Goal: Task Accomplishment & Management: Use online tool/utility

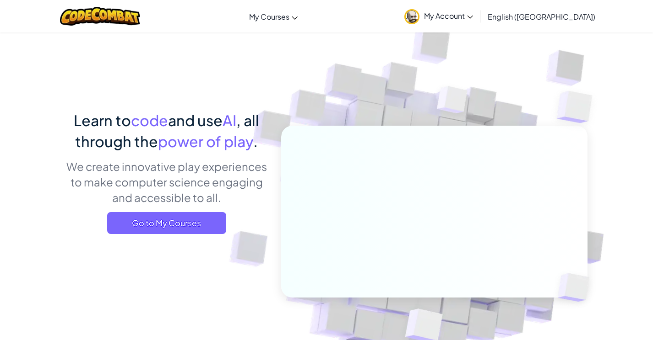
click at [315, 94] on img at bounding box center [428, 201] width 508 height 508
click at [97, 8] on img at bounding box center [100, 16] width 80 height 19
click at [329, 48] on img at bounding box center [428, 201] width 508 height 508
click at [71, 12] on img at bounding box center [100, 16] width 80 height 19
click at [98, 16] on img at bounding box center [100, 16] width 80 height 19
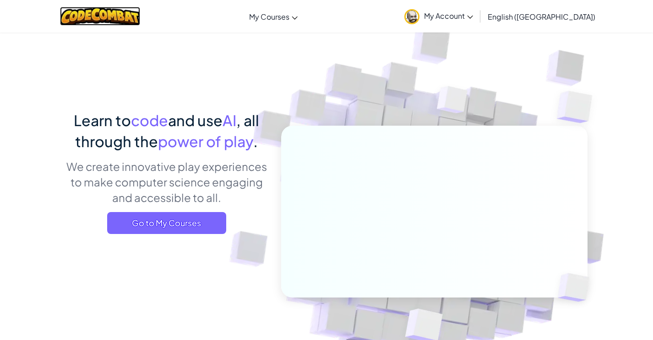
click at [98, 16] on img at bounding box center [100, 16] width 80 height 19
drag, startPoint x: 98, startPoint y: 16, endPoint x: 100, endPoint y: 49, distance: 33.0
click at [98, 17] on img at bounding box center [100, 16] width 80 height 19
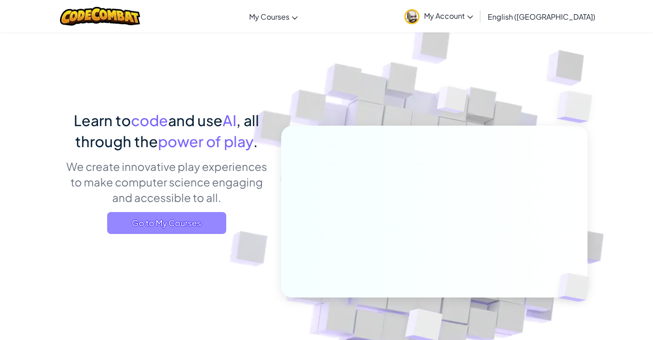
click at [132, 230] on span "Go to My Courses" at bounding box center [166, 223] width 119 height 22
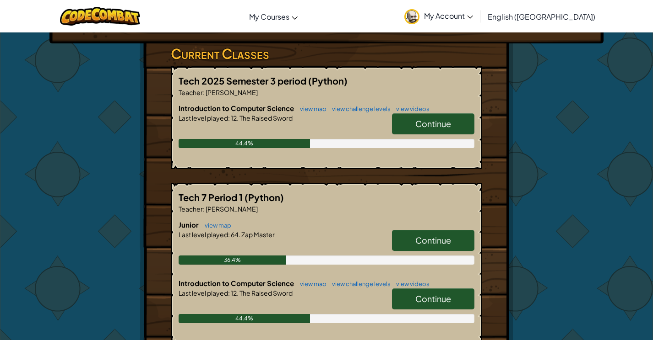
scroll to position [140, 0]
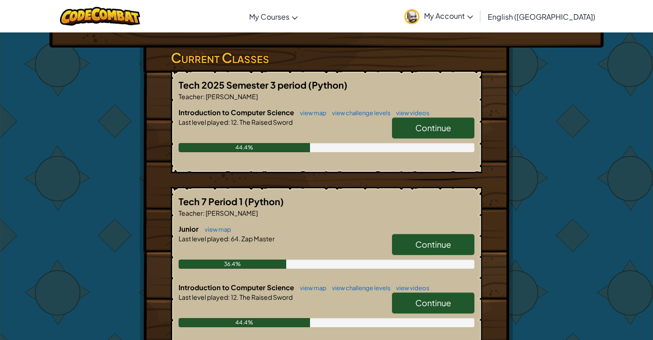
click at [428, 120] on link "Continue" at bounding box center [433, 128] width 82 height 21
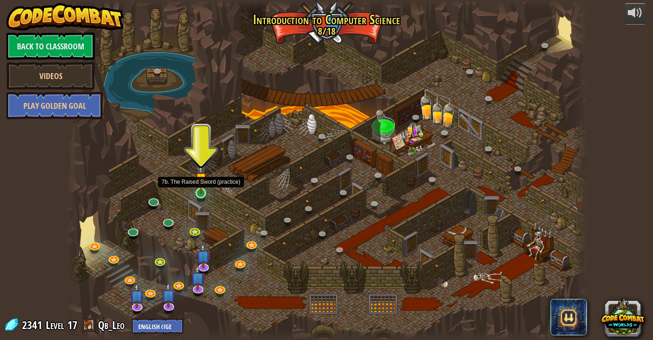
click at [202, 194] on img at bounding box center [200, 179] width 13 height 30
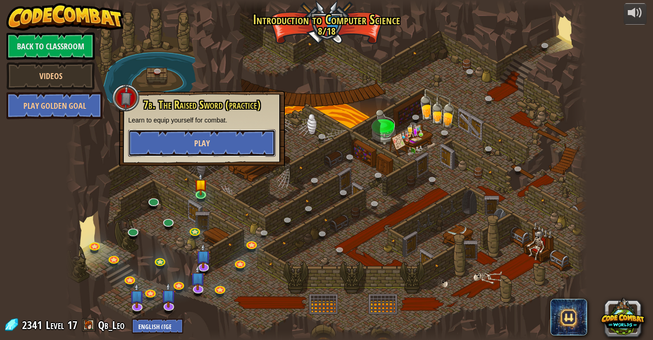
click at [196, 139] on span "Play" at bounding box center [202, 143] width 16 height 11
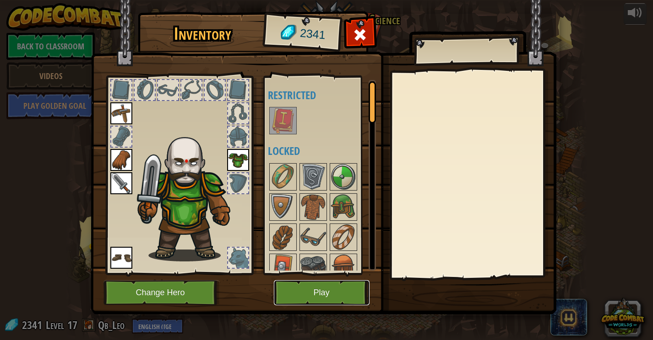
click at [323, 295] on button "Play" at bounding box center [322, 293] width 96 height 25
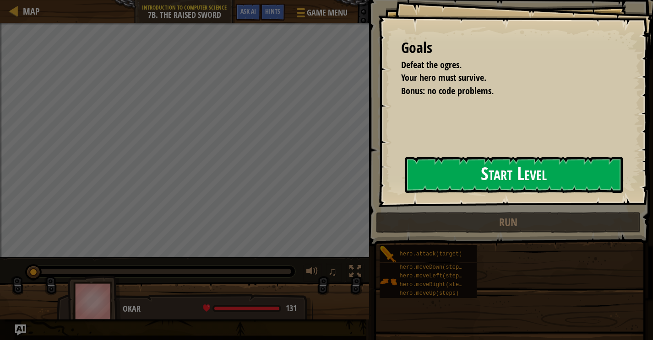
click at [443, 176] on button "Start Level" at bounding box center [513, 175] width 217 height 36
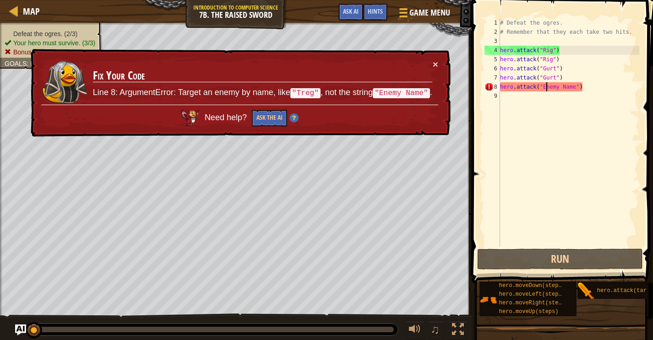
click at [545, 87] on div "# Defeat the ogres. # Remember that they each take two hits. hero . attack ( "R…" at bounding box center [568, 141] width 141 height 247
click at [543, 89] on div "# Defeat the ogres. # Remember that they each take two hits. hero . attack ( "R…" at bounding box center [568, 141] width 141 height 247
drag, startPoint x: 543, startPoint y: 89, endPoint x: 565, endPoint y: 89, distance: 22.0
click at [565, 89] on div "# Defeat the ogres. # Remember that they each take two hits. hero . attack ( "R…" at bounding box center [568, 141] width 141 height 247
type textarea "hero.attack("")"
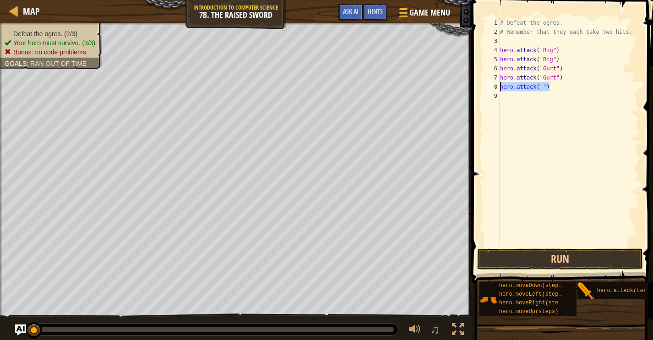
click at [457, 83] on div "Map Introduction to Computer Science 7b. The Raised Sword Game Menu Done Hints …" at bounding box center [326, 170] width 653 height 340
click at [580, 253] on button "Run" at bounding box center [559, 259] width 165 height 21
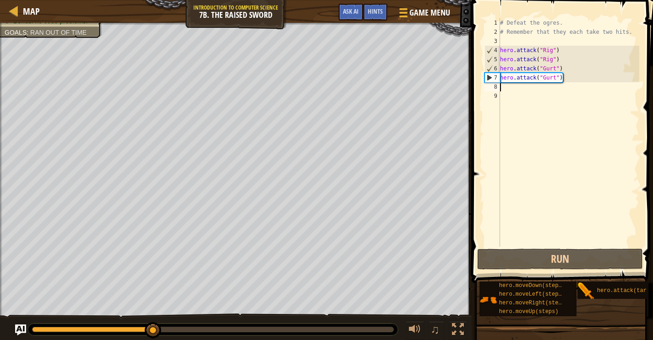
click at [536, 91] on div "# Defeat the ogres. # Remember that they each take two hits. hero . attack ( "R…" at bounding box center [568, 141] width 141 height 247
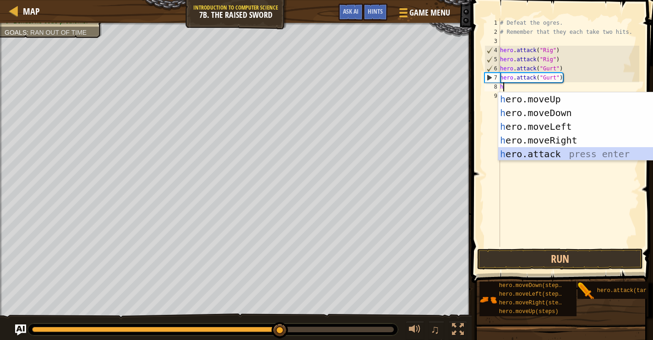
click at [535, 155] on div "h ero.moveUp press enter h ero.moveDown press enter h ero.moveLeft press enter …" at bounding box center [584, 140] width 173 height 96
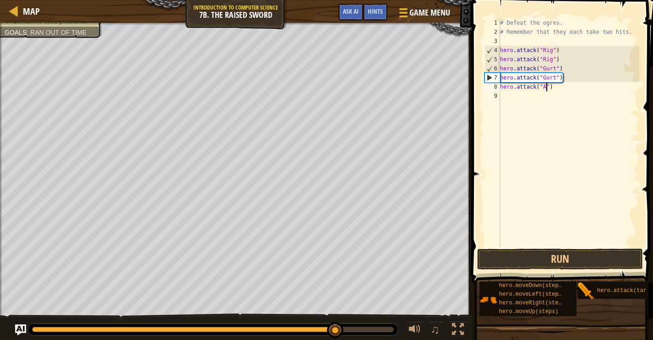
scroll to position [4, 4]
type textarea "hero.attack("Ack")"
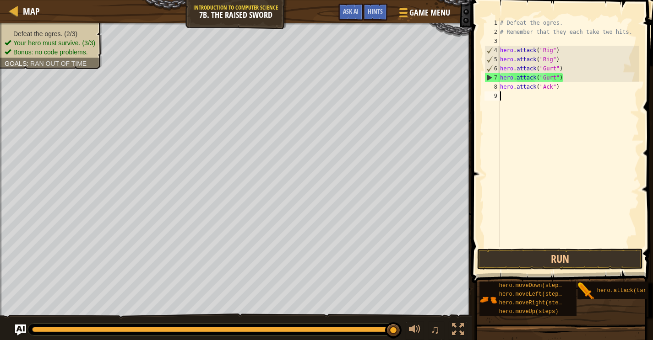
click at [563, 92] on div "# Defeat the ogres. # Remember that they each take two hits. hero . attack ( "R…" at bounding box center [568, 141] width 141 height 247
click at [521, 259] on button "Run" at bounding box center [559, 259] width 165 height 21
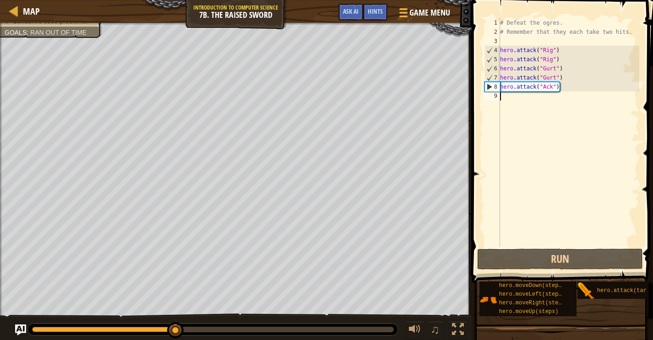
click at [533, 104] on div "# Defeat the ogres. # Remember that they each take two hits. hero . attack ( "R…" at bounding box center [568, 141] width 141 height 247
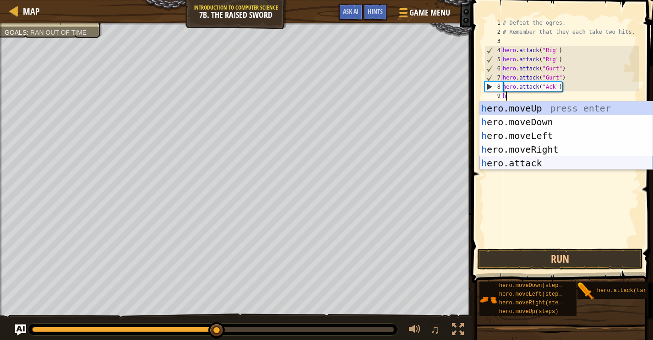
click at [546, 163] on div "h ero.moveUp press enter h ero.moveDown press enter h ero.moveLeft press enter …" at bounding box center [565, 150] width 173 height 96
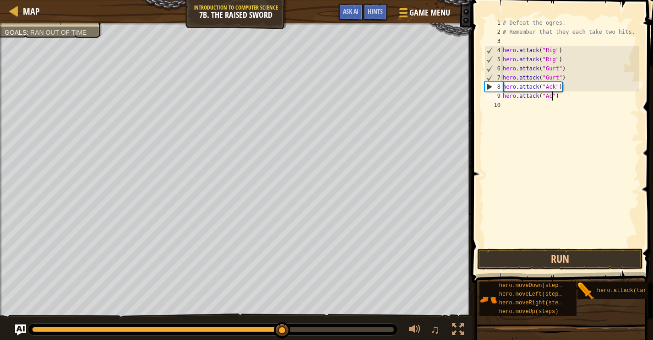
scroll to position [4, 4]
type textarea "hero.attack("Ack")"
click at [524, 271] on span at bounding box center [563, 128] width 189 height 310
click at [525, 259] on button "Run" at bounding box center [559, 259] width 165 height 21
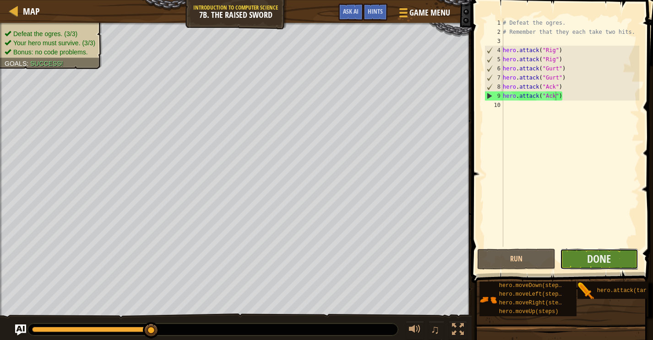
click at [579, 253] on button "Done" at bounding box center [599, 259] width 78 height 21
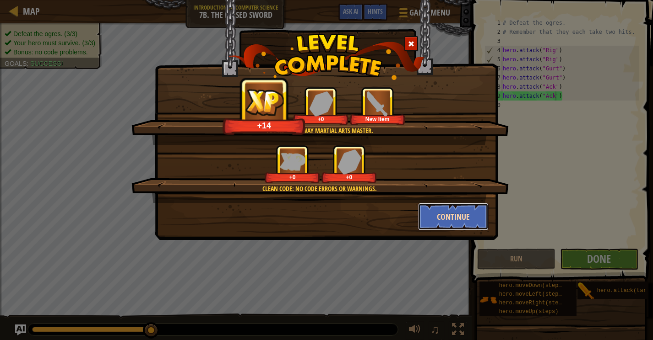
click at [472, 226] on button "Continue" at bounding box center [453, 216] width 71 height 27
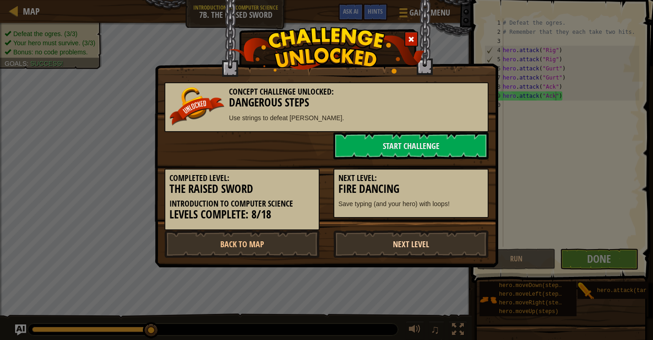
click at [456, 238] on link "Next Level" at bounding box center [410, 244] width 155 height 27
click at [439, 243] on link "Next Level" at bounding box center [410, 244] width 155 height 27
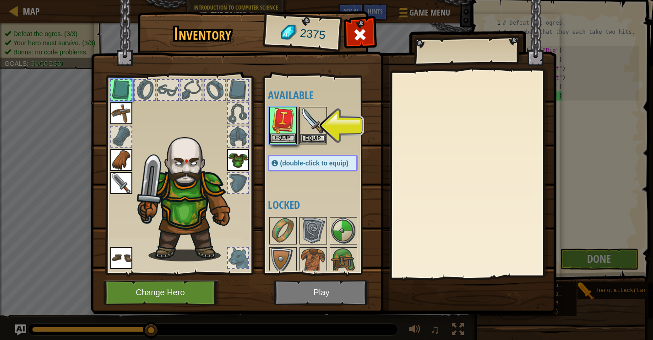
click at [283, 127] on img at bounding box center [283, 121] width 26 height 26
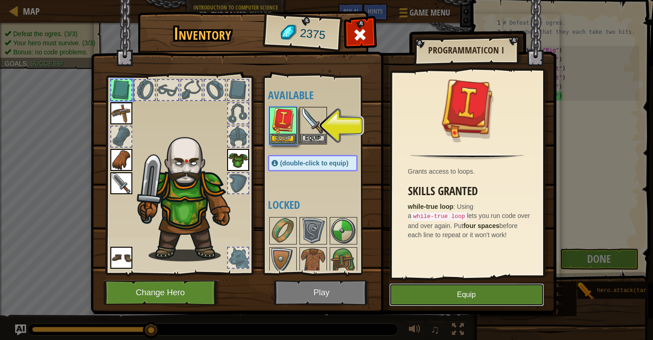
click at [467, 294] on button "Equip" at bounding box center [466, 295] width 155 height 23
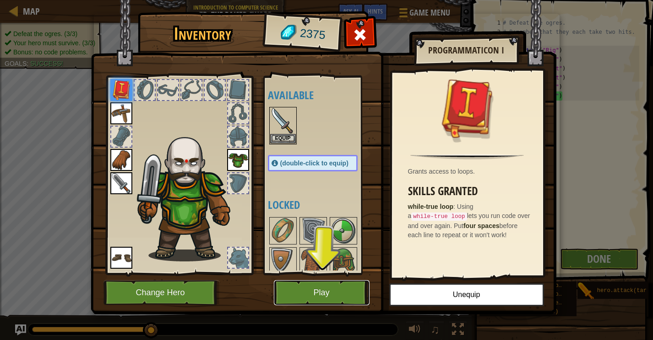
click at [313, 295] on button "Play" at bounding box center [322, 293] width 96 height 25
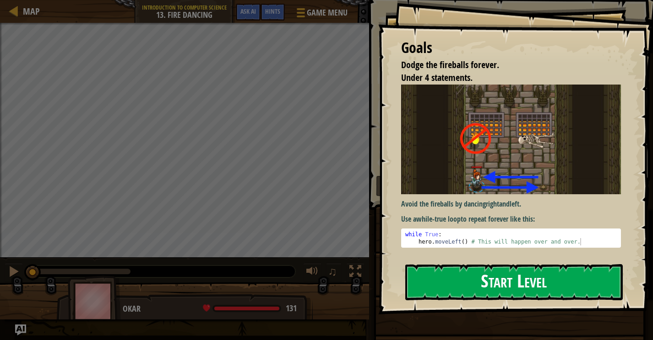
click at [456, 270] on button "Start Level" at bounding box center [513, 283] width 217 height 36
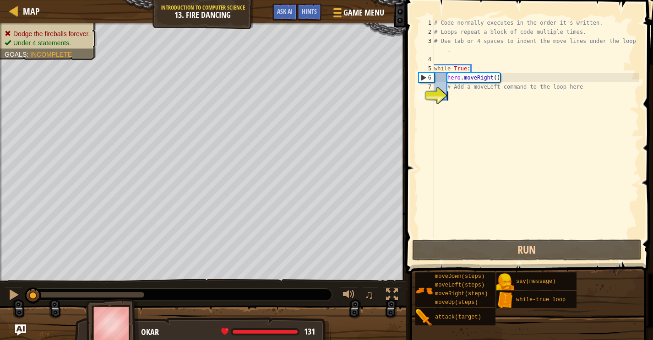
click at [458, 96] on div "# Code normally executes in the order it's written. # Loops repeat a block of c…" at bounding box center [535, 137] width 207 height 238
click at [440, 80] on div "# Code normally executes in the order it's written. # Loops repeat a block of c…" at bounding box center [535, 137] width 207 height 238
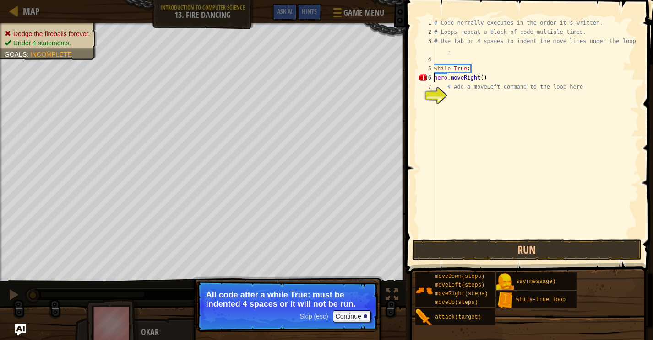
type textarea "hero.moveRight()"
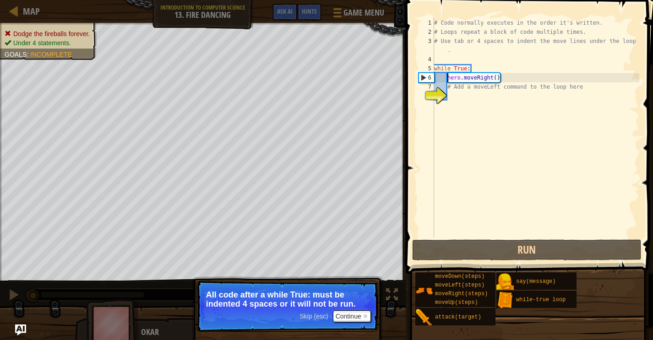
click at [483, 93] on div "# Code normally executes in the order it's written. # Loops repeat a block of c…" at bounding box center [535, 137] width 207 height 238
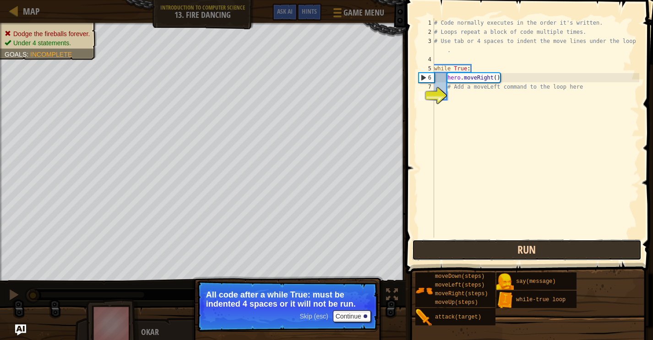
click at [510, 251] on button "Run" at bounding box center [526, 250] width 229 height 21
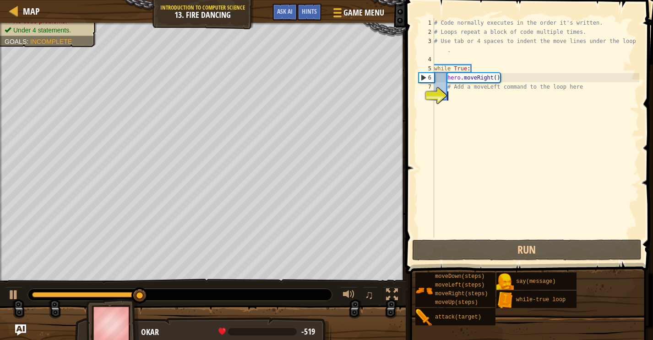
click at [463, 93] on div "# Code normally executes in the order it's written. # Loops repeat a block of c…" at bounding box center [535, 137] width 207 height 238
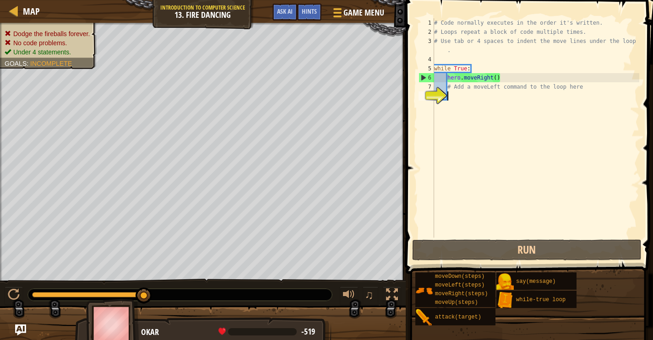
click at [465, 95] on div "# Code normally executes in the order it's written. # Loops repeat a block of c…" at bounding box center [535, 137] width 207 height 238
click at [469, 99] on div "# Code normally executes in the order it's written. # Loops repeat a block of c…" at bounding box center [535, 137] width 207 height 238
type textarea "h"
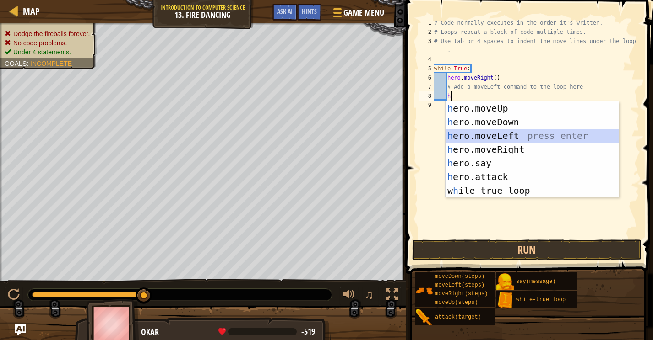
click at [462, 135] on div "h ero.moveUp press enter h ero.moveDown press enter h ero.moveLeft press enter …" at bounding box center [531, 164] width 173 height 124
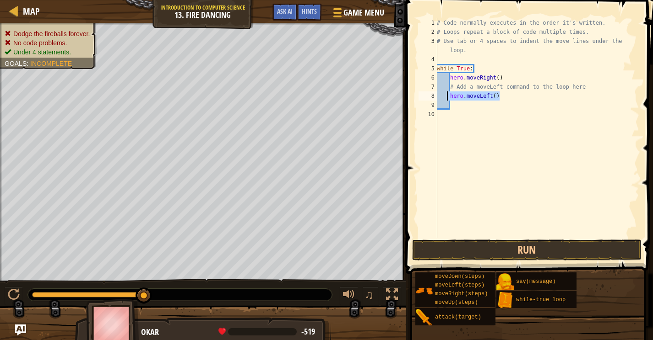
drag, startPoint x: 501, startPoint y: 100, endPoint x: 447, endPoint y: 97, distance: 54.1
click at [447, 97] on div "# Code normally executes in the order it's written. # Loops repeat a block of c…" at bounding box center [537, 137] width 204 height 238
type textarea "hero.moveLeft()"
type textarea "h"
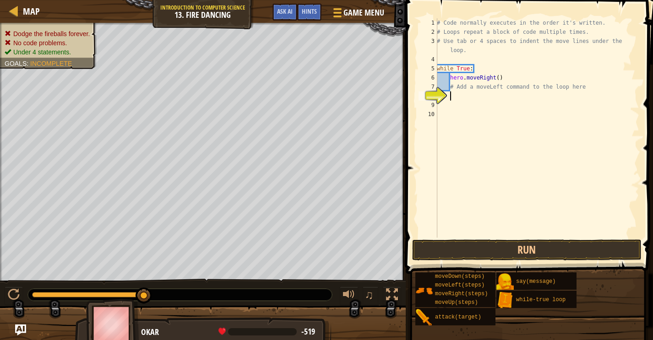
scroll to position [4, 1]
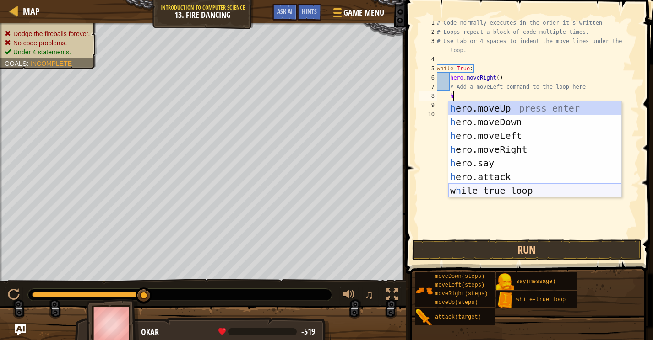
click at [488, 188] on div "h ero.moveUp press enter h ero.moveDown press enter h ero.moveLeft press enter …" at bounding box center [534, 164] width 173 height 124
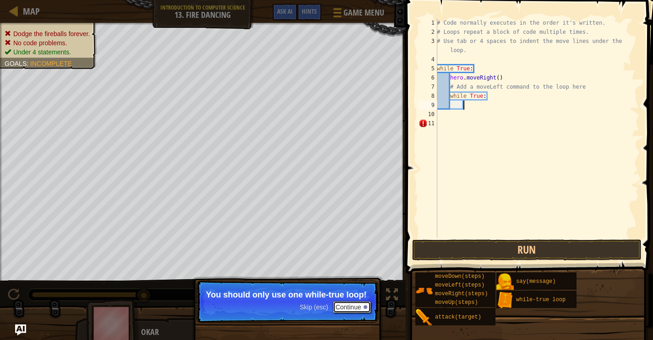
click at [353, 311] on button "Continue" at bounding box center [352, 308] width 38 height 12
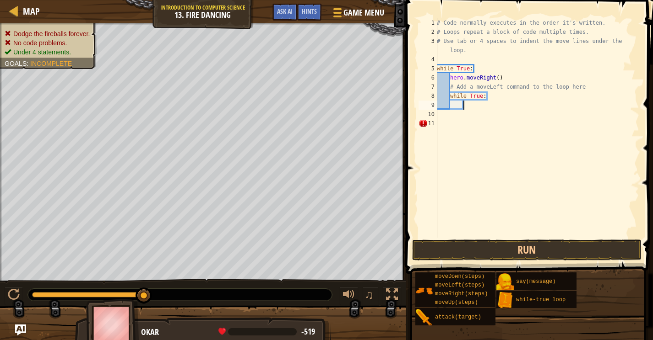
scroll to position [4, 2]
type textarea "h"
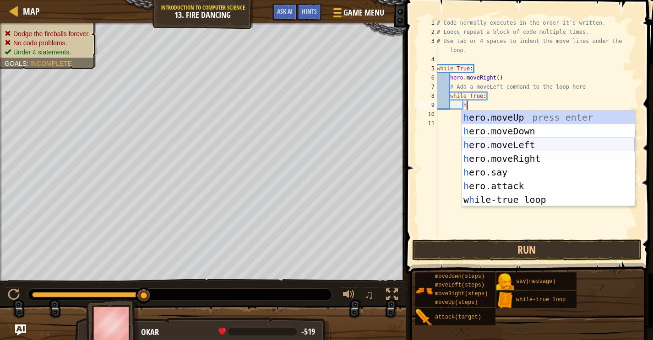
click at [505, 139] on div "h ero.moveUp press enter h ero.moveDown press enter h ero.moveLeft press enter …" at bounding box center [547, 173] width 173 height 124
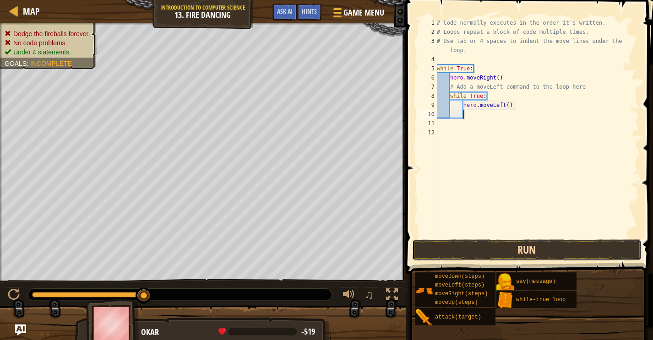
click at [482, 253] on button "Run" at bounding box center [526, 250] width 229 height 21
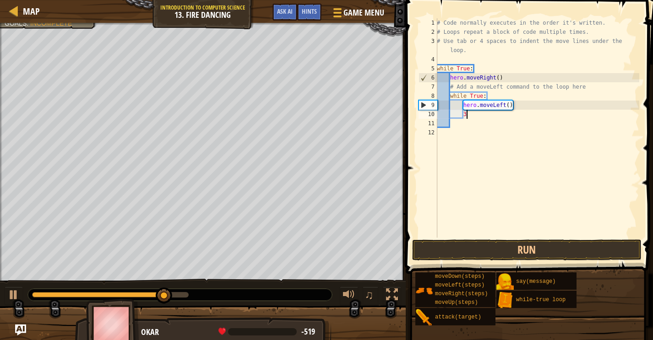
click at [484, 116] on div "# Code normally executes in the order it's written. # Loops repeat a block of c…" at bounding box center [537, 137] width 204 height 238
type textarea "3"
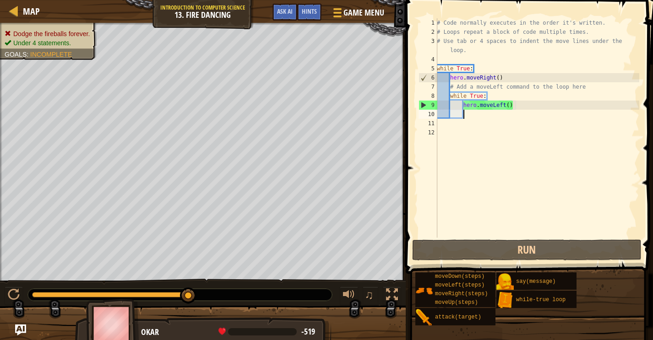
type textarea "h"
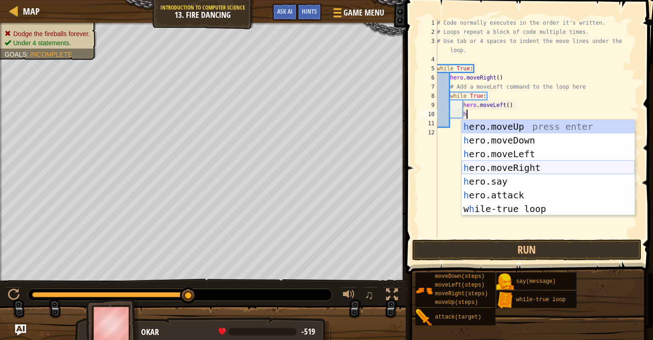
click at [509, 166] on div "h ero.moveUp press enter h ero.moveDown press enter h ero.moveLeft press enter …" at bounding box center [547, 182] width 173 height 124
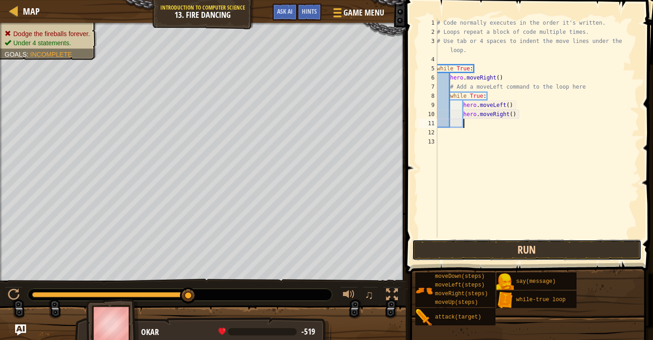
click at [464, 249] on button "Run" at bounding box center [526, 250] width 229 height 21
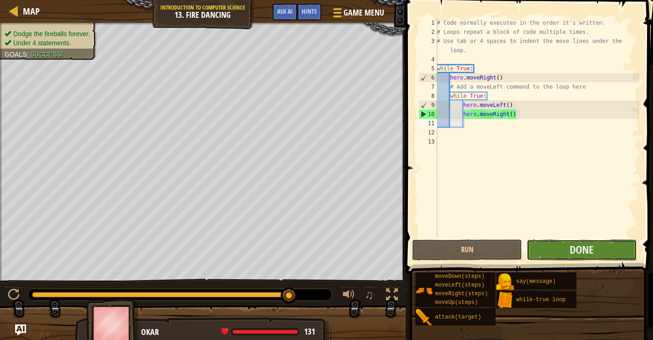
click at [550, 252] on button "Done" at bounding box center [581, 250] width 110 height 21
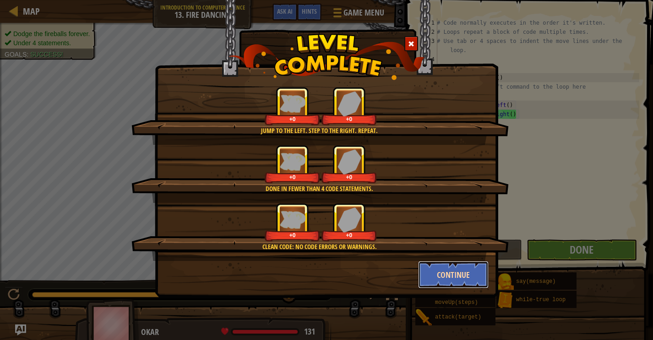
click at [472, 269] on button "Continue" at bounding box center [453, 274] width 71 height 27
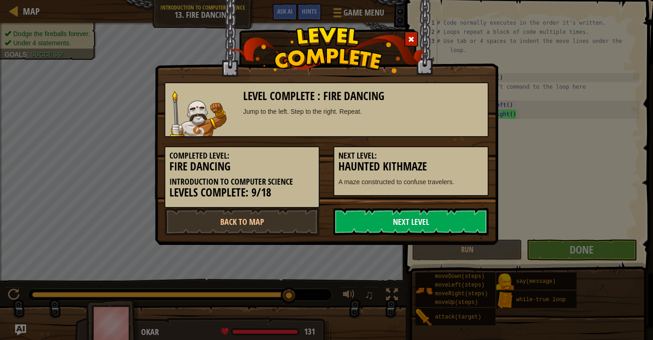
click at [452, 220] on link "Next Level" at bounding box center [410, 221] width 155 height 27
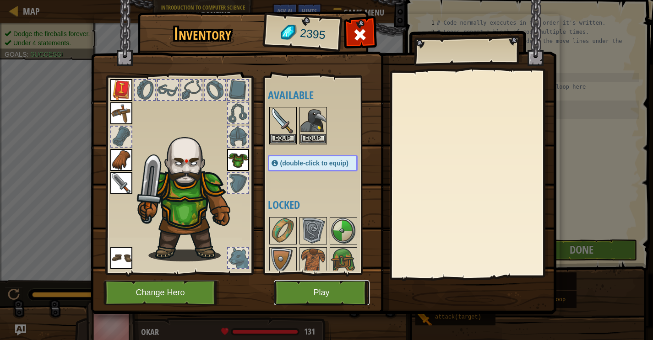
click at [352, 296] on button "Play" at bounding box center [322, 293] width 96 height 25
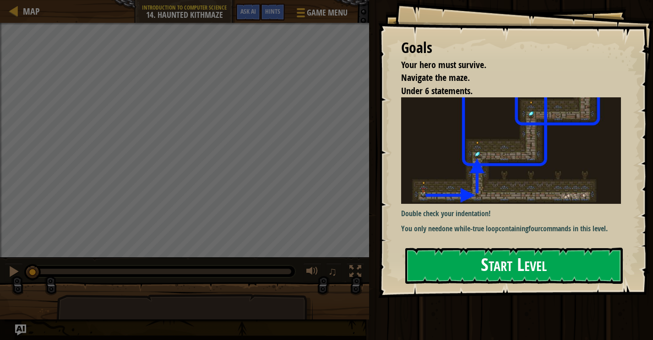
click at [486, 260] on button "Start Level" at bounding box center [513, 266] width 217 height 36
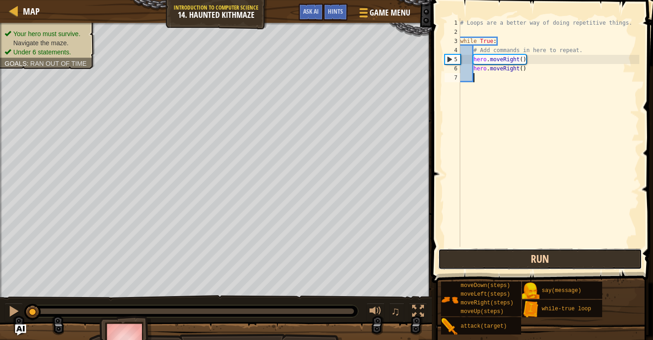
click at [490, 262] on button "Run" at bounding box center [540, 259] width 204 height 21
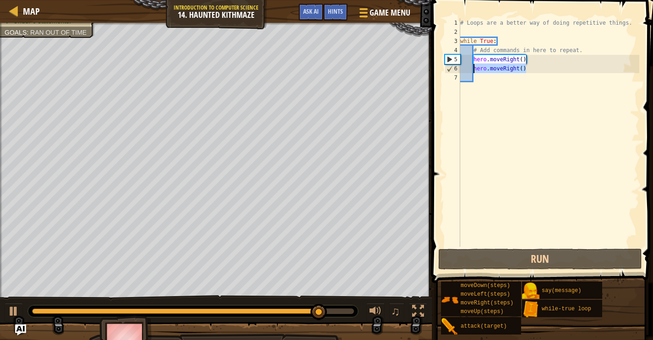
drag, startPoint x: 542, startPoint y: 70, endPoint x: 475, endPoint y: 71, distance: 67.3
click at [475, 71] on div "# Loops are a better way of doing repetitive things. while True : # Add command…" at bounding box center [548, 141] width 181 height 247
type textarea "hero.moveRight()"
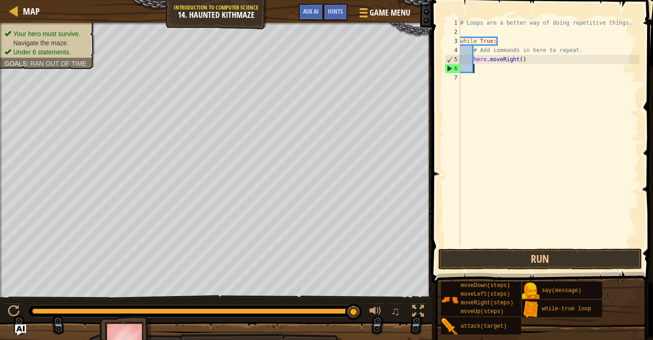
type textarea "h"
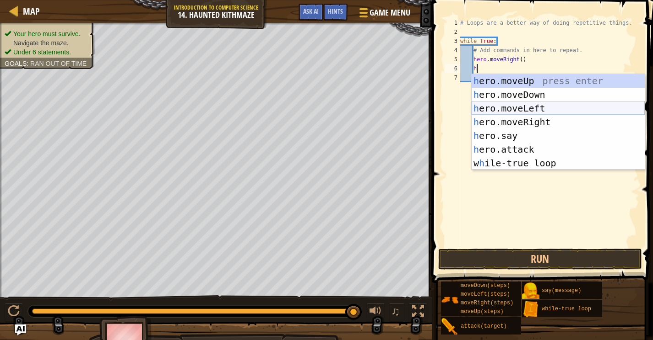
click at [555, 112] on div "h ero.moveUp press enter h ero.moveDown press enter h ero.moveLeft press enter …" at bounding box center [557, 136] width 173 height 124
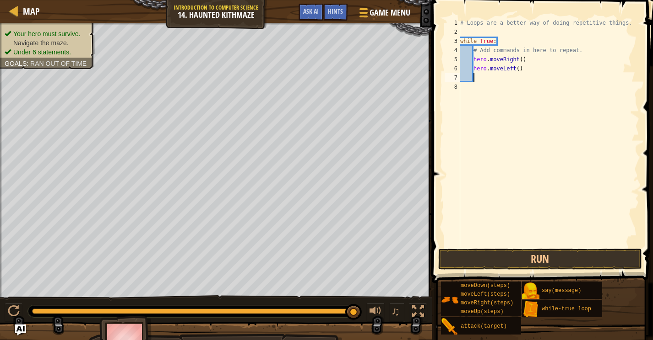
scroll to position [4, 0]
click at [525, 253] on button "Run" at bounding box center [540, 259] width 204 height 21
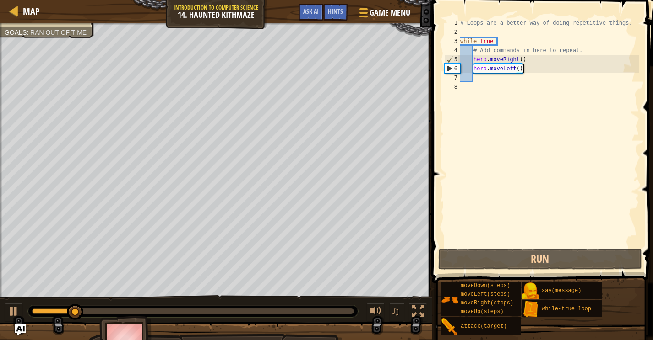
click at [535, 67] on div "# Loops are a better way of doing repetitive things. while True : # Add command…" at bounding box center [548, 141] width 181 height 247
click at [477, 68] on div "# Loops are a better way of doing repetitive things. while True : # Add command…" at bounding box center [548, 141] width 181 height 247
click at [471, 67] on div "# Loops are a better way of doing repetitive things. while True : # Add command…" at bounding box center [548, 141] width 181 height 247
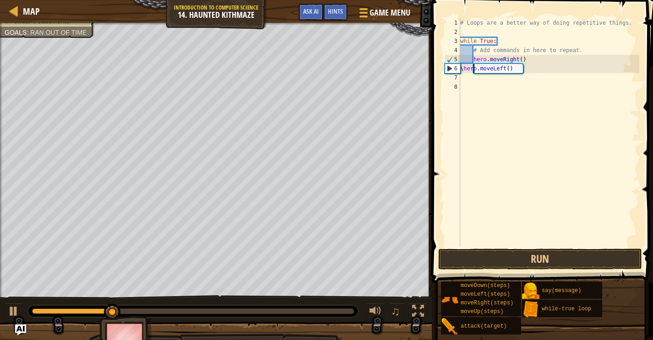
type textarea "hero.moveLeft()"
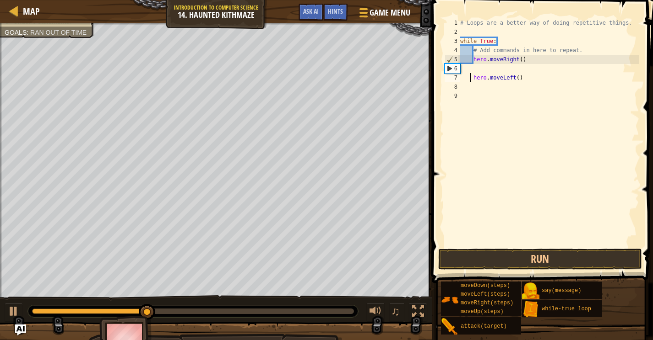
click at [484, 70] on div "# Loops are a better way of doing repetitive things. while True : # Add command…" at bounding box center [548, 141] width 181 height 247
click at [467, 79] on div "# Loops are a better way of doing repetitive things. while True : # Add command…" at bounding box center [548, 141] width 181 height 247
type textarea "hero.moveLeft()"
click at [472, 78] on div "# Loops are a better way of doing repetitive things. while True : # Add command…" at bounding box center [548, 141] width 181 height 247
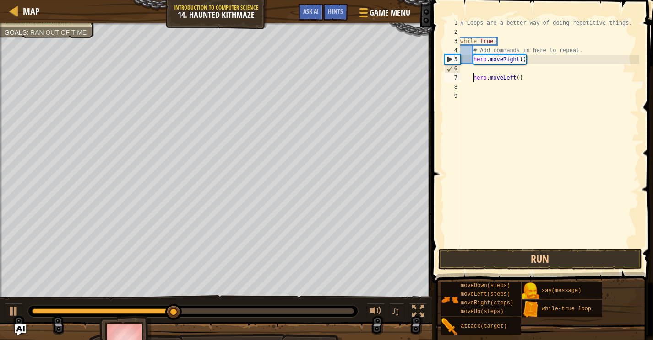
click at [484, 67] on div "# Loops are a better way of doing repetitive things. while True : # Add command…" at bounding box center [548, 141] width 181 height 247
type textarea "h"
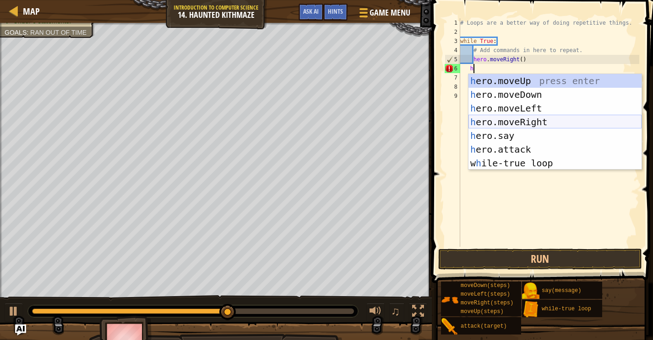
click at [543, 119] on div "h ero.moveUp press enter h ero.moveDown press enter h ero.moveLeft press enter …" at bounding box center [554, 136] width 173 height 124
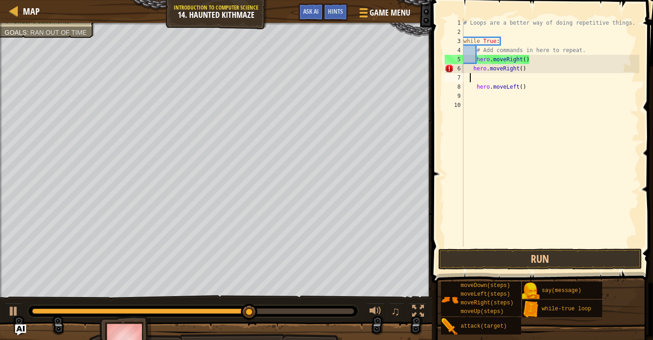
scroll to position [4, 0]
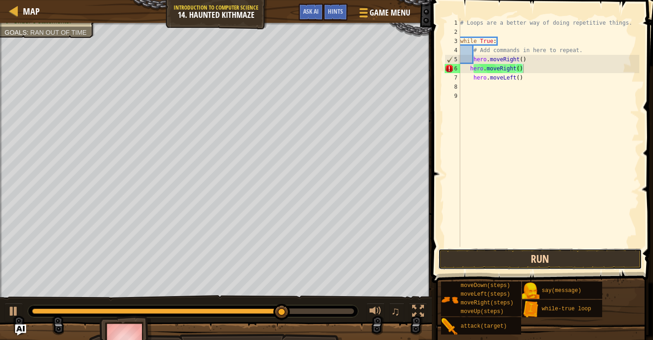
click at [513, 262] on button "Run" at bounding box center [540, 259] width 204 height 21
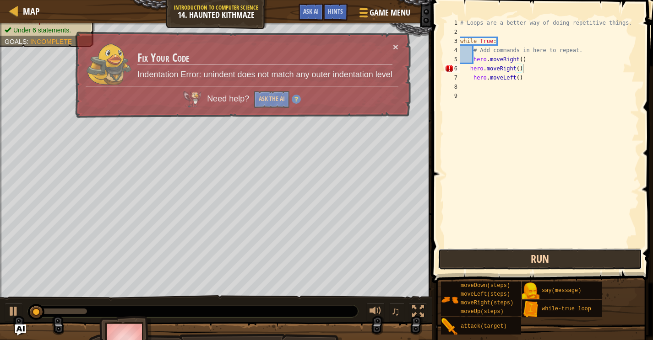
click at [513, 262] on button "Run" at bounding box center [540, 259] width 204 height 21
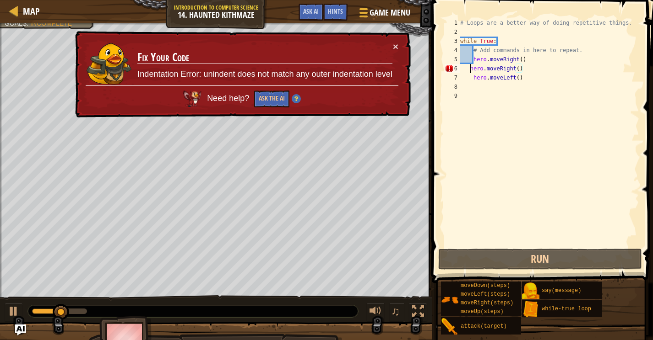
click at [470, 68] on div "# Loops are a better way of doing repetitive things. while True : # Add command…" at bounding box center [548, 141] width 181 height 247
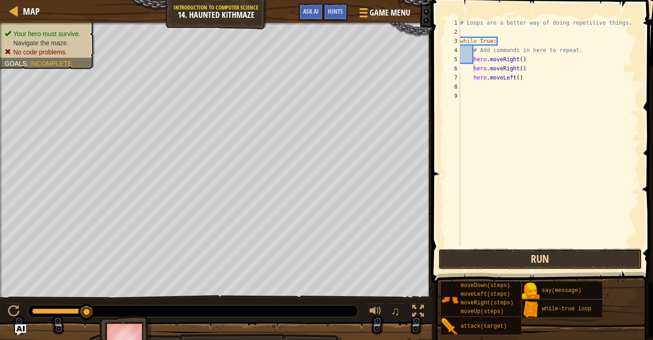
click at [503, 257] on button "Run" at bounding box center [540, 259] width 204 height 21
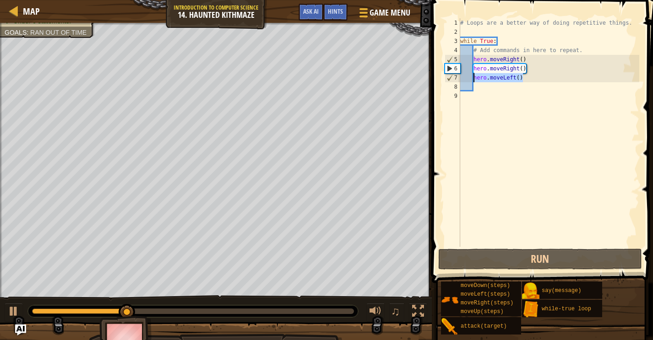
drag, startPoint x: 523, startPoint y: 78, endPoint x: 471, endPoint y: 77, distance: 51.7
click at [471, 78] on div "# Loops are a better way of doing repetitive things. while True : # Add command…" at bounding box center [548, 141] width 181 height 247
click at [474, 79] on div "# Loops are a better way of doing repetitive things. while True : # Add command…" at bounding box center [548, 141] width 181 height 247
drag, startPoint x: 474, startPoint y: 79, endPoint x: 528, endPoint y: 76, distance: 53.6
click at [528, 76] on div "# Loops are a better way of doing repetitive things. while True : # Add command…" at bounding box center [548, 141] width 181 height 247
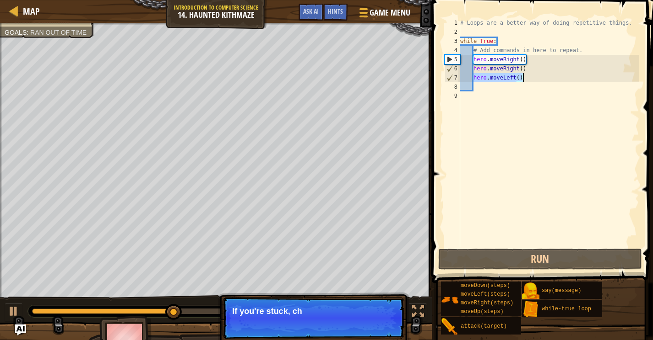
type textarea "h"
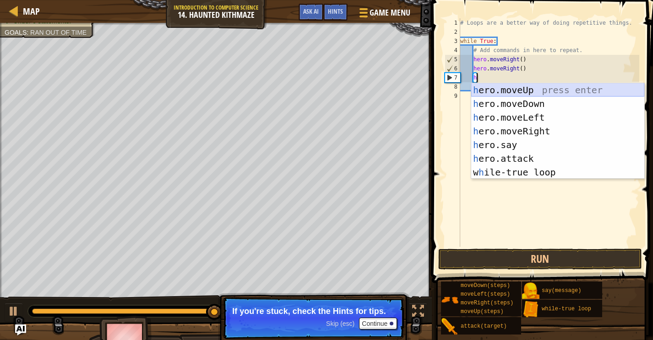
click at [551, 90] on div "h ero.moveUp press enter h ero.moveDown press enter h ero.moveLeft press enter …" at bounding box center [557, 145] width 173 height 124
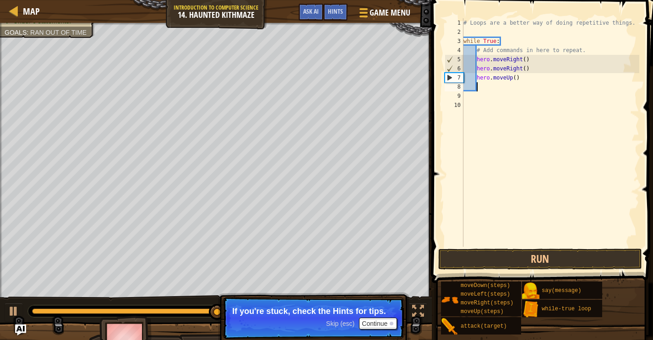
scroll to position [4, 0]
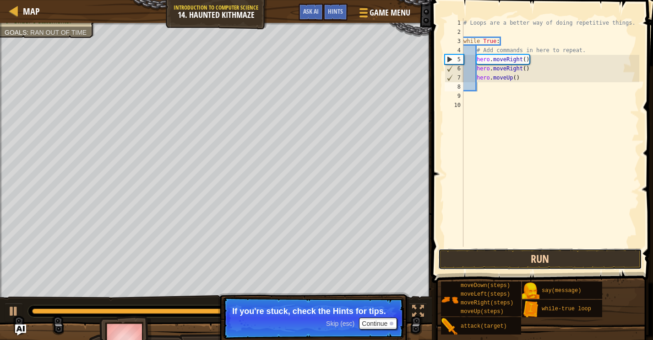
click at [535, 265] on button "Run" at bounding box center [540, 259] width 204 height 21
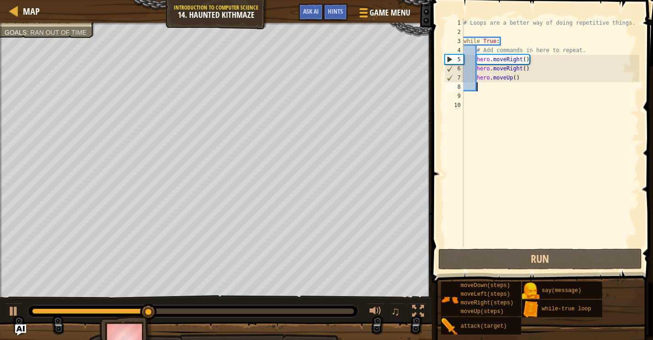
click at [481, 83] on div "# Loops are a better way of doing repetitive things. while True : # Add command…" at bounding box center [550, 141] width 178 height 247
click at [479, 81] on div "# Loops are a better way of doing repetitive things. while True : # Add command…" at bounding box center [550, 141] width 178 height 247
type textarea "hero.moveUp()"
click at [476, 79] on div "# Loops are a better way of doing repetitive things. while True : # Add command…" at bounding box center [550, 141] width 178 height 247
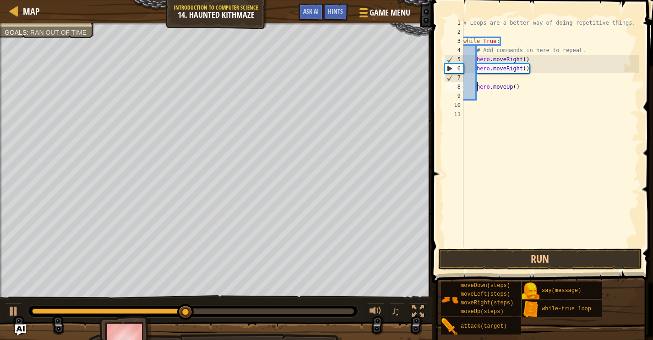
click at [486, 80] on div "# Loops are a better way of doing repetitive things. while True : # Add command…" at bounding box center [550, 141] width 178 height 247
type textarea "h"
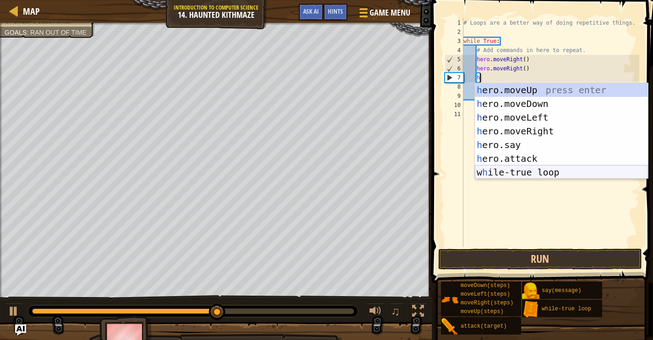
click at [537, 176] on div "h ero.moveUp press enter h ero.moveDown press enter h ero.moveLeft press enter …" at bounding box center [561, 145] width 173 height 124
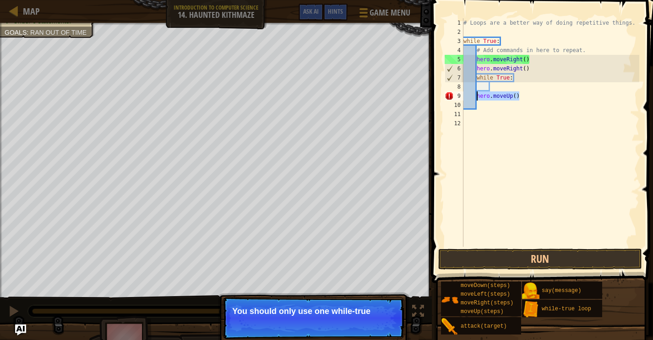
drag, startPoint x: 520, startPoint y: 96, endPoint x: 473, endPoint y: 94, distance: 47.2
click at [473, 94] on div "# Loops are a better way of doing repetitive things. while True : # Add command…" at bounding box center [550, 141] width 178 height 247
type textarea "hero.moveUp()"
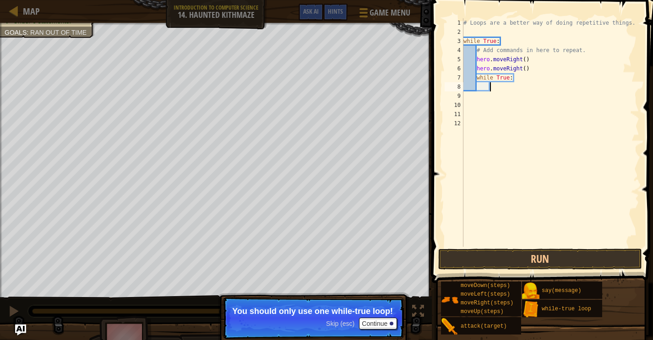
click at [508, 88] on div "# Loops are a better way of doing repetitive things. while True : # Add command…" at bounding box center [550, 141] width 178 height 247
type textarea "h"
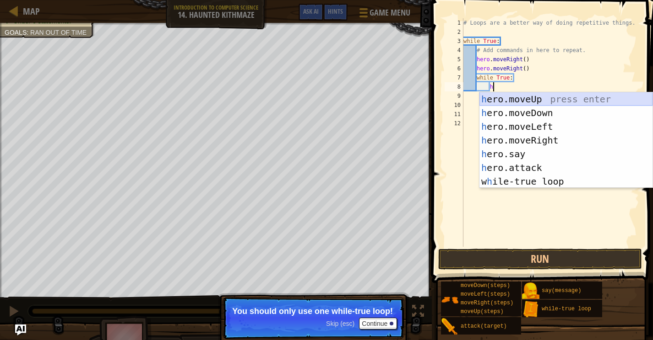
click at [533, 100] on div "h ero.moveUp press enter h ero.moveDown press enter h ero.moveLeft press enter …" at bounding box center [565, 154] width 173 height 124
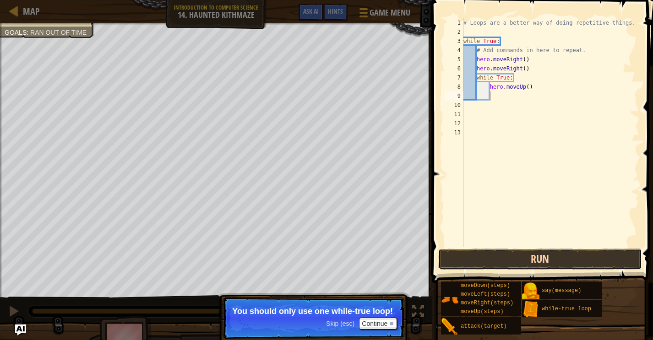
click at [526, 259] on button "Run" at bounding box center [540, 259] width 204 height 21
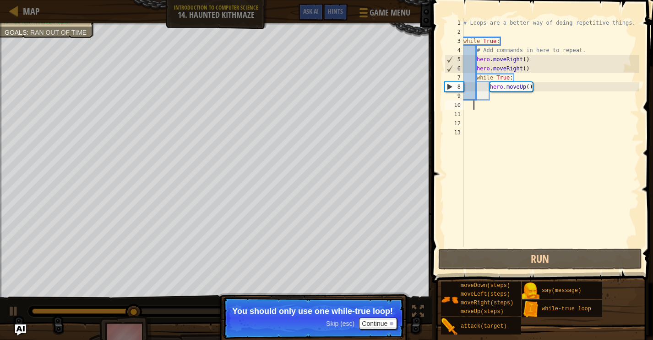
click at [515, 102] on div "# Loops are a better way of doing repetitive things. while True : # Add command…" at bounding box center [550, 141] width 178 height 247
click at [510, 96] on div "# Loops are a better way of doing repetitive things. while True : # Add command…" at bounding box center [550, 141] width 178 height 247
type textarea "h"
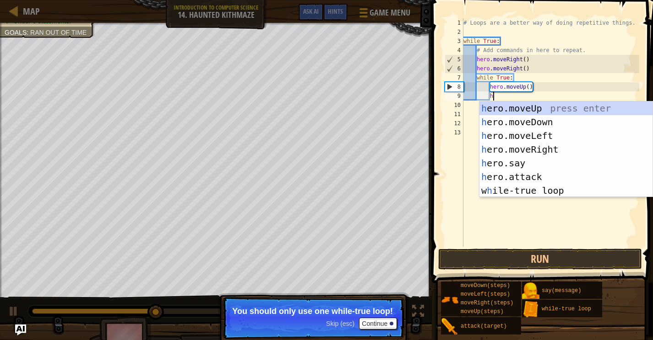
scroll to position [4, 2]
click at [550, 191] on div "h ero.moveUp press enter h ero.moveDown press enter h ero.moveLeft press enter …" at bounding box center [565, 164] width 173 height 124
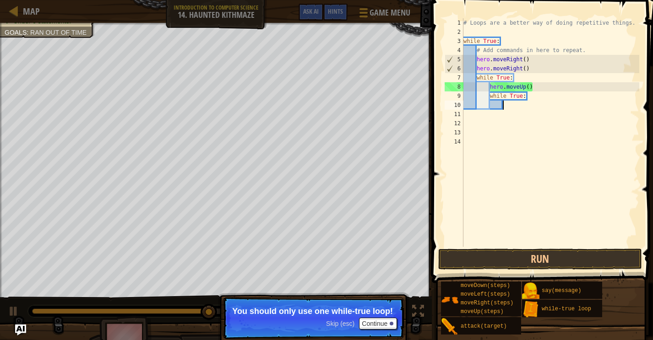
type textarea "h"
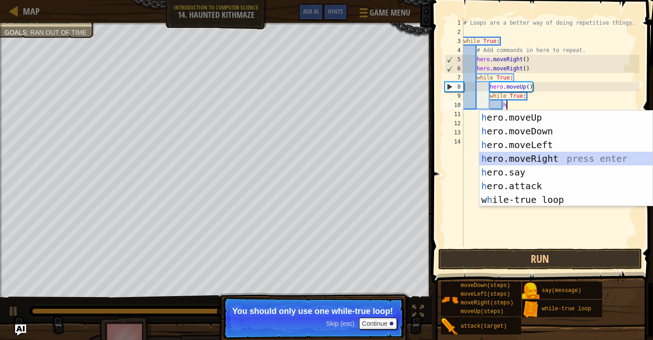
click at [509, 154] on div "h ero.moveUp press enter h ero.moveDown press enter h ero.moveLeft press enter …" at bounding box center [565, 173] width 173 height 124
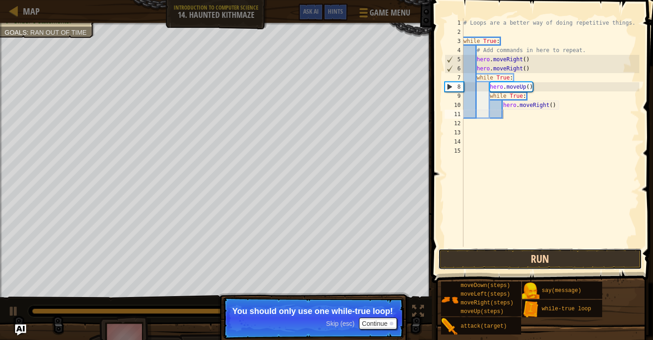
click at [505, 251] on button "Run" at bounding box center [540, 259] width 204 height 21
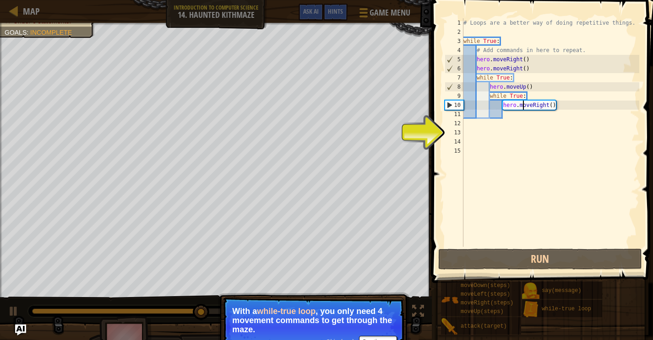
click at [523, 104] on div "# Loops are a better way of doing repetitive things. while True : # Add command…" at bounding box center [550, 141] width 178 height 247
type textarea "hero.moveRight()"
click at [521, 111] on div "# Loops are a better way of doing repetitive things. while True : # Add command…" at bounding box center [550, 141] width 178 height 247
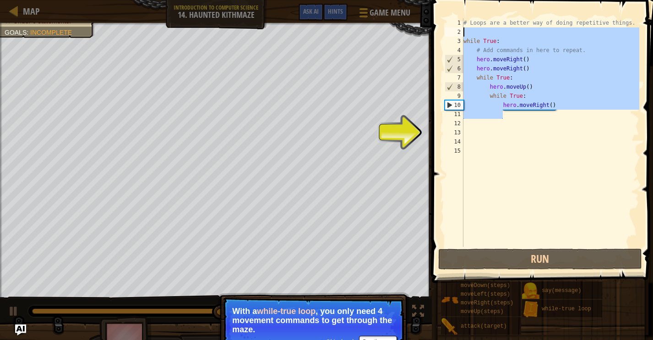
drag, startPoint x: 521, startPoint y: 112, endPoint x: 451, endPoint y: 29, distance: 108.1
click at [451, 29] on div "1 2 3 4 5 6 7 8 9 10 11 12 13 14 15 # Loops are a better way of doing repetitiv…" at bounding box center [541, 132] width 196 height 229
type textarea "while True:"
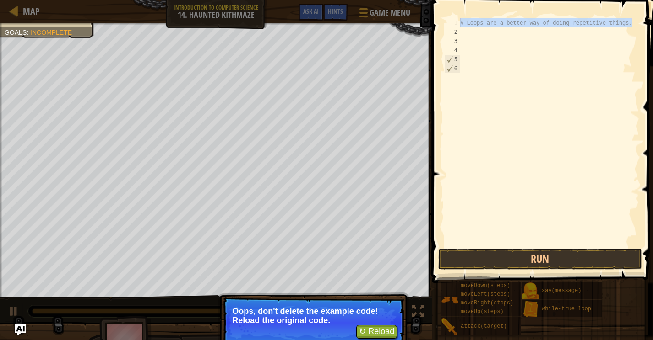
drag, startPoint x: 637, startPoint y: 20, endPoint x: 456, endPoint y: 16, distance: 180.8
click at [456, 17] on div "1 2 3 4 5 6 # Loops are a better way of doing repetitive things. הההההההההההההה…" at bounding box center [541, 160] width 224 height 310
type textarea "# Loops are a better way of doing repetitive things."
click at [466, 25] on div "# Loops are a better way of doing repetitive things." at bounding box center [548, 132] width 181 height 229
click at [458, 64] on div "6" at bounding box center [452, 68] width 15 height 9
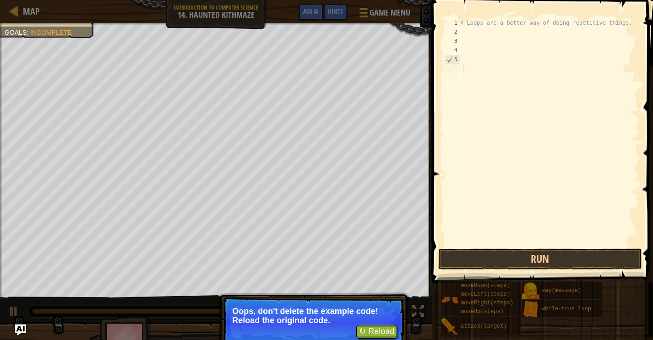
click at [464, 65] on div "# Loops are a better way of doing repetitive things." at bounding box center [548, 141] width 181 height 247
click at [467, 59] on div "# Loops are a better way of doing repetitive things." at bounding box center [548, 141] width 181 height 247
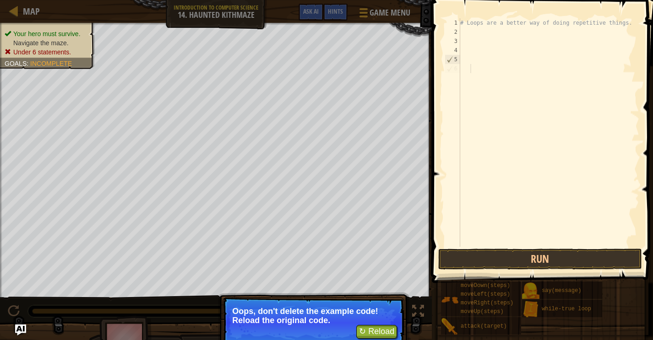
click at [468, 69] on div "# Loops are a better way of doing repetitive things." at bounding box center [548, 141] width 181 height 247
click at [468, 65] on div "# Loops are a better way of doing repetitive things." at bounding box center [548, 141] width 181 height 247
click at [475, 259] on button "Run" at bounding box center [540, 259] width 204 height 21
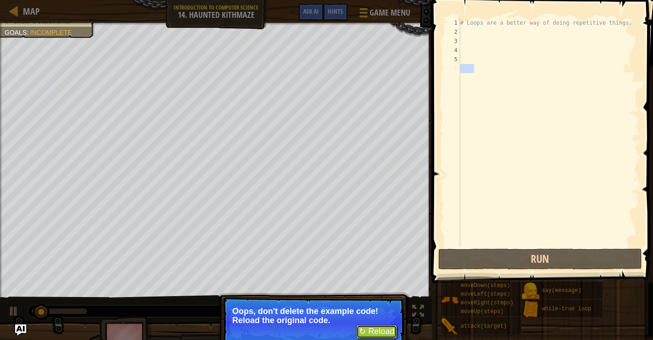
click at [383, 331] on button "↻ Reload" at bounding box center [376, 332] width 41 height 14
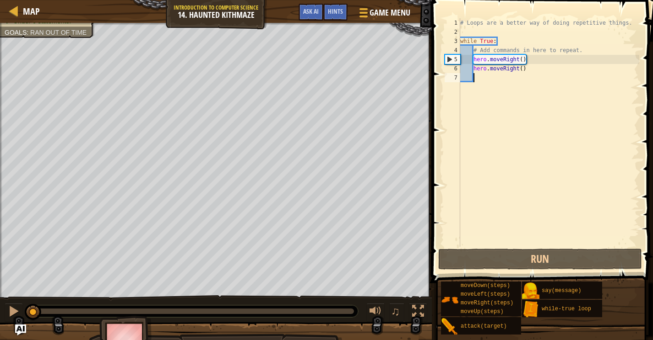
click at [536, 79] on div "# Loops are a better way of doing repetitive things. while True : # Add command…" at bounding box center [548, 141] width 181 height 247
drag, startPoint x: 540, startPoint y: 75, endPoint x: 470, endPoint y: 70, distance: 71.1
click at [470, 70] on div "# Loops are a better way of doing repetitive things. while True : # Add command…" at bounding box center [548, 141] width 181 height 247
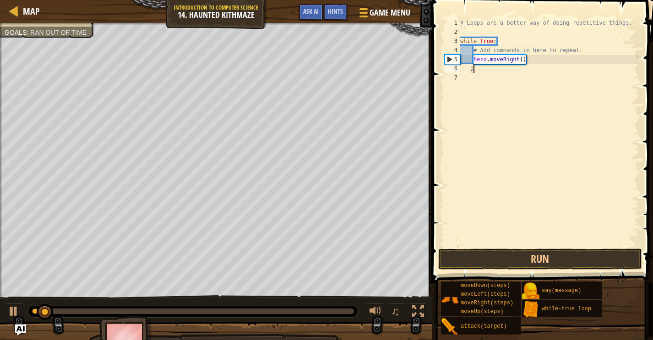
scroll to position [4, 0]
type textarea "]"
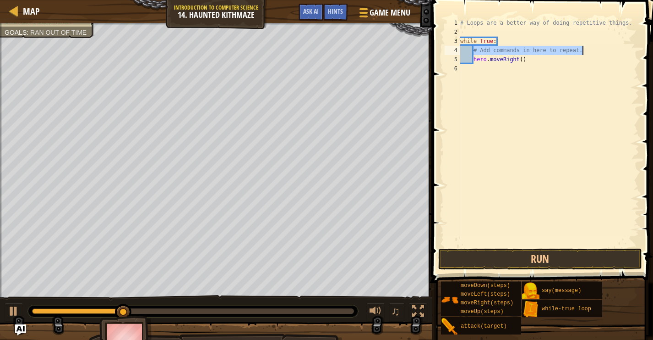
drag, startPoint x: 473, startPoint y: 52, endPoint x: 590, endPoint y: 51, distance: 117.2
click at [590, 51] on div "# Loops are a better way of doing repetitive things. while True : # Add command…" at bounding box center [548, 141] width 181 height 247
type textarea "# Add commands in here to repeat."
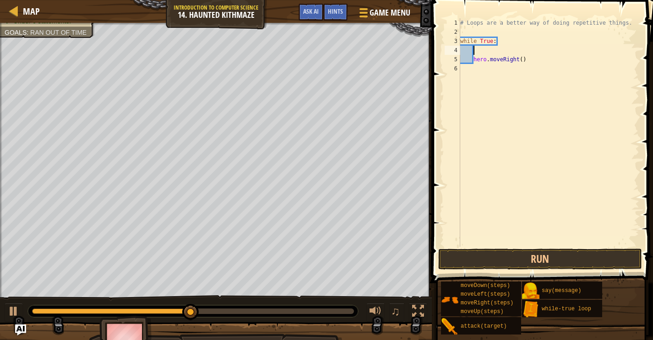
type textarea "h"
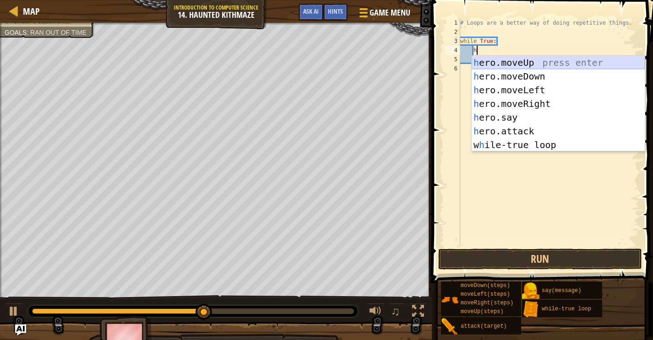
click at [593, 66] on div "h ero.moveUp press enter h ero.moveDown press enter h ero.moveLeft press enter …" at bounding box center [557, 118] width 173 height 124
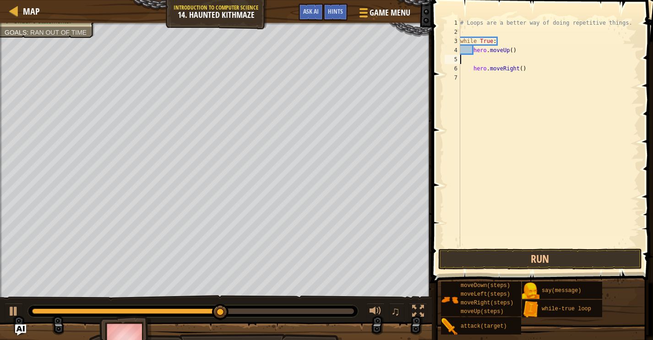
scroll to position [4, 0]
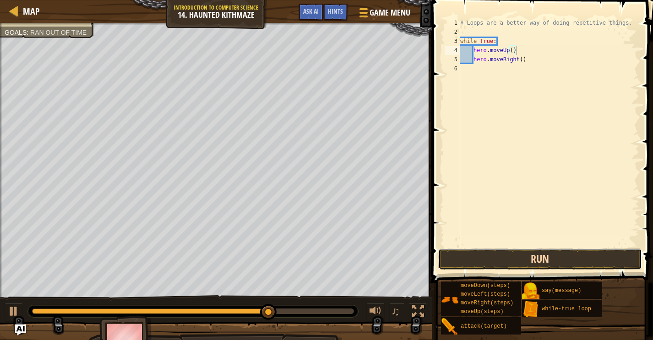
click at [515, 252] on button "Run" at bounding box center [540, 259] width 204 height 21
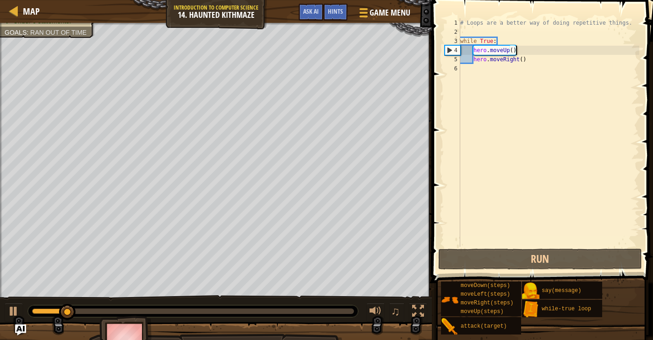
click at [523, 53] on div "# Loops are a better way of doing repetitive things. while True : hero . moveUp…" at bounding box center [548, 141] width 181 height 247
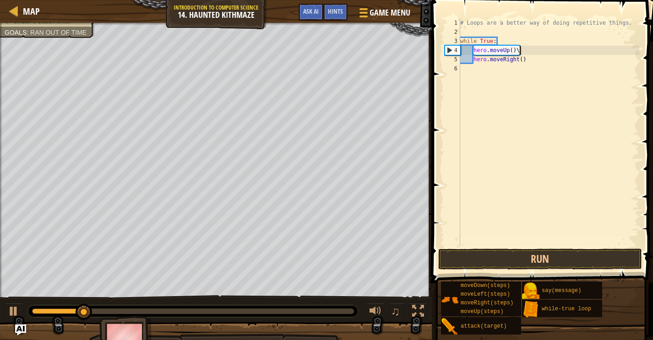
scroll to position [4, 4]
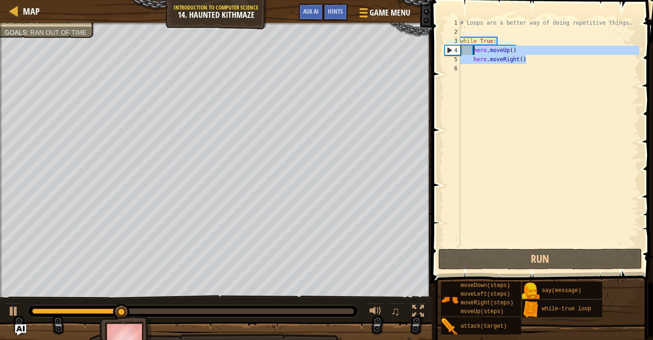
drag, startPoint x: 533, startPoint y: 61, endPoint x: 473, endPoint y: 49, distance: 61.1
click at [473, 49] on div "# Loops are a better way of doing repetitive things. while True : hero . moveUp…" at bounding box center [548, 141] width 181 height 247
type textarea "h"
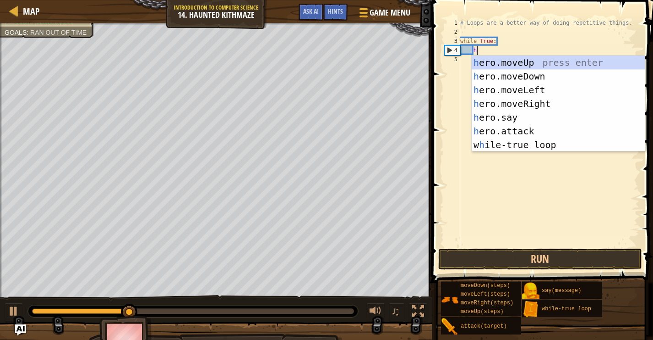
scroll to position [4, 1]
click at [506, 103] on div "h ero.moveUp press enter h ero.moveDown press enter h ero.moveLeft press enter …" at bounding box center [557, 118] width 173 height 124
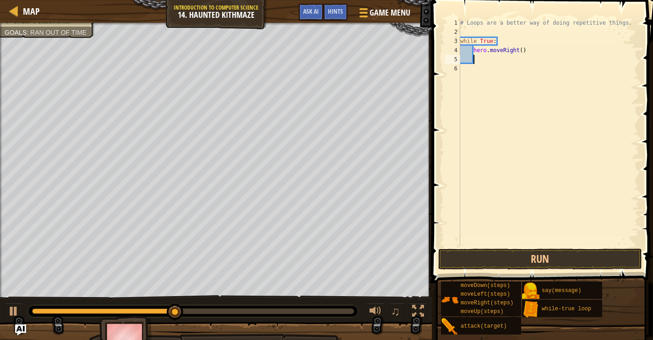
type textarea "h"
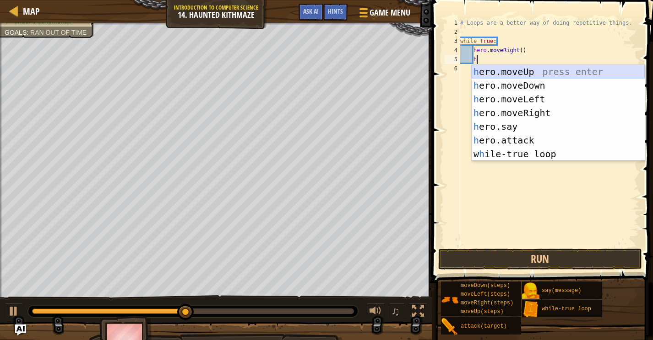
click at [513, 72] on div "h ero.moveUp press enter h ero.moveDown press enter h ero.moveLeft press enter …" at bounding box center [557, 127] width 173 height 124
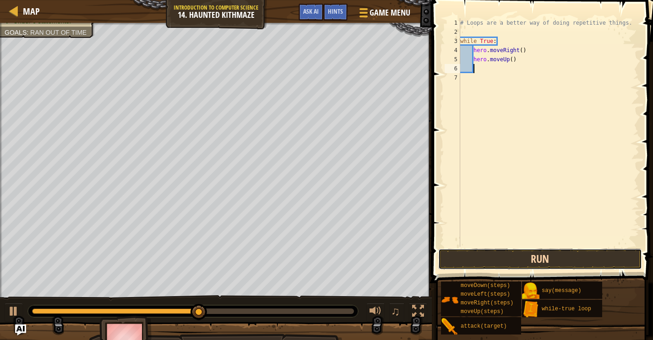
click at [530, 259] on button "Run" at bounding box center [540, 259] width 204 height 21
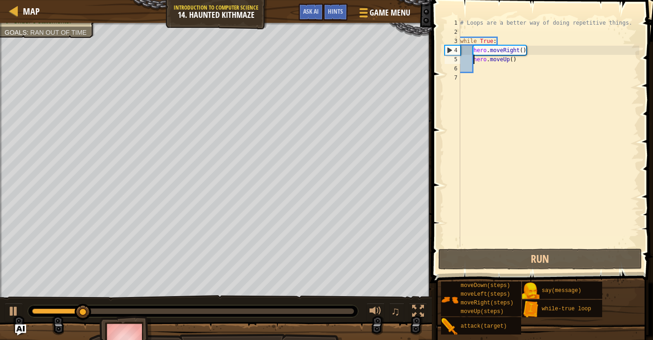
click at [473, 62] on div "# Loops are a better way of doing repetitive things. while True : hero . moveRi…" at bounding box center [548, 141] width 181 height 247
type textarea "hero.moveUp()"
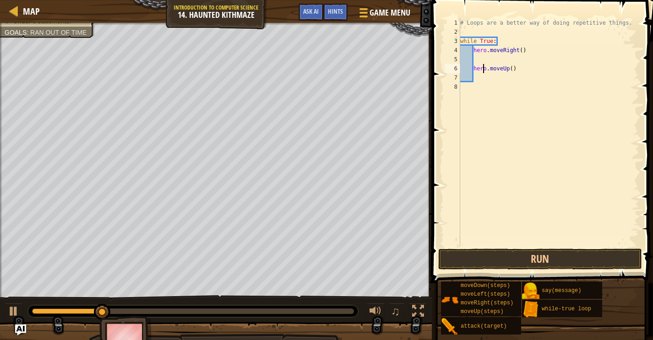
click at [483, 66] on div "# Loops are a better way of doing repetitive things. while True : hero . moveRi…" at bounding box center [548, 141] width 181 height 247
click at [484, 63] on div "# Loops are a better way of doing repetitive things. while True : hero . moveRi…" at bounding box center [548, 141] width 181 height 247
type textarea "h"
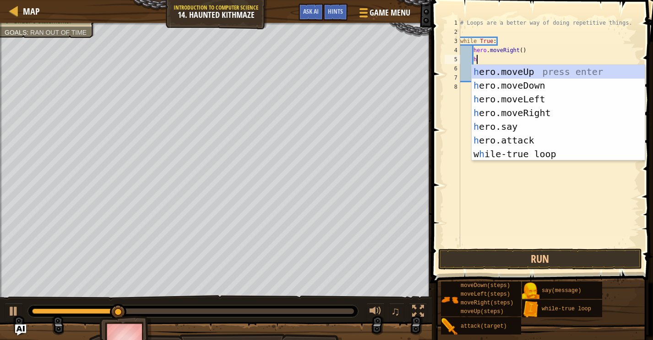
scroll to position [4, 1]
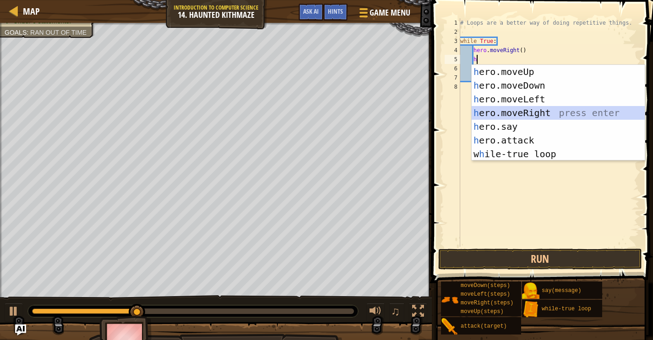
click at [531, 111] on div "h ero.moveUp press enter h ero.moveDown press enter h ero.moveLeft press enter …" at bounding box center [557, 127] width 173 height 124
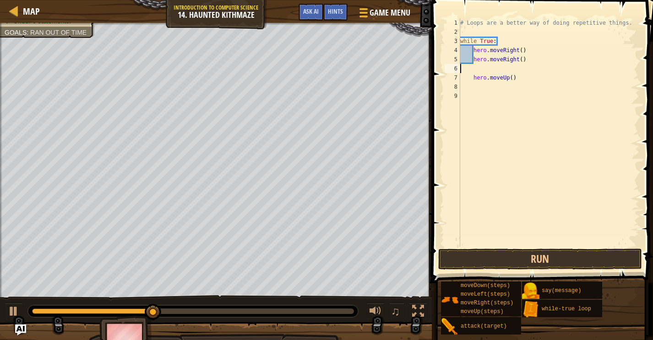
scroll to position [4, 0]
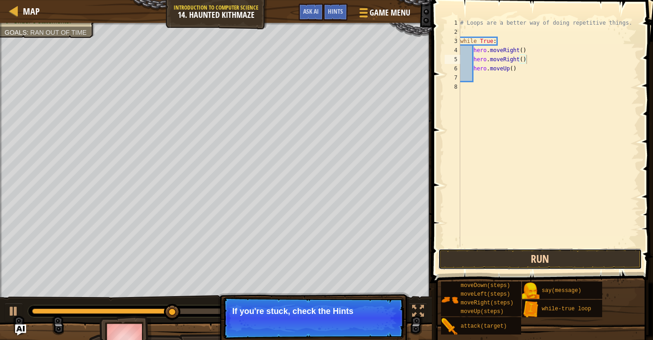
click at [518, 259] on button "Run" at bounding box center [540, 259] width 204 height 21
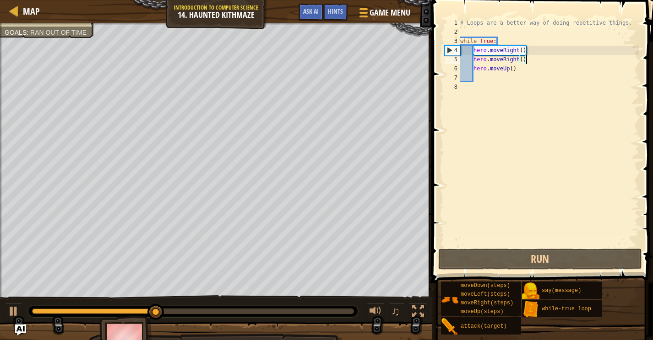
click at [529, 71] on div "# Loops are a better way of doing repetitive things. while True : hero . moveRi…" at bounding box center [548, 141] width 181 height 247
type textarea "hero.moveUp()"
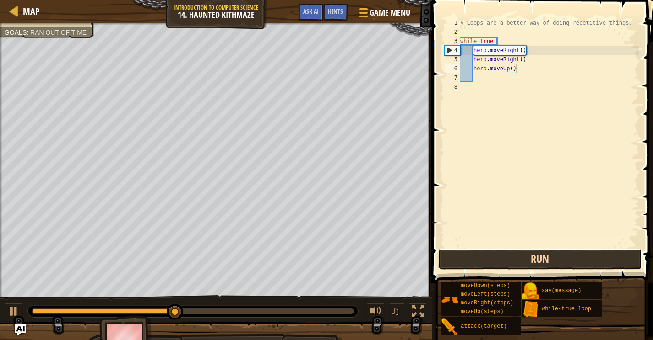
click at [498, 267] on button "Run" at bounding box center [540, 259] width 204 height 21
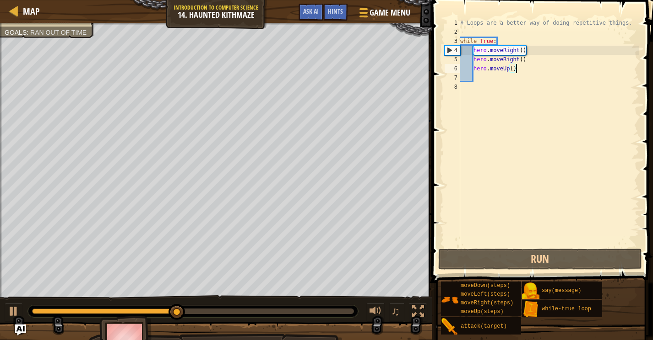
click at [518, 82] on div "# Loops are a better way of doing repetitive things. while True : hero . moveRi…" at bounding box center [548, 141] width 181 height 247
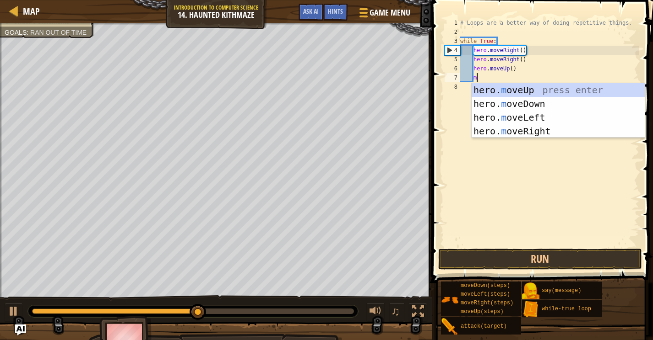
type textarea "mo"
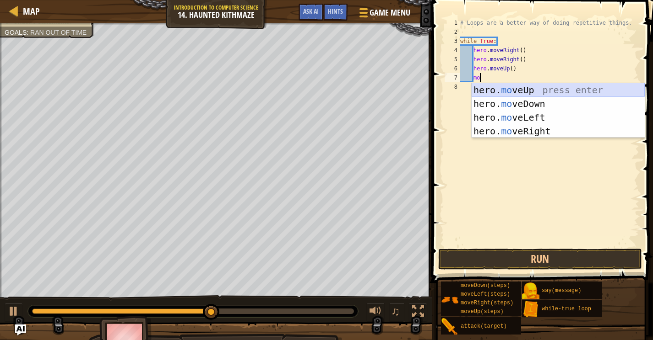
click at [532, 92] on div "hero. mo veUp press enter hero. mo veDown press enter hero. mo veLeft press ent…" at bounding box center [557, 124] width 173 height 82
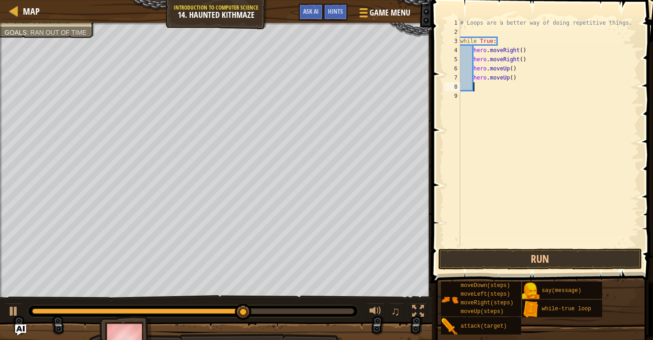
click at [508, 91] on div "# Loops are a better way of doing repetitive things. while True : hero . moveRi…" at bounding box center [548, 141] width 181 height 247
click at [520, 79] on div "# Loops are a better way of doing repetitive things. while True : hero . moveRi…" at bounding box center [548, 141] width 181 height 247
type textarea "hero.moveUp()"
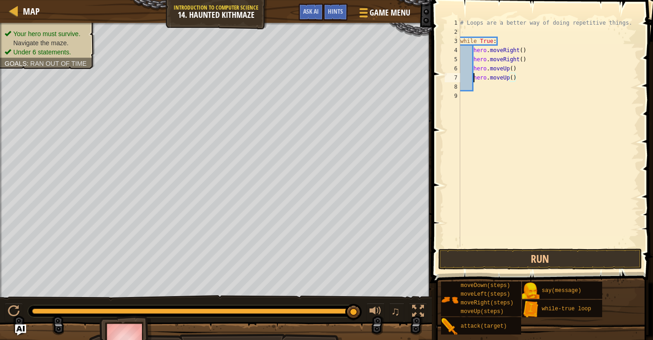
click at [473, 77] on div "# Loops are a better way of doing repetitive things. while True : hero . moveRi…" at bounding box center [548, 141] width 181 height 247
type textarea "hero.moveUp()"
click at [486, 77] on div "# Loops are a better way of doing repetitive things. while True : hero . moveRi…" at bounding box center [550, 141] width 178 height 247
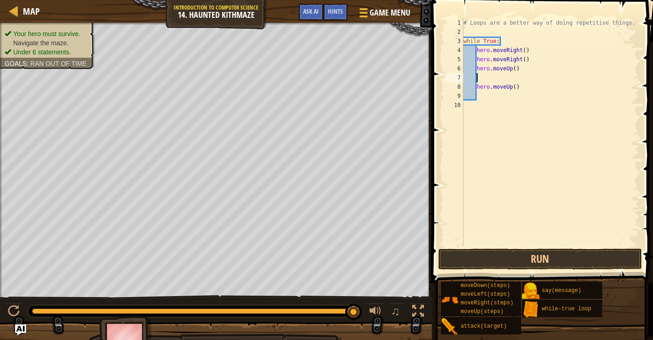
type textarea "h"
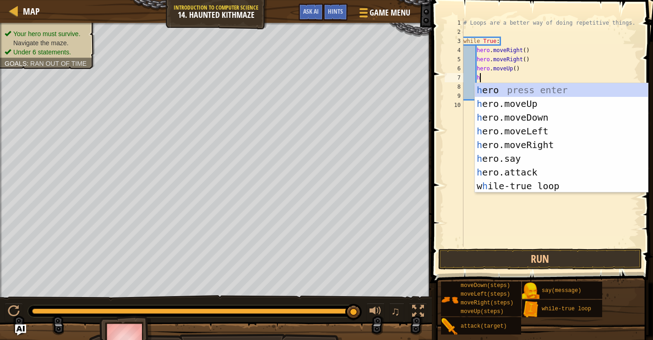
scroll to position [4, 1]
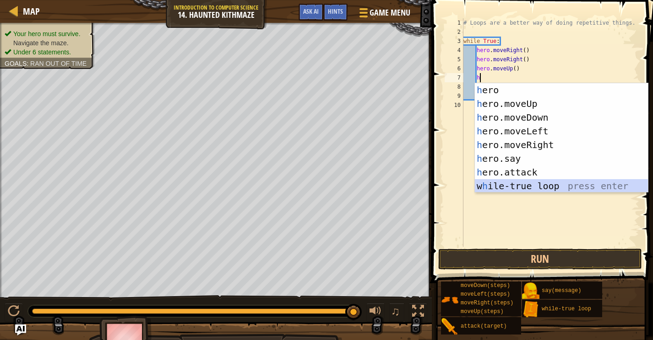
click at [512, 184] on div "h ero press enter h ero.moveUp press enter h ero.moveDown press enter h ero.mov…" at bounding box center [561, 151] width 173 height 137
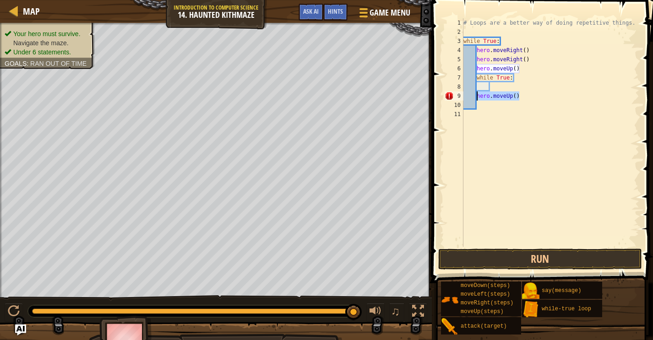
drag, startPoint x: 518, startPoint y: 97, endPoint x: 474, endPoint y: 99, distance: 44.4
click at [474, 99] on div "# Loops are a better way of doing repetitive things. while True : hero . moveRi…" at bounding box center [550, 141] width 178 height 247
type textarea "hero.moveUp()"
click at [496, 89] on div "# Loops are a better way of doing repetitive things. while True : hero . moveRi…" at bounding box center [550, 141] width 178 height 247
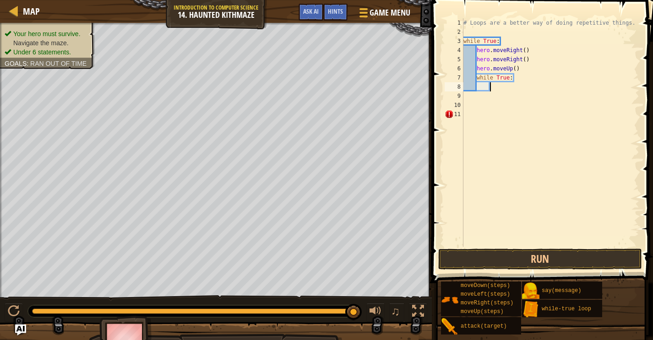
type textarea "h"
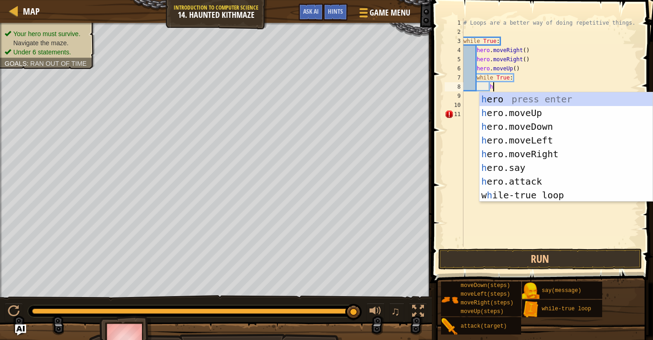
scroll to position [4, 2]
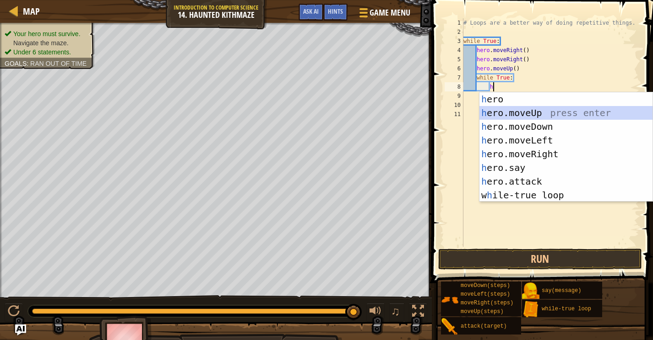
click at [531, 113] on div "h ero press enter h ero.moveUp press enter h ero.moveDown press enter h ero.mov…" at bounding box center [565, 160] width 173 height 137
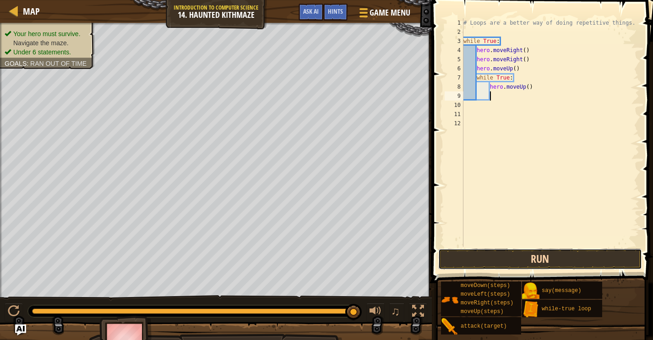
click at [531, 258] on button "Run" at bounding box center [540, 259] width 204 height 21
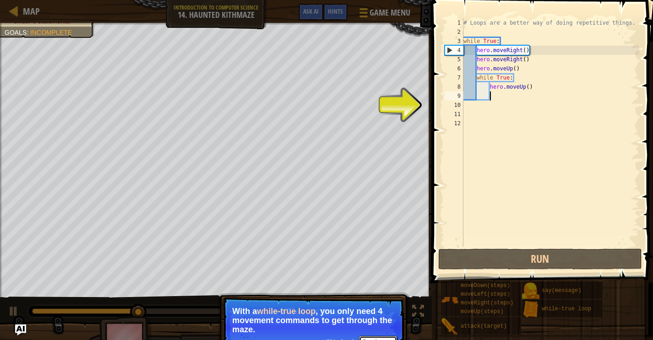
click at [383, 337] on button "Continue" at bounding box center [378, 342] width 38 height 12
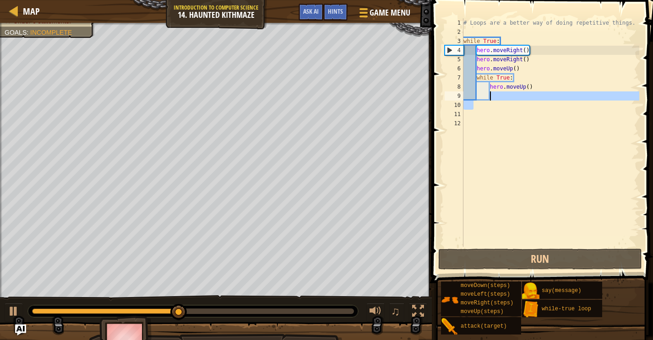
drag, startPoint x: 507, startPoint y: 101, endPoint x: 492, endPoint y: 99, distance: 14.8
click at [492, 99] on div "# Loops are a better way of doing repetitive things. while True : hero . moveRi…" at bounding box center [550, 141] width 178 height 247
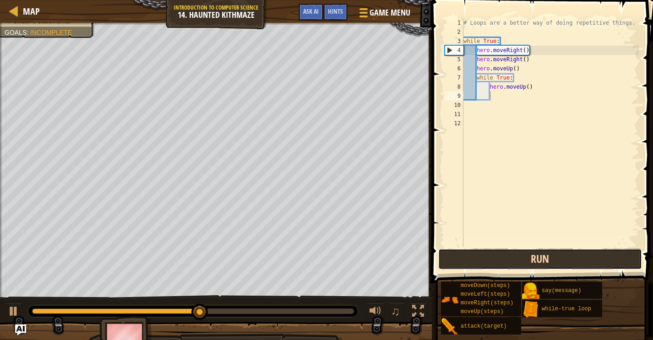
click at [500, 259] on button "Run" at bounding box center [540, 259] width 204 height 21
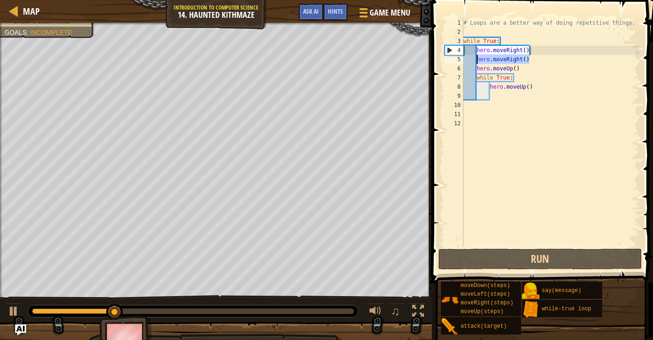
drag, startPoint x: 532, startPoint y: 61, endPoint x: 477, endPoint y: 60, distance: 55.4
click at [477, 60] on div "# Loops are a better way of doing repetitive things. while True : hero . moveRi…" at bounding box center [550, 141] width 178 height 247
type textarea "hero.moveRight()"
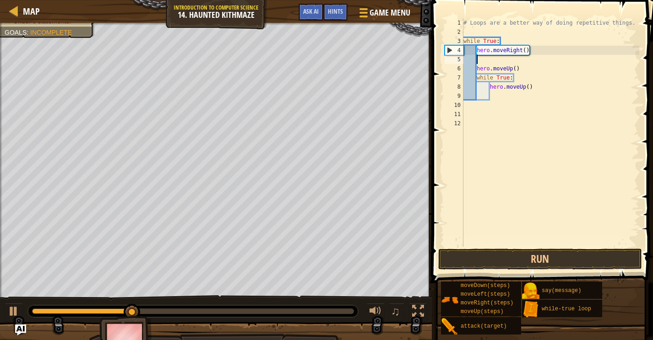
scroll to position [4, 0]
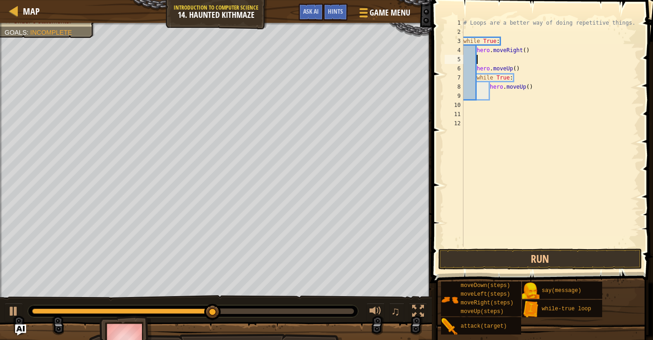
type textarea "h"
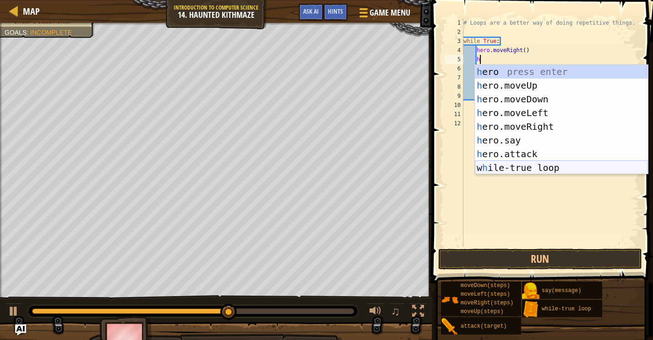
click at [524, 164] on div "h ero press enter h ero.moveUp press enter h ero.moveDown press enter h ero.mov…" at bounding box center [561, 133] width 173 height 137
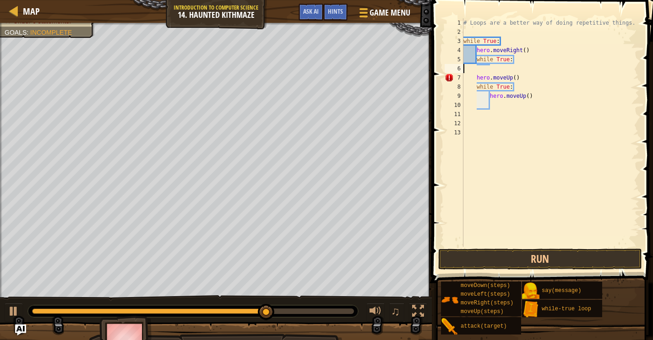
scroll to position [4, 0]
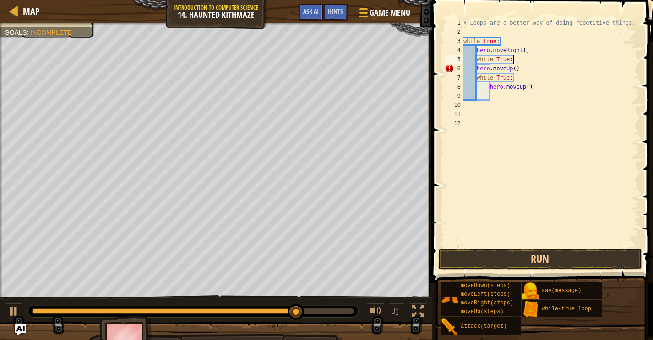
click at [477, 71] on div "# Loops are a better way of doing repetitive things. while True : hero . moveRi…" at bounding box center [550, 141] width 178 height 247
type textarea "hero.moveUp()"
click at [515, 97] on div "# Loops are a better way of doing repetitive things. while True : hero . moveRi…" at bounding box center [550, 141] width 178 height 247
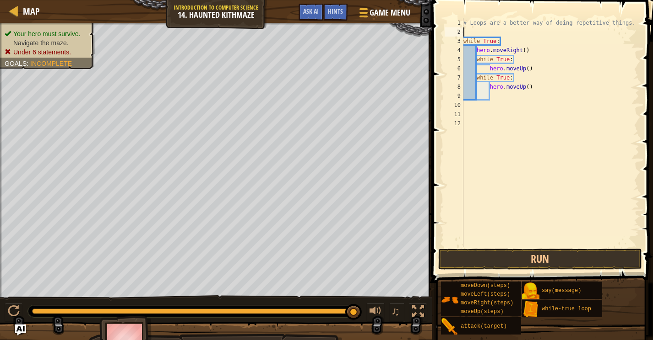
click at [484, 32] on div "# Loops are a better way of doing repetitive things. while True : hero . moveRi…" at bounding box center [550, 141] width 178 height 247
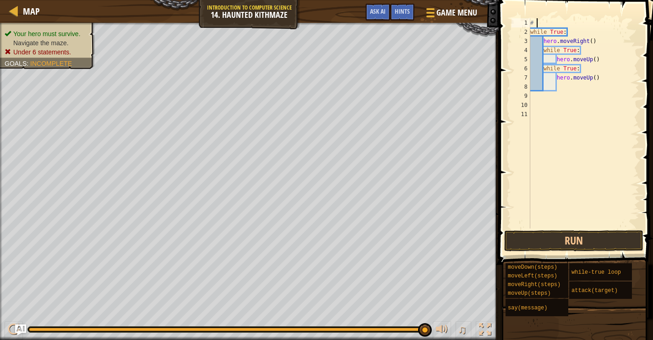
type textarea "#"
click at [529, 31] on div "2" at bounding box center [520, 31] width 19 height 9
type textarea "while True:"
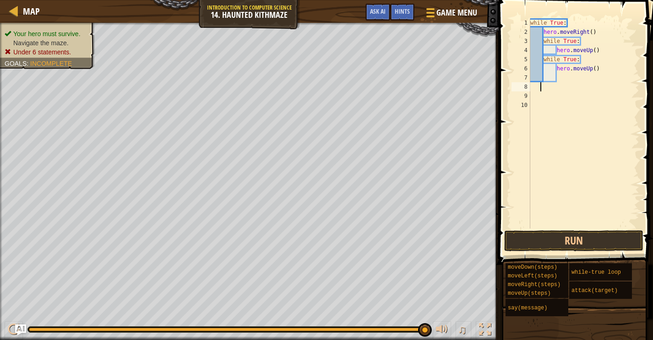
click at [569, 85] on div "while True : hero . moveRight ( ) while True : hero . moveUp ( ) while True : h…" at bounding box center [583, 132] width 111 height 229
click at [565, 76] on div "while True : hero . moveRight ( ) while True : hero . moveUp ( ) while True : h…" at bounding box center [583, 132] width 111 height 229
click at [605, 240] on button "Run" at bounding box center [573, 241] width 139 height 21
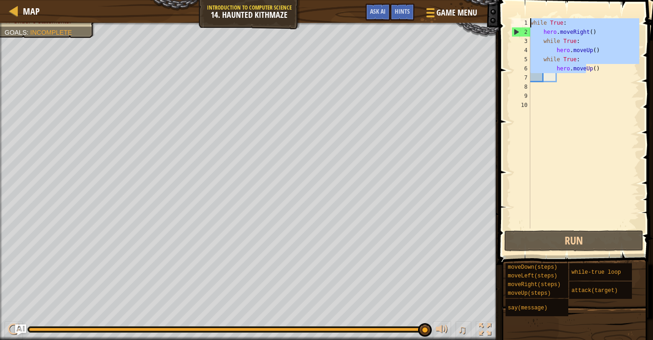
drag, startPoint x: 585, startPoint y: 72, endPoint x: 496, endPoint y: 26, distance: 100.5
click at [496, 26] on div "1 2 3 4 5 6 7 8 9 10 while True : hero . moveRight ( ) while True : hero . move…" at bounding box center [574, 151] width 157 height 292
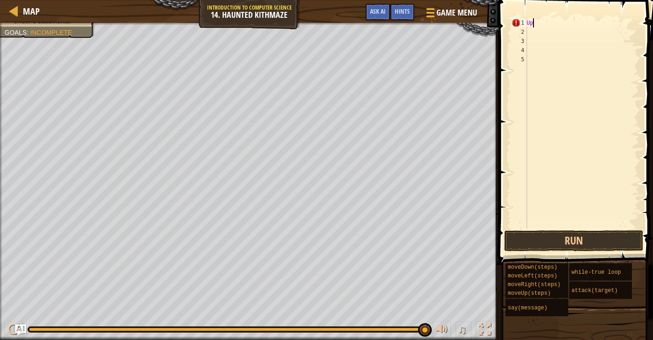
type textarea "U"
click at [533, 59] on div at bounding box center [581, 132] width 114 height 229
click at [408, 9] on span "Hints" at bounding box center [401, 11] width 15 height 9
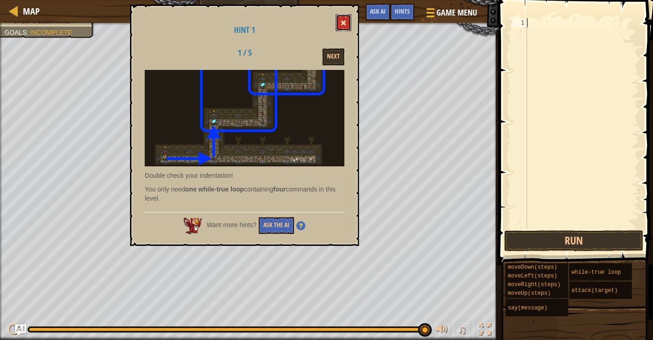
click at [342, 20] on span at bounding box center [343, 23] width 6 height 6
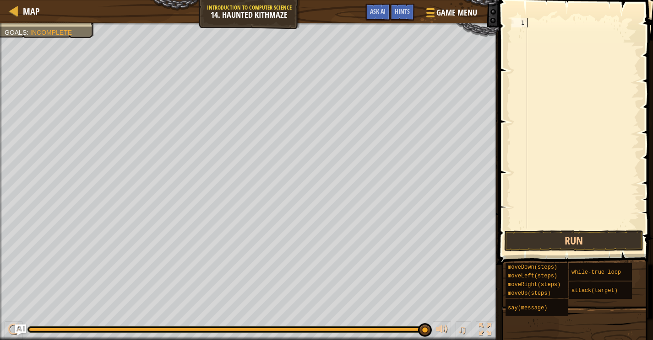
click at [540, 27] on div at bounding box center [581, 132] width 114 height 229
type textarea "h"
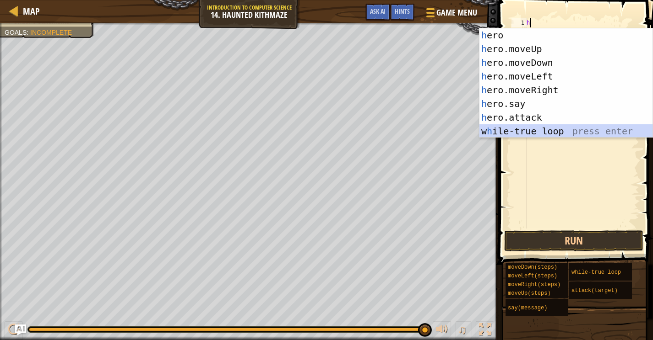
click at [548, 137] on div "h ero press enter h ero.moveUp press enter h ero.moveDown press enter h ero.mov…" at bounding box center [565, 96] width 173 height 137
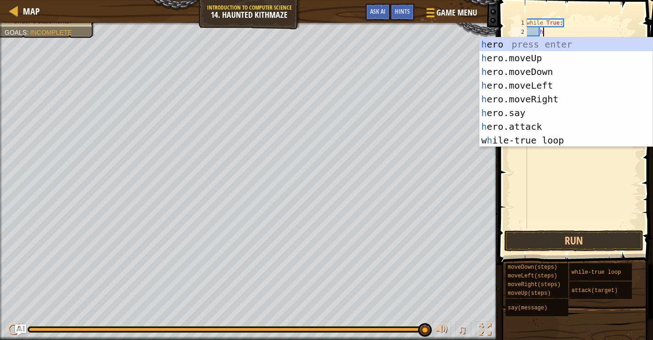
type textarea "h"
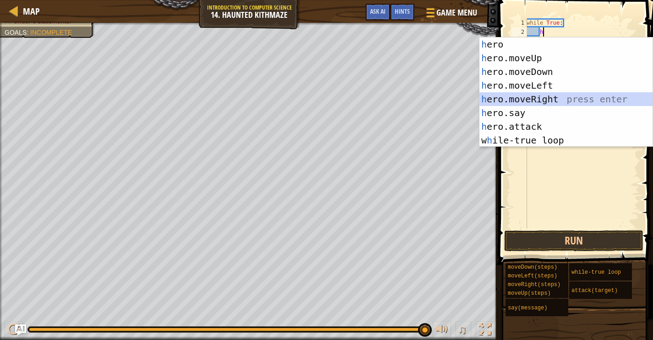
click at [561, 95] on div "h ero press enter h ero.moveUp press enter h ero.moveDown press enter h ero.mov…" at bounding box center [565, 106] width 173 height 137
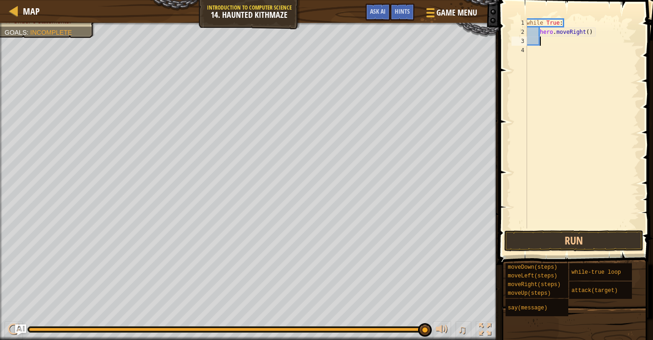
type textarea "h"
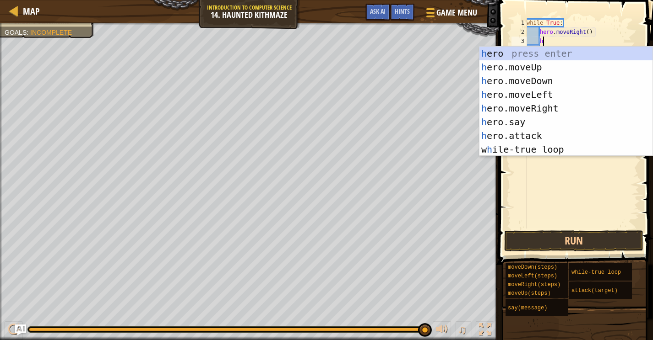
scroll to position [4, 1]
click at [559, 71] on div "h ero press enter h ero.moveUp press enter h ero.moveDown press enter h ero.mov…" at bounding box center [565, 115] width 173 height 137
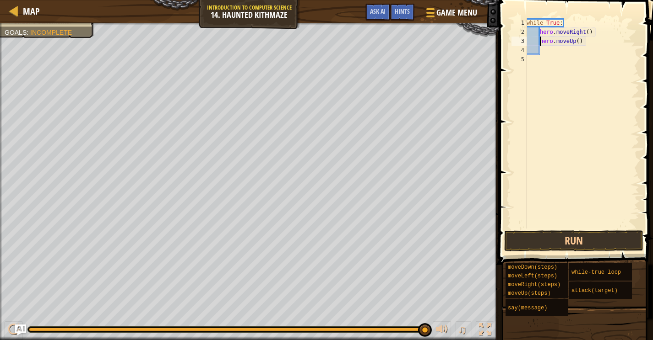
click at [539, 42] on div "while True : hero . moveRight ( ) hero . moveUp ( )" at bounding box center [581, 132] width 114 height 229
type textarea "hero.moveUp()"
click at [542, 41] on div "while True : hero . moveRight ( ) hero . moveUp ( )" at bounding box center [581, 132] width 114 height 229
click at [540, 41] on div "while True : hero . moveRight ( ) hero . moveUp ( )" at bounding box center [581, 132] width 114 height 229
click at [542, 32] on div "while True : hero . moveRight ( ) hero . moveUp ( )" at bounding box center [581, 132] width 114 height 229
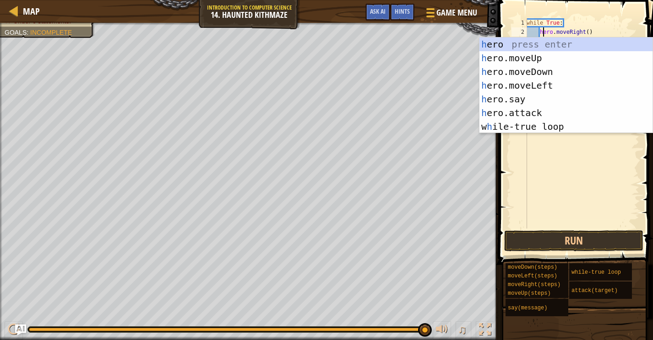
scroll to position [4, 1]
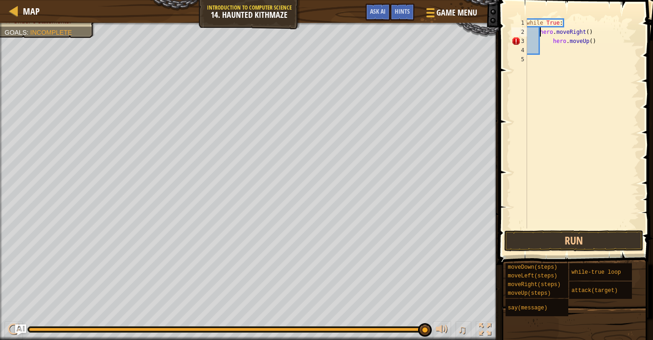
click at [540, 33] on div "while True : hero . moveRight ( ) hero . moveUp ( )" at bounding box center [581, 132] width 114 height 229
click at [601, 42] on div "while True : hero . moveRight ( ) hero . moveUp ( )" at bounding box center [581, 132] width 114 height 229
type textarea "hero.moveUp()"
click at [559, 46] on div "while True : hero . moveRight ( ) hero . moveUp ( )" at bounding box center [581, 132] width 114 height 229
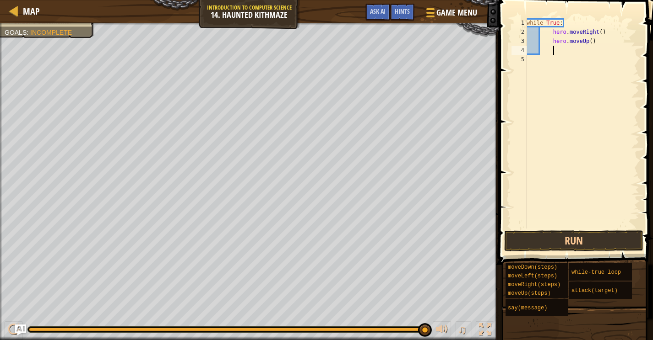
type textarea "h"
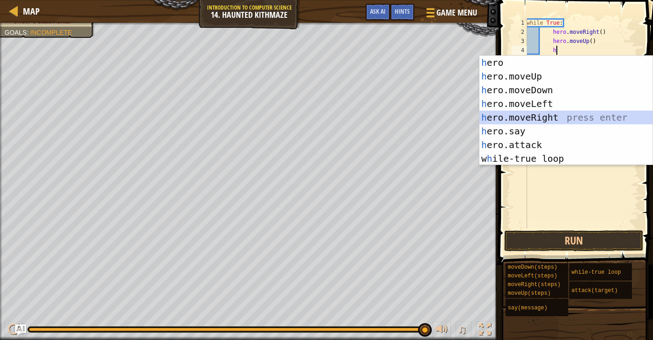
click at [545, 118] on div "h ero press enter h ero.moveUp press enter h ero.moveDown press enter h ero.mov…" at bounding box center [565, 124] width 173 height 137
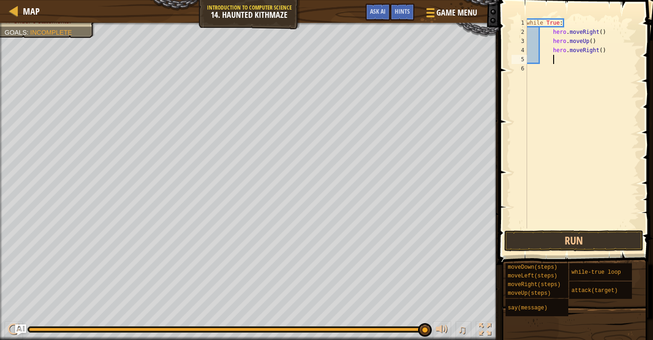
type textarea "h"
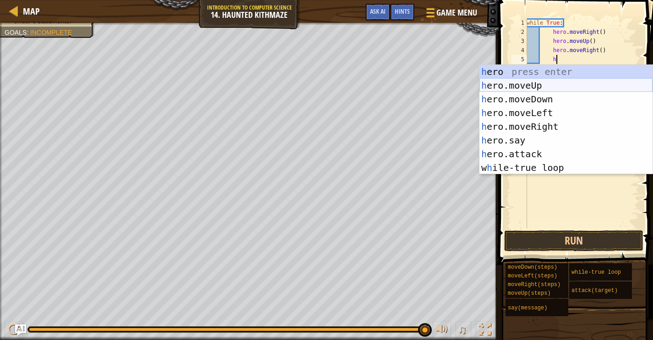
click at [548, 81] on div "h ero press enter h ero.moveUp press enter h ero.moveDown press enter h ero.mov…" at bounding box center [565, 133] width 173 height 137
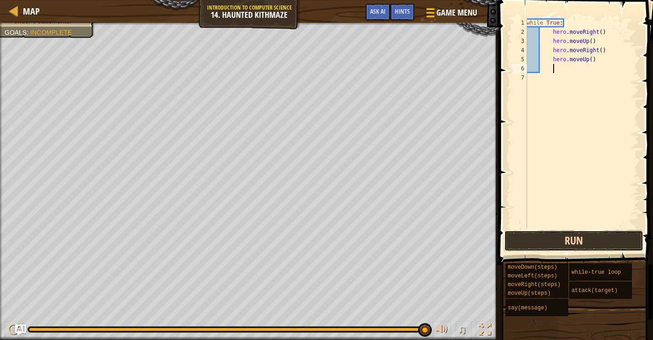
click at [555, 236] on button "Run" at bounding box center [573, 241] width 139 height 21
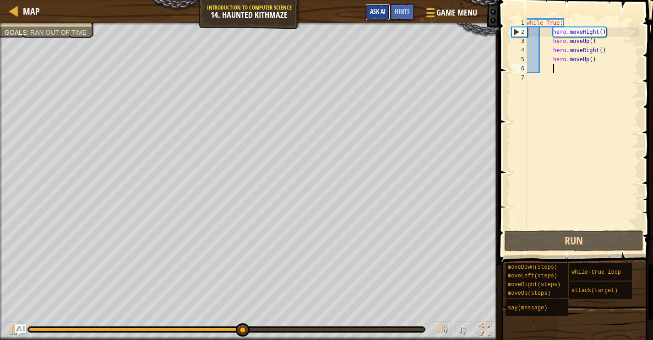
click at [373, 11] on span "Ask AI" at bounding box center [378, 11] width 16 height 9
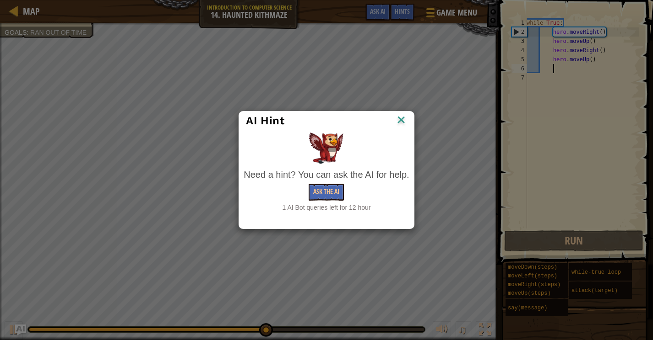
click at [332, 201] on div "Need a hint? You can ask the AI for help. Ask the AI 1 AI Bot queries left for …" at bounding box center [325, 190] width 165 height 44
click at [334, 191] on button "Ask the AI" at bounding box center [325, 192] width 35 height 17
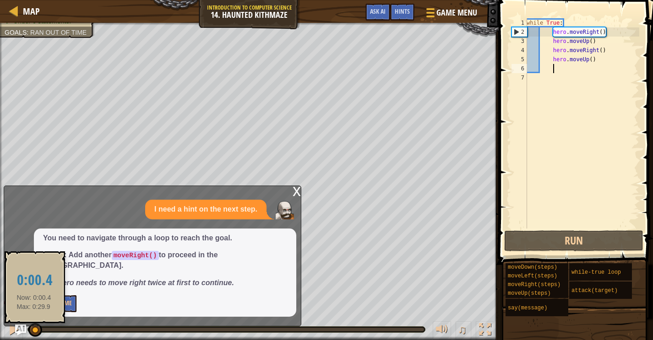
click at [34, 330] on div at bounding box center [31, 330] width 5 height 4
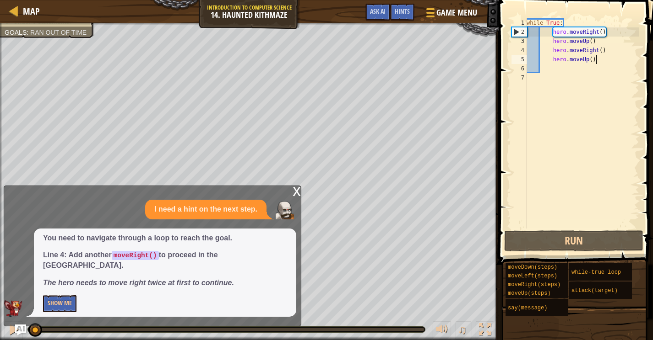
click at [600, 58] on div "while True : hero . moveRight ( ) hero . moveUp ( ) hero . moveRight ( ) hero .…" at bounding box center [581, 132] width 114 height 229
type textarea "hero.moveUp()"
click at [553, 60] on div "while True : hero . moveRight ( ) hero . moveUp ( ) hero . moveRight ( ) hero .…" at bounding box center [581, 132] width 114 height 229
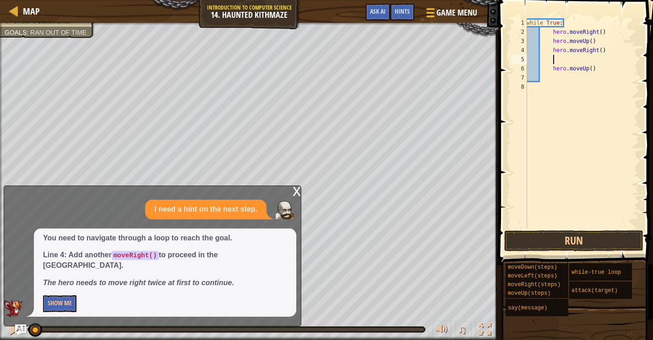
click at [570, 55] on div "while True : hero . moveRight ( ) hero . moveUp ( ) hero . moveRight ( ) hero .…" at bounding box center [581, 132] width 114 height 229
type textarea "h"
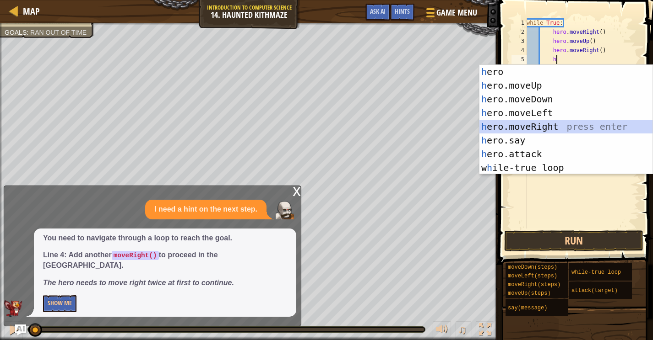
click at [555, 125] on div "h ero press enter h ero.moveUp press enter h ero.moveDown press enter h ero.mov…" at bounding box center [565, 133] width 173 height 137
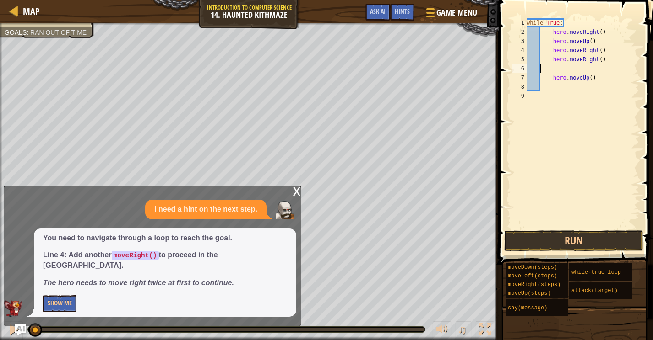
scroll to position [4, 0]
click at [587, 241] on button "Run" at bounding box center [573, 241] width 139 height 21
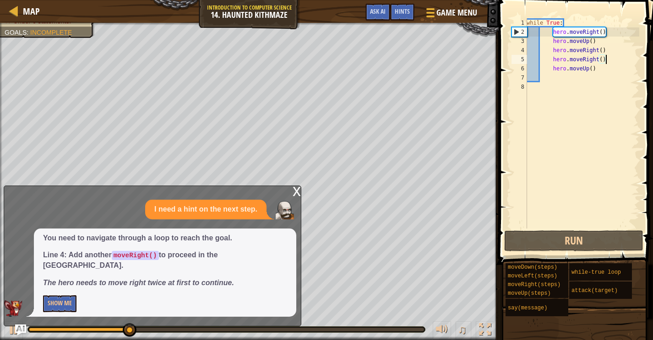
click at [551, 41] on div "while True : hero . moveRight ( ) hero . moveUp ( ) hero . moveRight ( ) hero .…" at bounding box center [581, 132] width 114 height 229
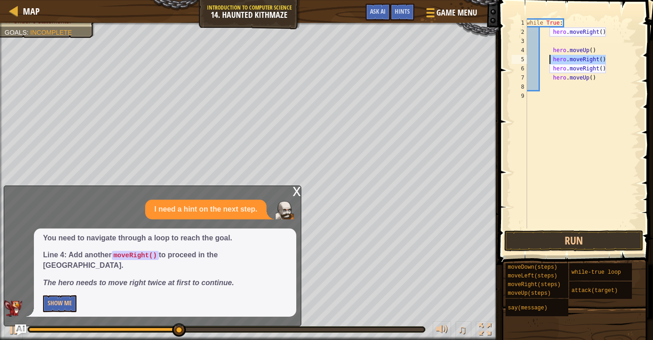
drag, startPoint x: 613, startPoint y: 58, endPoint x: 550, endPoint y: 59, distance: 63.2
click at [550, 59] on div "while True : hero . moveRight ( ) hero . moveUp ( ) hero . moveRight ( ) hero .…" at bounding box center [581, 132] width 114 height 229
type textarea "hero.moveRight()"
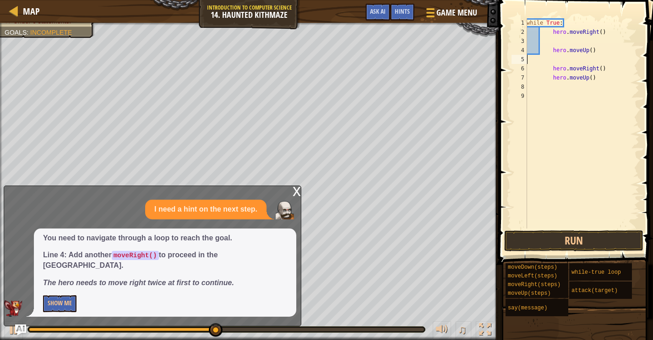
type textarea "hero.moveUp()"
click at [570, 38] on div "while True : hero . moveRight ( ) hero . moveUp ( ) hero . moveRight ( ) hero .…" at bounding box center [581, 132] width 114 height 229
type textarea "h"
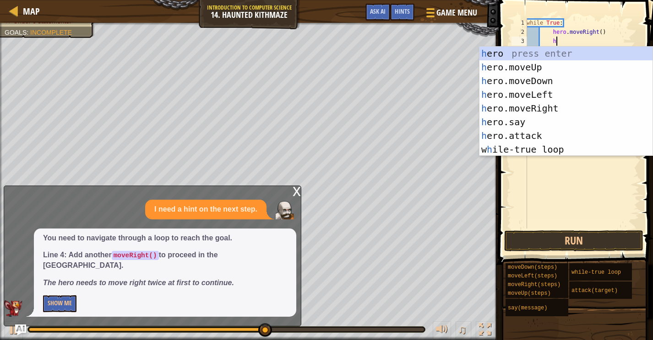
scroll to position [4, 2]
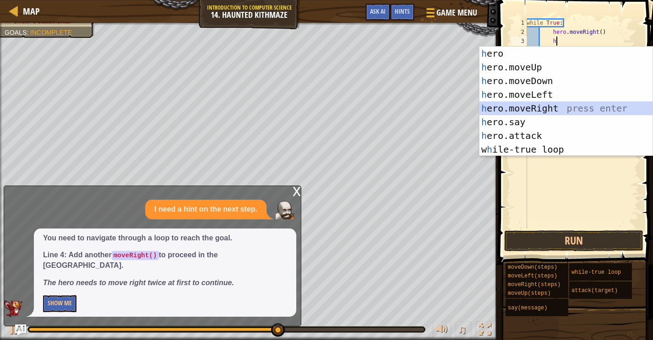
click at [563, 107] on div "h ero press enter h ero.moveUp press enter h ero.moveDown press enter h ero.mov…" at bounding box center [565, 115] width 173 height 137
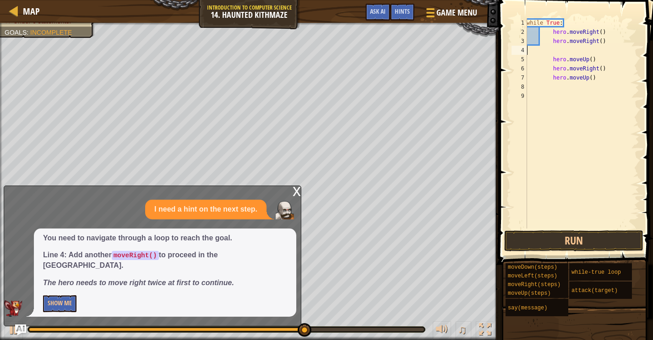
scroll to position [4, 0]
type textarea "hero.moveRight()"
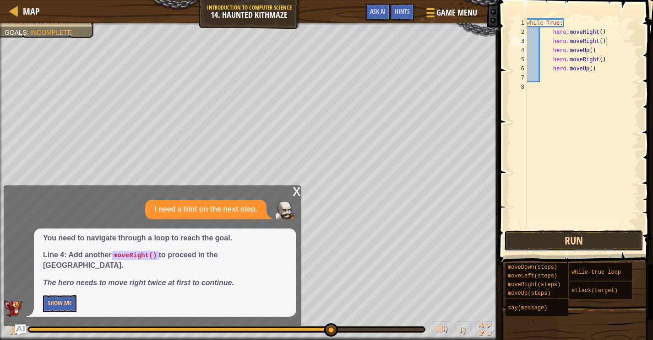
click at [601, 241] on button "Run" at bounding box center [573, 241] width 139 height 21
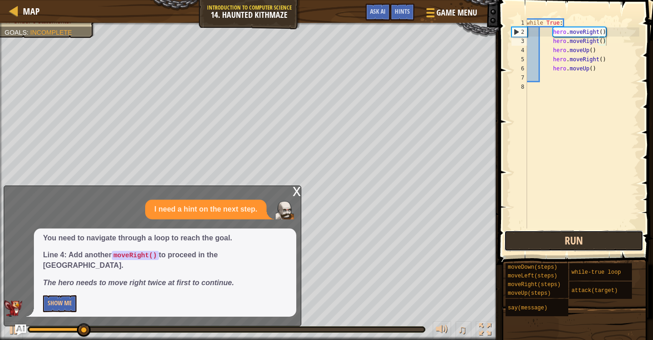
click at [534, 238] on button "Run" at bounding box center [573, 241] width 139 height 21
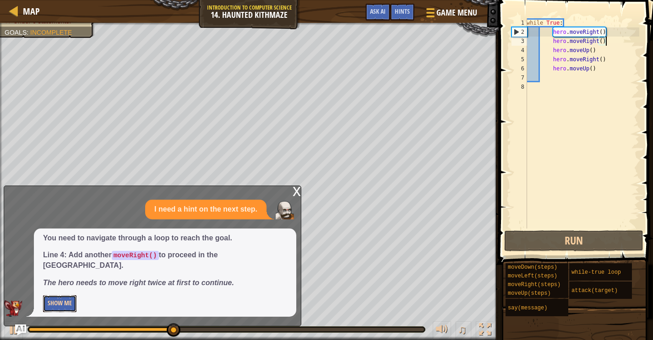
click at [65, 307] on button "Show Me" at bounding box center [59, 304] width 33 height 17
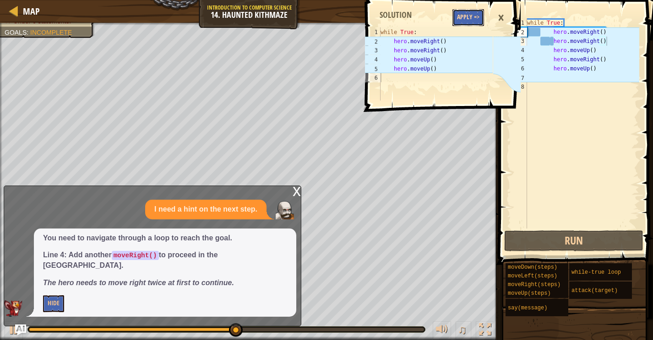
click at [463, 13] on button "Apply =>" at bounding box center [468, 17] width 32 height 17
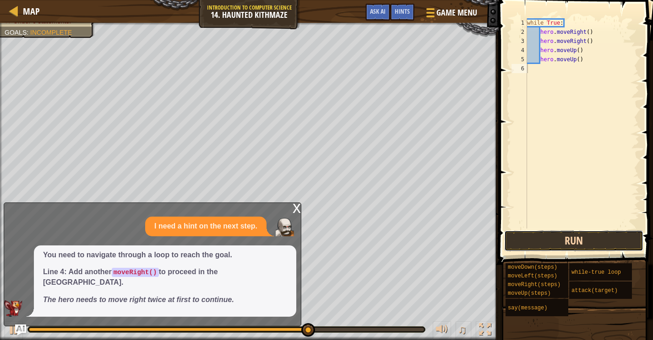
click at [564, 237] on button "Run" at bounding box center [573, 241] width 139 height 21
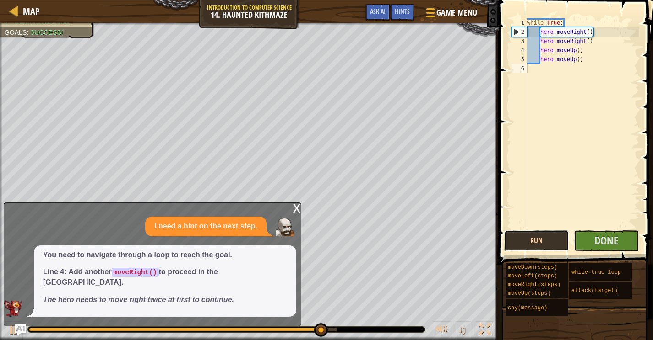
click at [552, 238] on button "Run" at bounding box center [536, 241] width 65 height 21
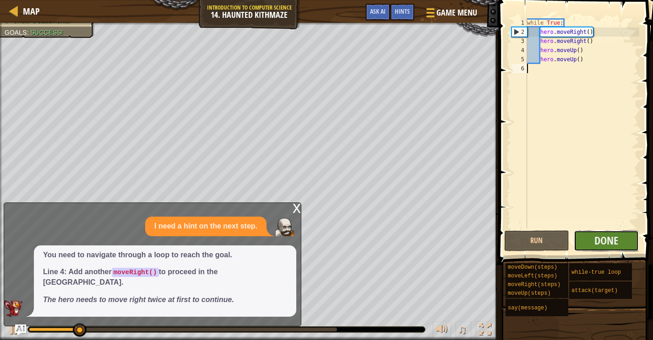
click at [589, 241] on button "Done" at bounding box center [605, 241] width 65 height 21
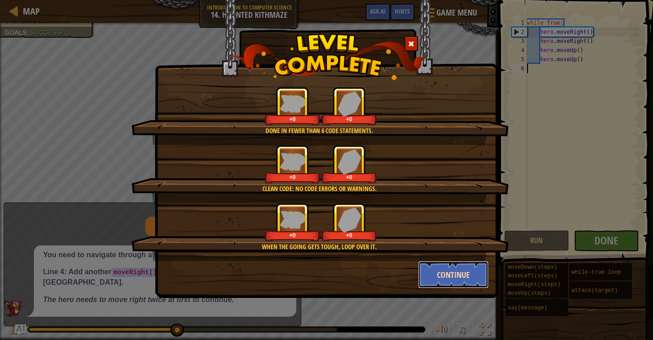
click at [460, 276] on button "Continue" at bounding box center [453, 274] width 71 height 27
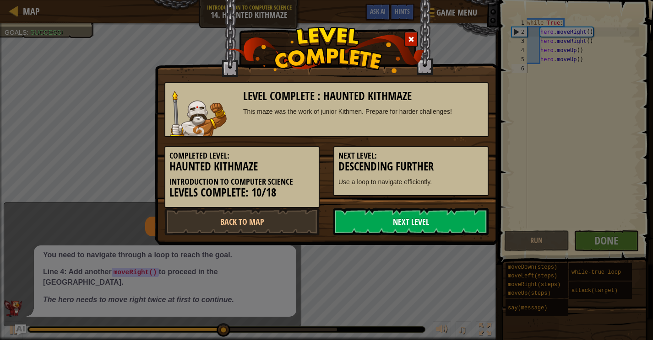
click at [431, 228] on link "Next Level" at bounding box center [410, 221] width 155 height 27
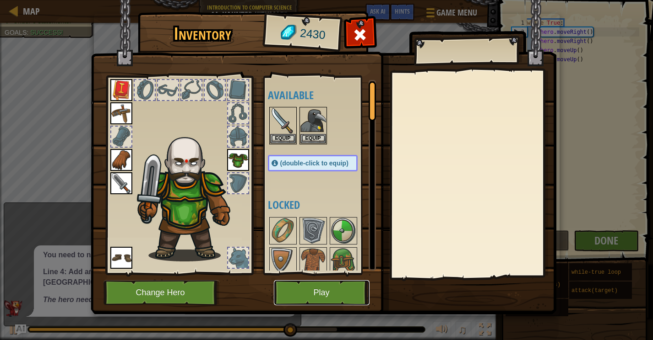
click at [353, 292] on button "Play" at bounding box center [322, 293] width 96 height 25
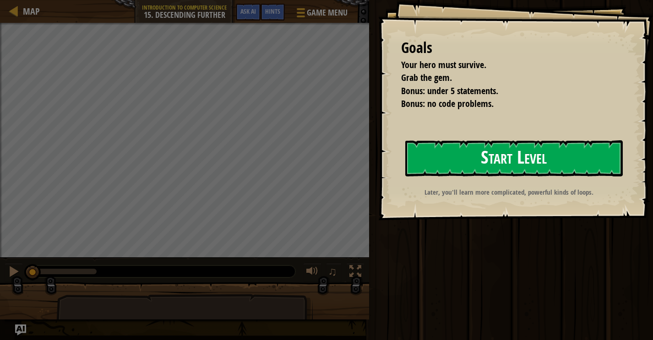
click at [497, 158] on button "Start Level" at bounding box center [513, 158] width 217 height 36
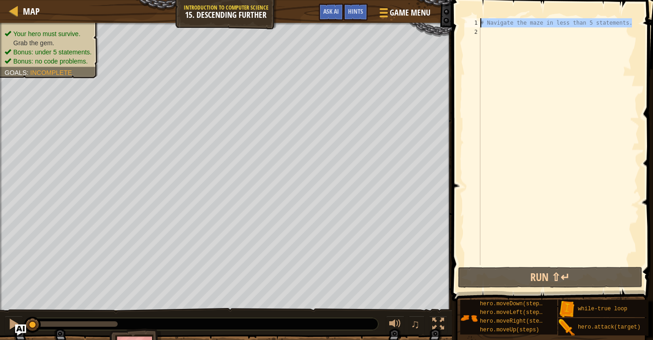
drag, startPoint x: 635, startPoint y: 21, endPoint x: 475, endPoint y: 9, distance: 160.1
click at [475, 9] on div "1 2 # Navigate the maze in less than 5 statements. הההההההההההההההההההההההההההה…" at bounding box center [551, 169] width 204 height 329
type textarea "# Navigate the maze in less than 5 statements."
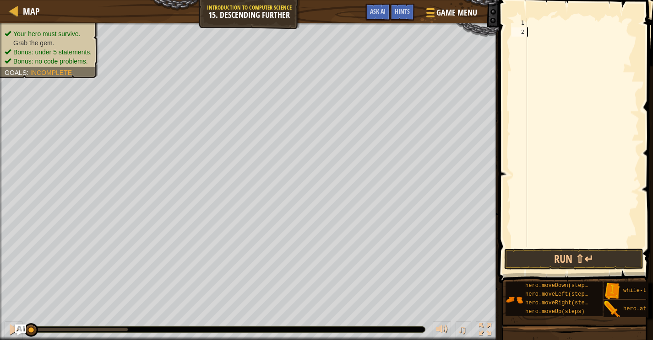
click at [530, 33] on div at bounding box center [582, 141] width 114 height 247
type textarea "h"
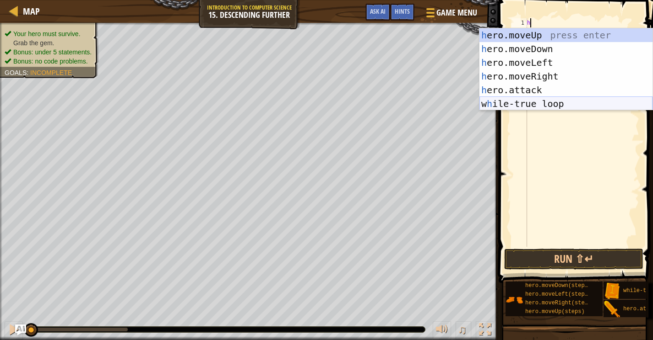
click at [530, 107] on div "h ero.moveUp press enter h ero.moveDown press enter h ero.moveLeft press enter …" at bounding box center [565, 83] width 173 height 110
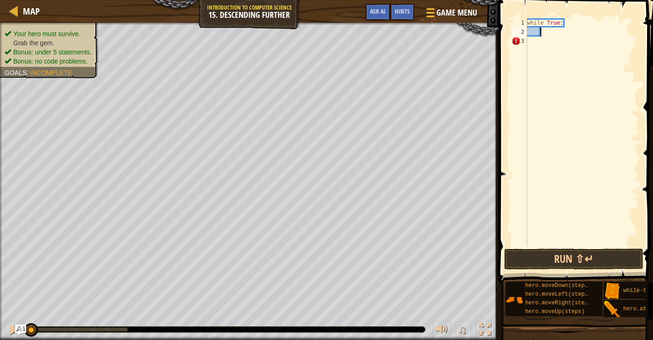
type textarea "h"
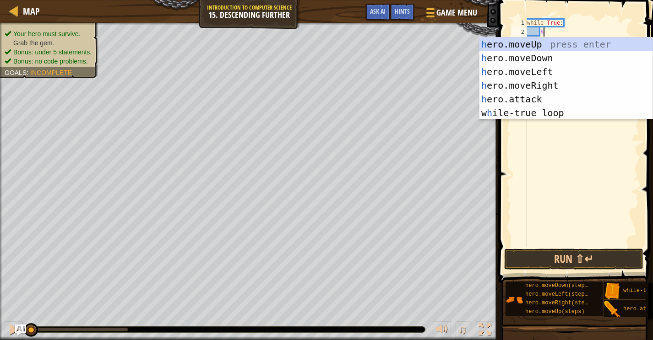
scroll to position [4, 1]
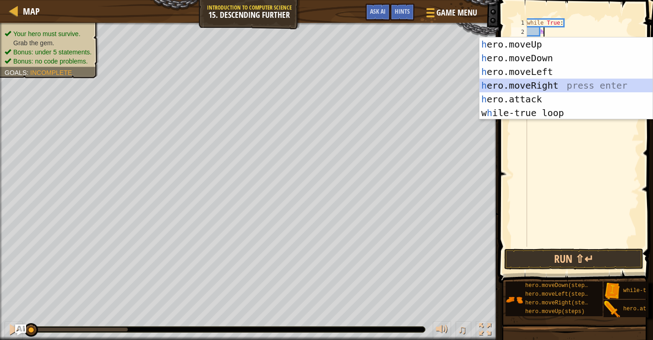
click at [546, 82] on div "h ero.moveUp press enter h ero.moveDown press enter h ero.moveLeft press enter …" at bounding box center [565, 93] width 173 height 110
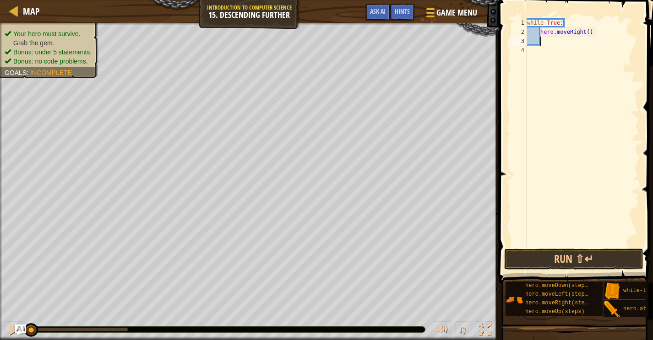
type textarea "h"
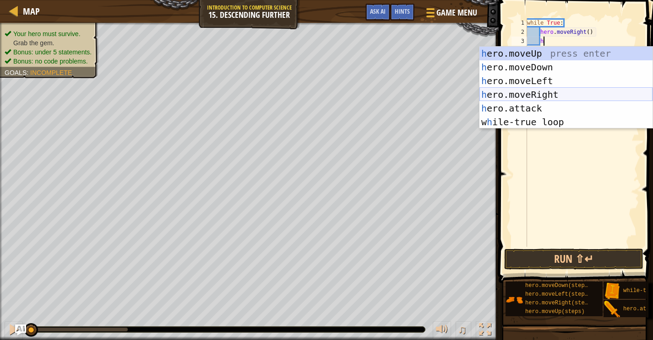
click at [550, 95] on div "h ero.moveUp press enter h ero.moveDown press enter h ero.moveLeft press enter …" at bounding box center [565, 102] width 173 height 110
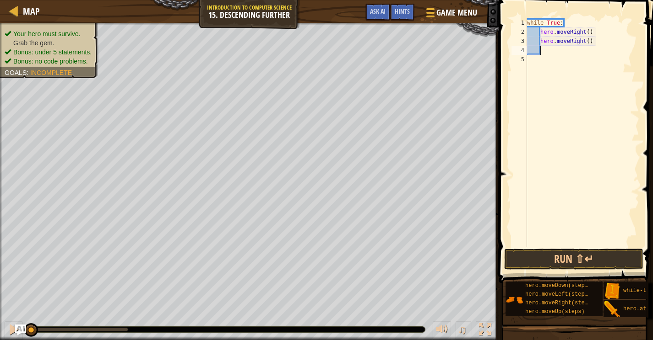
type textarea "h"
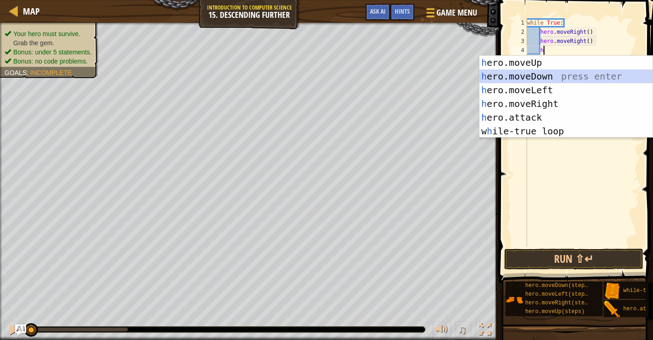
click at [554, 76] on div "h ero.moveUp press enter h ero.moveDown press enter h ero.moveLeft press enter …" at bounding box center [565, 111] width 173 height 110
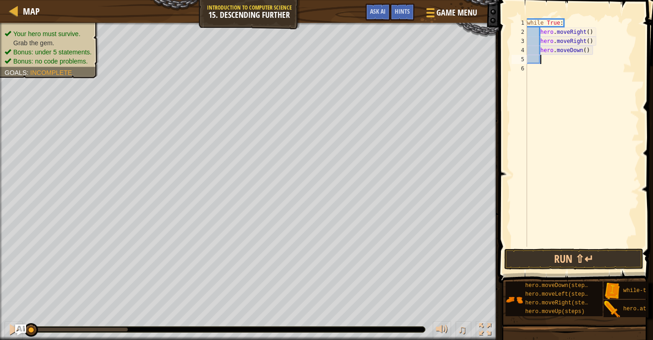
type textarea "h"
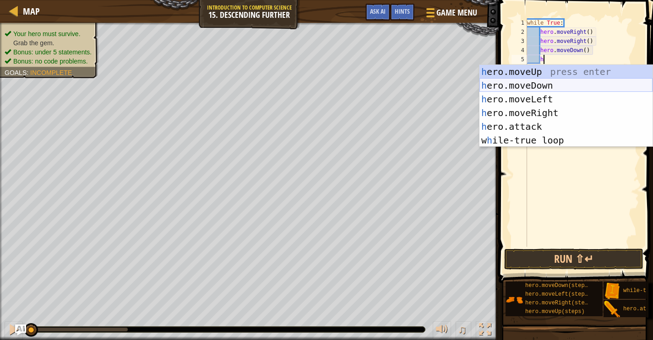
click at [559, 85] on div "h ero.moveUp press enter h ero.moveDown press enter h ero.moveLeft press enter …" at bounding box center [565, 120] width 173 height 110
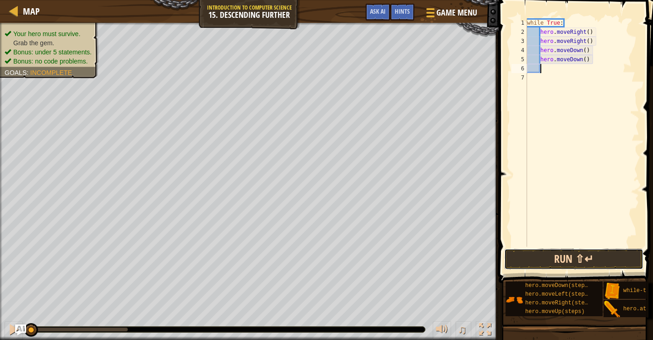
click at [580, 261] on button "Run ⇧↵" at bounding box center [573, 259] width 139 height 21
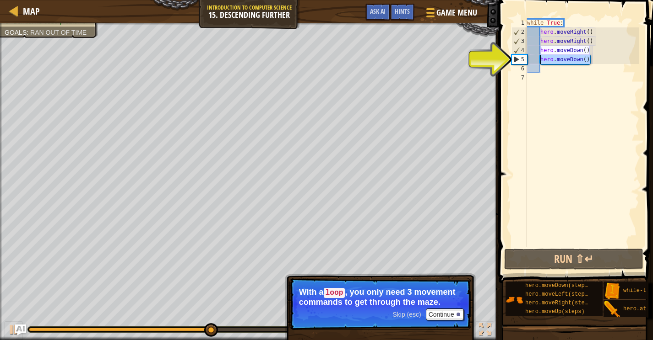
drag, startPoint x: 593, startPoint y: 57, endPoint x: 540, endPoint y: 59, distance: 52.7
click at [540, 59] on div "while True : hero . moveRight ( ) hero . moveRight ( ) hero . moveDown ( ) hero…" at bounding box center [582, 141] width 114 height 247
type textarea "hero.moveDown()"
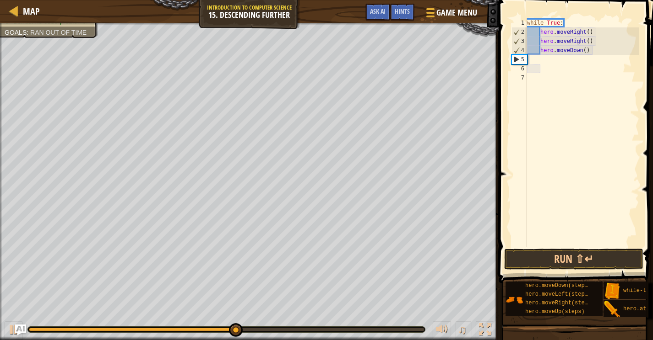
scroll to position [4, 0]
type textarea "hero.moveDown()"
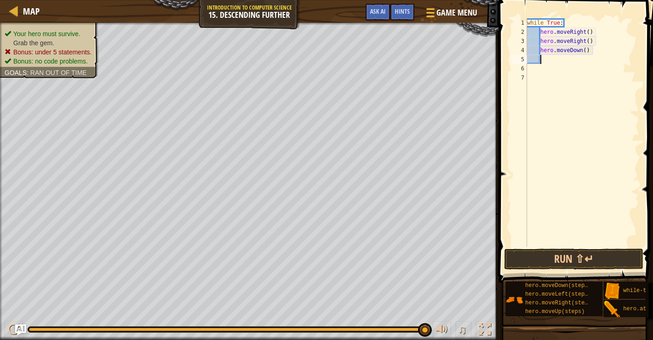
type textarea "mo"
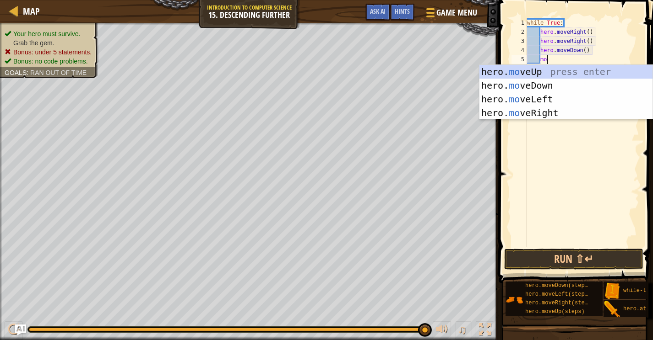
scroll to position [4, 1]
click at [584, 109] on div "hero. mo veUp press enter hero. mo veDown press enter hero. mo veLeft press ent…" at bounding box center [565, 106] width 173 height 82
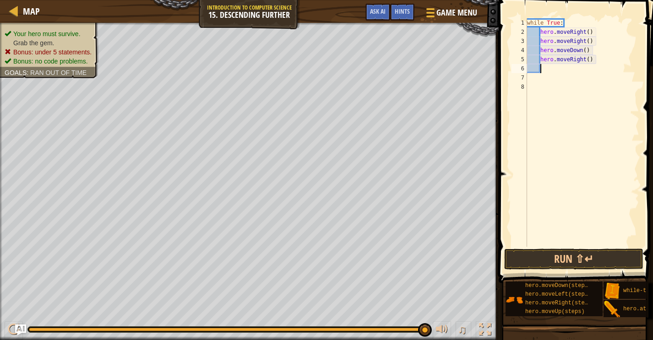
scroll to position [4, 0]
click at [573, 253] on button "Run ⇧↵" at bounding box center [573, 259] width 139 height 21
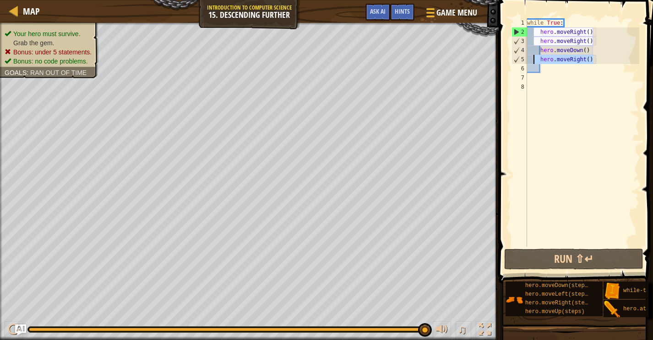
drag, startPoint x: 596, startPoint y: 62, endPoint x: 532, endPoint y: 61, distance: 64.1
click at [532, 61] on div "while True : hero . moveRight ( ) hero . moveRight ( ) hero . moveDown ( ) hero…" at bounding box center [582, 141] width 114 height 247
type textarea "hero.moveRight()"
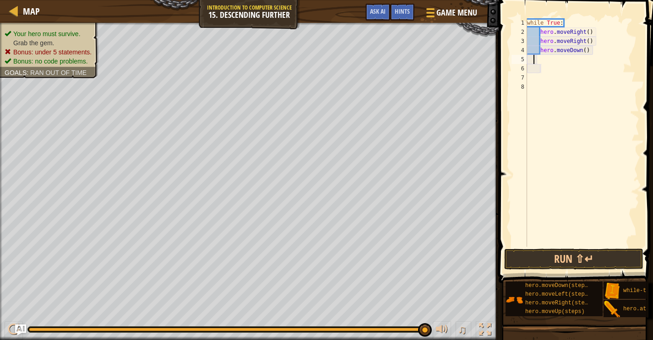
click at [533, 63] on div "while True : hero . moveRight ( ) hero . moveRight ( ) hero . moveDown ( )" at bounding box center [582, 141] width 114 height 247
type textarea "hero.moveDown()"
click at [551, 262] on button "Run ⇧↵" at bounding box center [573, 259] width 139 height 21
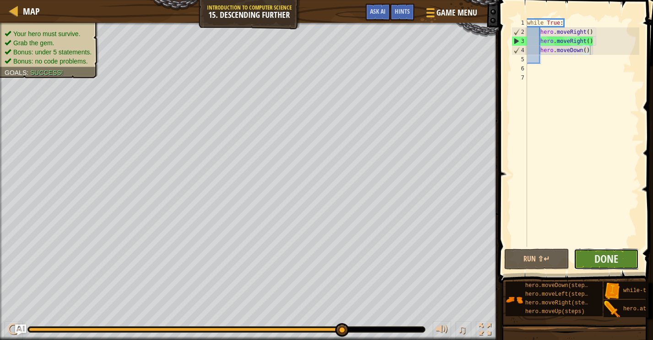
click at [618, 262] on button "Done" at bounding box center [605, 259] width 65 height 21
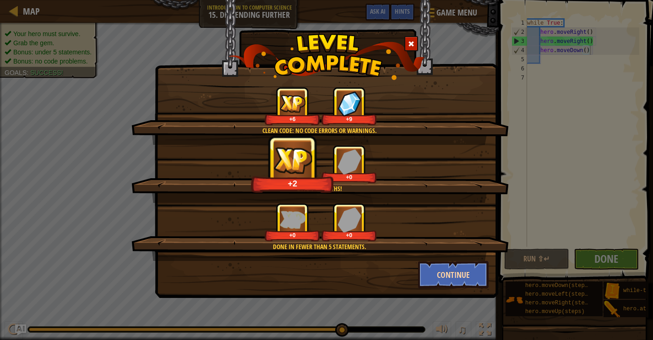
click at [454, 274] on button "Continue" at bounding box center [453, 274] width 71 height 27
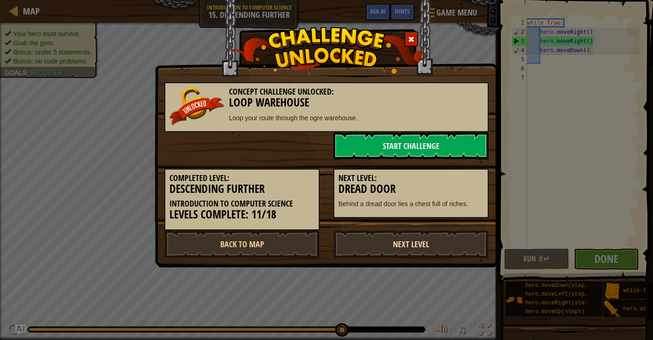
click at [382, 238] on link "Next Level" at bounding box center [410, 244] width 155 height 27
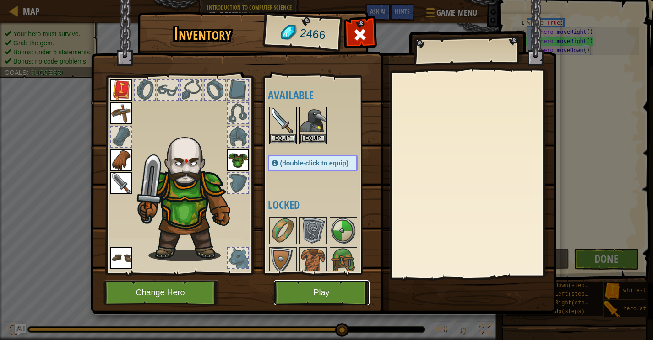
click at [328, 288] on button "Play" at bounding box center [322, 293] width 96 height 25
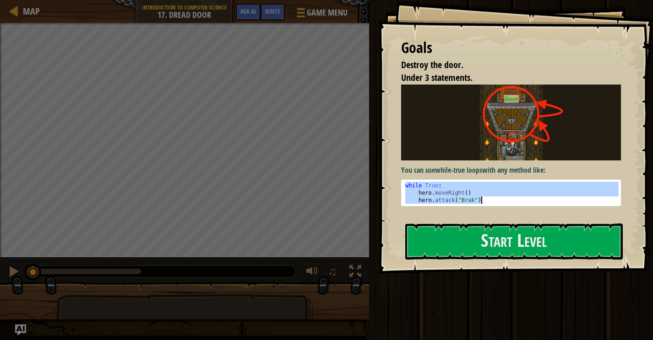
drag, startPoint x: 403, startPoint y: 182, endPoint x: 459, endPoint y: 209, distance: 61.6
click at [459, 209] on div "You can use while-true loops with any method like: while True: 1 2 3 while True…" at bounding box center [511, 150] width 220 height 130
type textarea "hero.moveRight() hero.attack("Brak")"
click at [491, 239] on button "Start Level" at bounding box center [513, 242] width 217 height 36
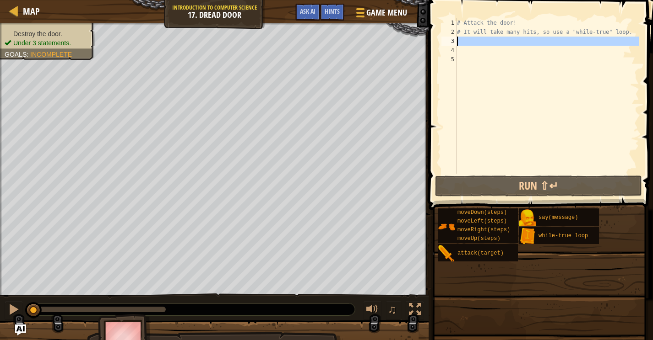
click at [443, 38] on div "3" at bounding box center [449, 41] width 16 height 9
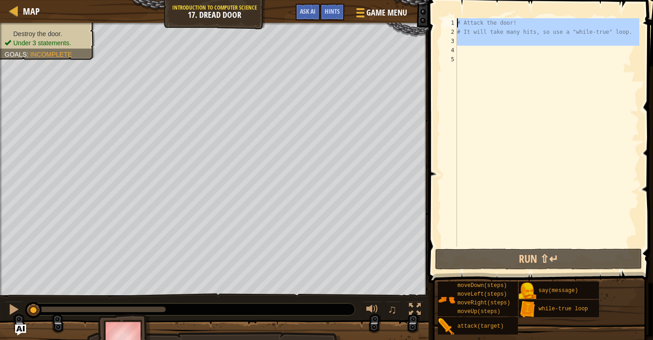
drag, startPoint x: 518, startPoint y: 46, endPoint x: 448, endPoint y: 17, distance: 76.0
click at [448, 17] on div "1 2 3 4 5 # Attack the door! # It will take many hits, so use a "while-true" lo…" at bounding box center [539, 160] width 227 height 310
type textarea "# Attack the door! # It will take many hits, so use a "while-true" loop."
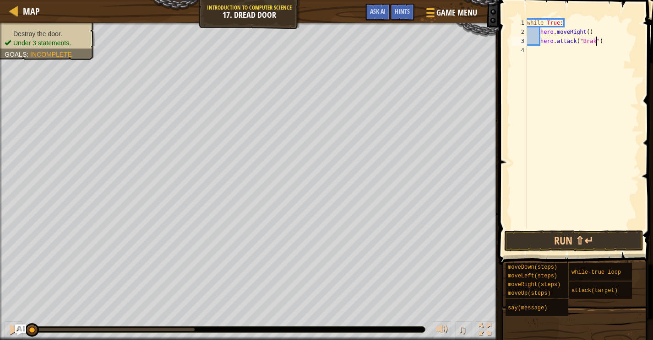
click at [596, 40] on div "while True : hero . moveRight ( ) hero . attack ( "Brak" )" at bounding box center [582, 132] width 114 height 229
click at [612, 234] on button "Run ⇧↵" at bounding box center [573, 241] width 139 height 21
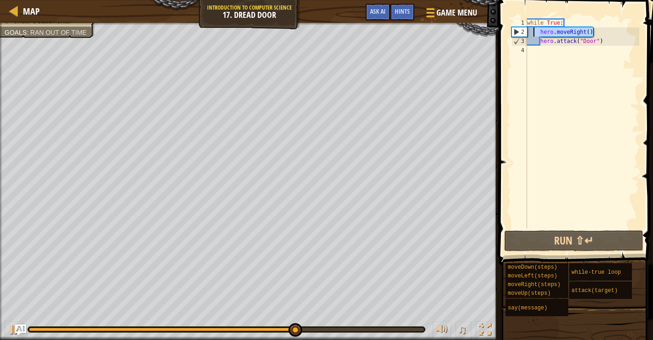
drag, startPoint x: 595, startPoint y: 31, endPoint x: 532, endPoint y: 32, distance: 63.2
click at [532, 32] on div "while True : hero . moveRight ( ) hero . attack ( "Door" )" at bounding box center [582, 132] width 114 height 229
type textarea "hero.moveRight()"
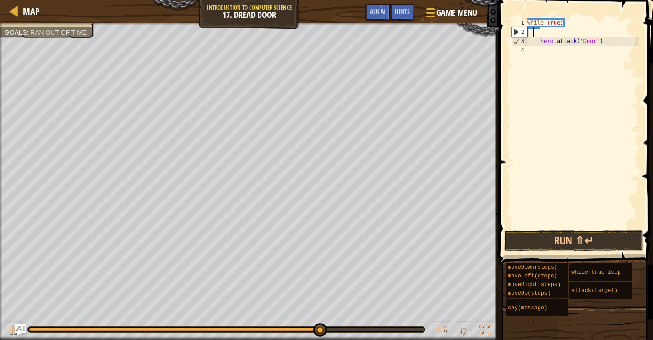
scroll to position [4, 0]
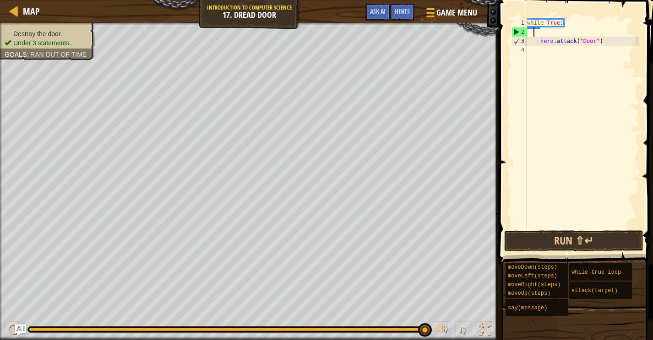
type textarea "h"
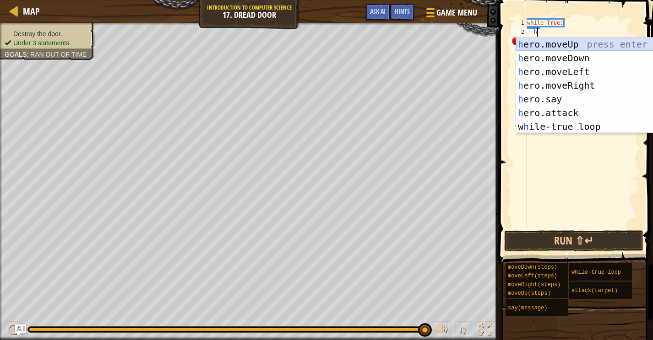
click at [535, 44] on div "h ero.moveUp press enter h ero.moveDown press enter h ero.moveLeft press enter …" at bounding box center [602, 100] width 173 height 124
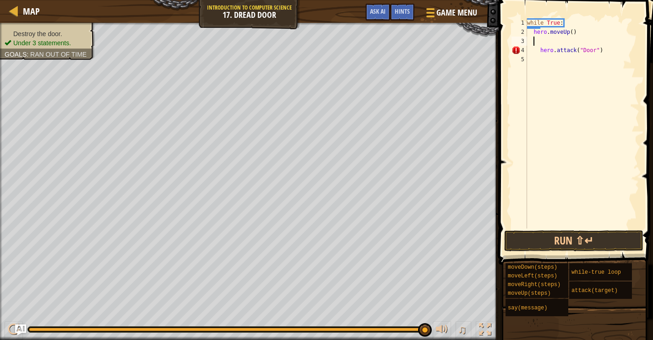
scroll to position [4, 0]
click at [539, 40] on div "while True : hero . moveUp ( ) hero . attack ( "Door" )" at bounding box center [582, 132] width 114 height 229
click at [530, 34] on div "while True : hero . moveUp ( ) hero . attack ( "Door" )" at bounding box center [582, 132] width 114 height 229
click at [570, 232] on button "Run ⇧↵" at bounding box center [573, 241] width 139 height 21
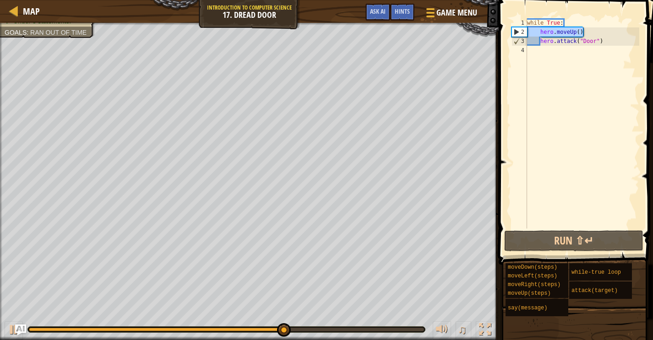
drag, startPoint x: 592, startPoint y: 32, endPoint x: 510, endPoint y: 31, distance: 81.9
click at [510, 31] on div "hero.moveUp() 1 2 3 4 while True : hero . moveUp ( ) hero . attack ( "Door" ) ה…" at bounding box center [574, 123] width 130 height 211
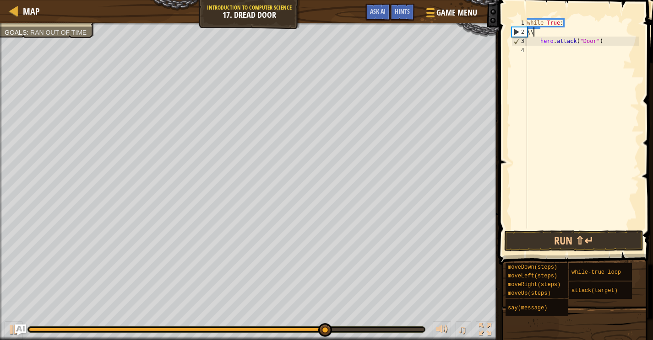
type textarea "\"
click at [529, 39] on div "while True : hero . attack ( "Door" )" at bounding box center [582, 132] width 114 height 229
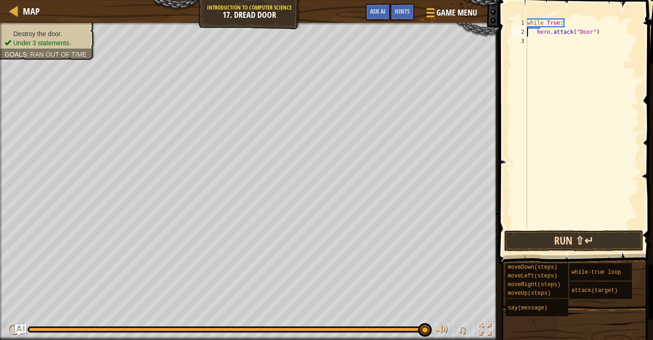
type textarea "hero.attack("Door")"
click at [588, 245] on button "Run ⇧↵" at bounding box center [573, 241] width 139 height 21
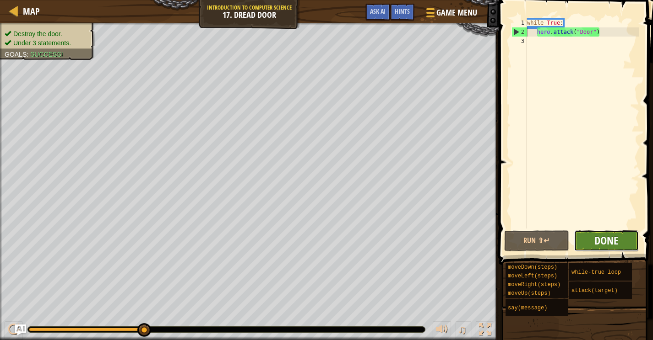
click at [601, 237] on span "Done" at bounding box center [606, 240] width 24 height 15
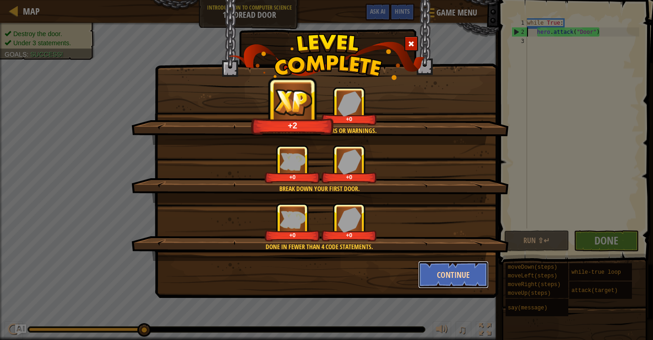
click at [457, 271] on button "Continue" at bounding box center [453, 274] width 71 height 27
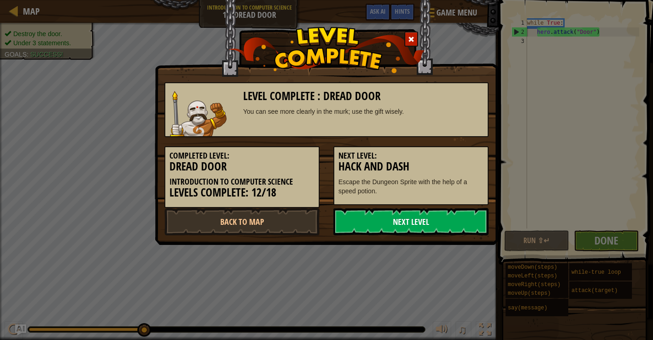
click at [434, 216] on link "Next Level" at bounding box center [410, 221] width 155 height 27
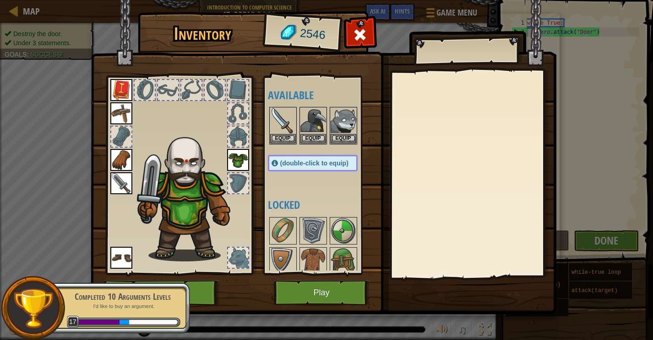
click at [304, 309] on img at bounding box center [323, 149] width 465 height 332
click at [314, 299] on button "Play" at bounding box center [322, 293] width 96 height 25
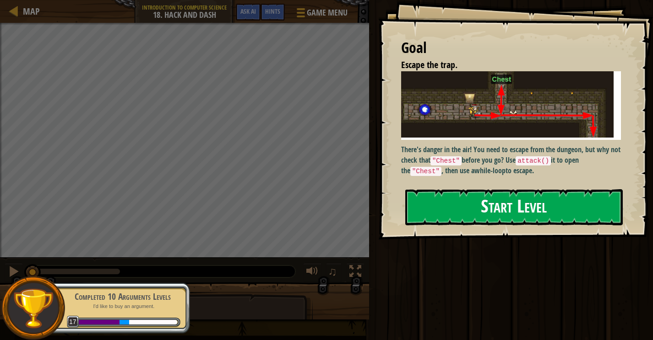
click at [452, 201] on button "Start Level" at bounding box center [513, 207] width 217 height 36
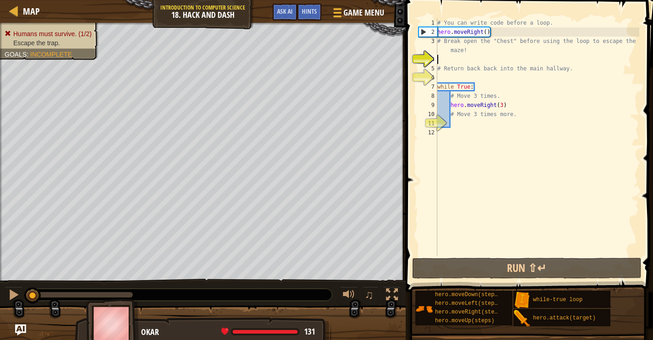
click at [473, 254] on div "# You can write code before a loop. hero . moveRight ( ) # Break open the "Ches…" at bounding box center [537, 146] width 204 height 256
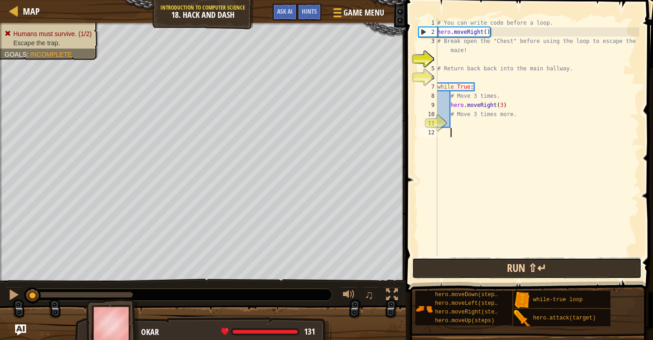
click at [473, 267] on button "Run ⇧↵" at bounding box center [526, 268] width 229 height 21
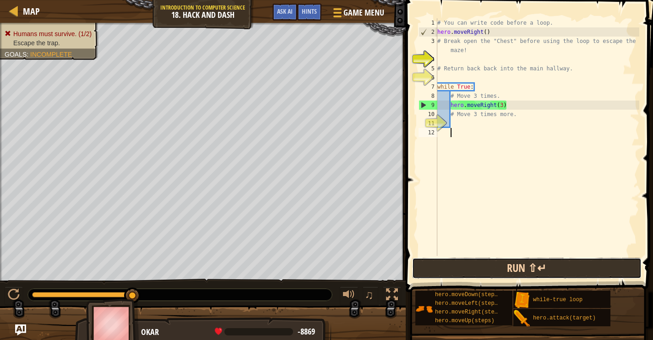
click at [472, 271] on button "Run ⇧↵" at bounding box center [526, 268] width 229 height 21
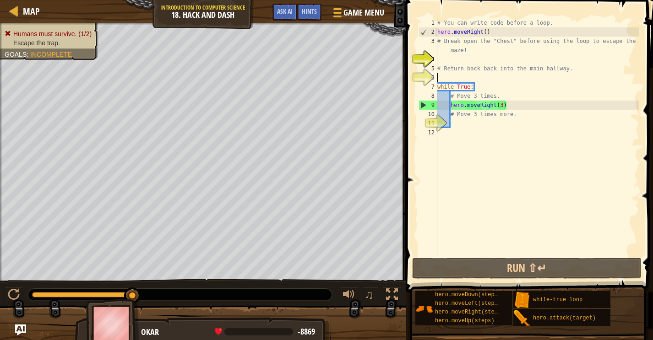
click at [583, 79] on div "# You can write code before a loop. hero . moveRight ( ) # Break open the "Ches…" at bounding box center [537, 146] width 204 height 256
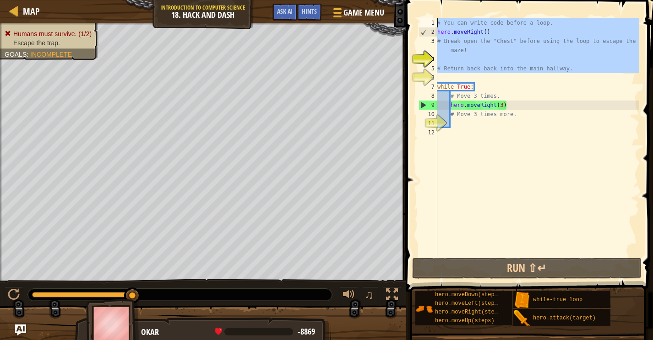
drag, startPoint x: 583, startPoint y: 79, endPoint x: 427, endPoint y: 21, distance: 166.5
click at [427, 21] on div "1 2 3 4 5 6 7 8 9 10 11 12 # You can write code before a loop. hero . moveRight…" at bounding box center [527, 137] width 222 height 238
type textarea "# You can write code before a loop. hero.moveRight()"
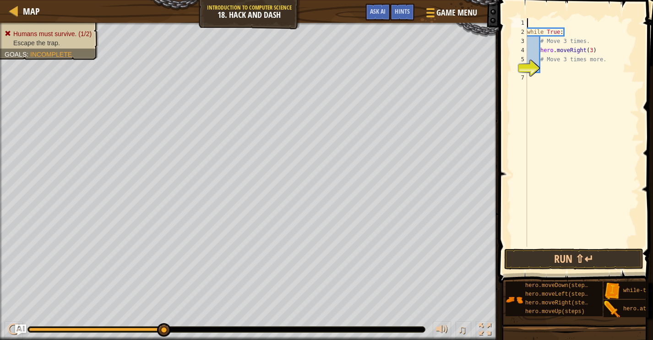
click at [524, 30] on div "2" at bounding box center [519, 31] width 16 height 9
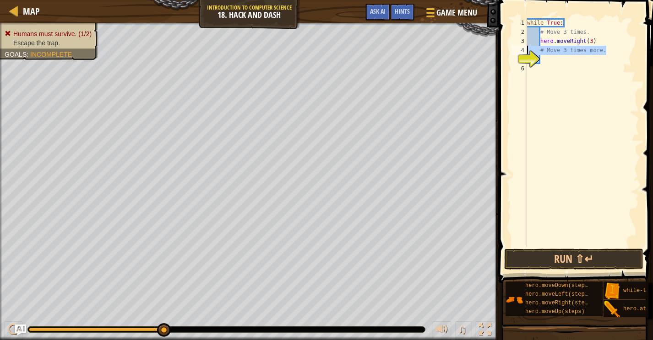
drag, startPoint x: 609, startPoint y: 50, endPoint x: 525, endPoint y: 50, distance: 83.7
click at [525, 50] on div "while True: 1 2 3 4 5 6 while True : # Move 3 times. hero . moveRight ( 3 ) # M…" at bounding box center [574, 132] width 130 height 229
type textarea "# Move 3 times more."
drag, startPoint x: 588, startPoint y: 35, endPoint x: 537, endPoint y: 30, distance: 51.0
click at [537, 30] on div "while True : # Move 3 times. hero . moveRight ( 3 )" at bounding box center [582, 141] width 114 height 247
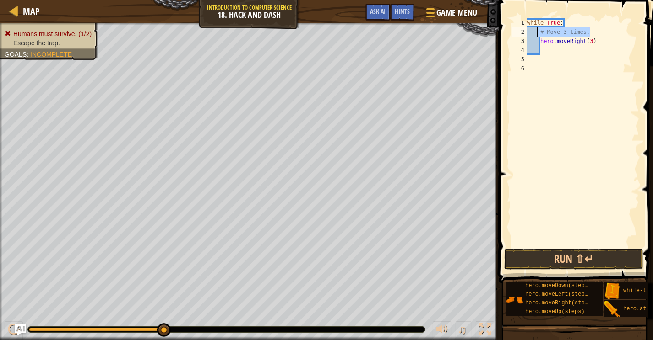
type textarea "\"
click at [527, 44] on div "while True : hero . moveRight ( 3 )" at bounding box center [582, 141] width 114 height 247
click at [551, 32] on div "while True : hero . moveRight ( 3 )" at bounding box center [582, 141] width 114 height 247
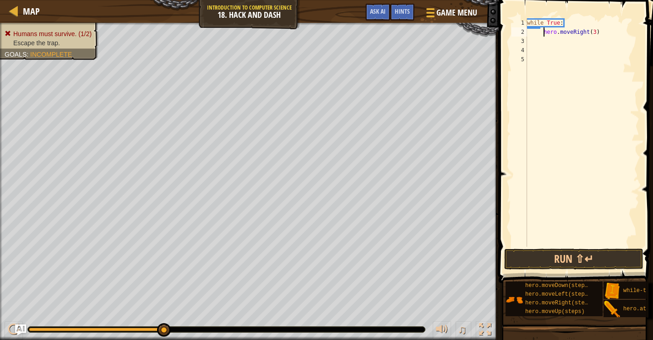
type textarea "hero.moveRight(3)"
click at [572, 45] on div "while True : hero . moveRight ( 3 )" at bounding box center [582, 141] width 114 height 247
type textarea "mo"
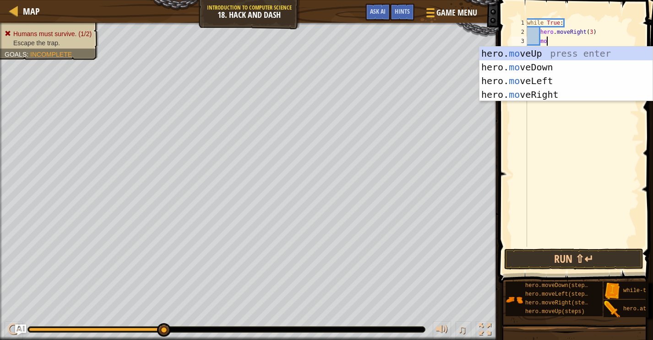
scroll to position [4, 1]
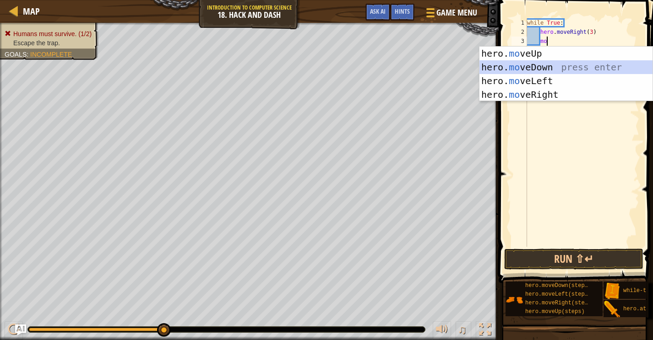
click at [553, 65] on div "hero. mo veUp press enter hero. mo veDown press enter hero. mo veLeft press ent…" at bounding box center [565, 88] width 173 height 82
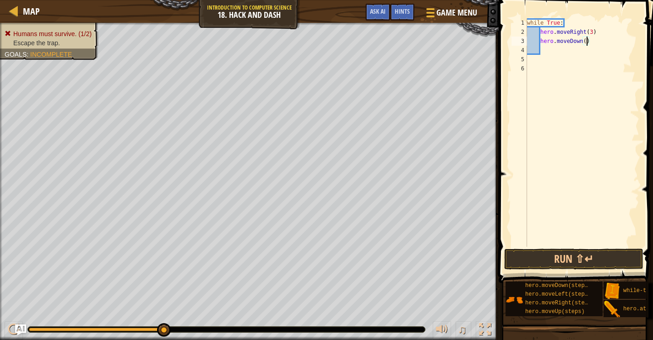
click at [584, 41] on div "while True : hero . moveRight ( 3 ) hero . moveDown ( )" at bounding box center [582, 141] width 114 height 247
click at [586, 253] on button "Run ⇧↵" at bounding box center [573, 259] width 139 height 21
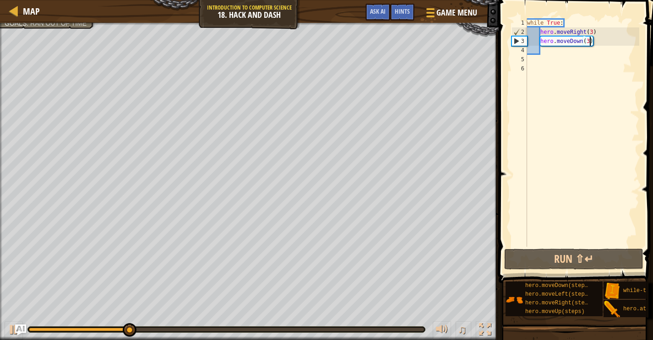
click at [593, 35] on div "while True : hero . moveRight ( 3 ) hero . moveDown ( 3 )" at bounding box center [582, 141] width 114 height 247
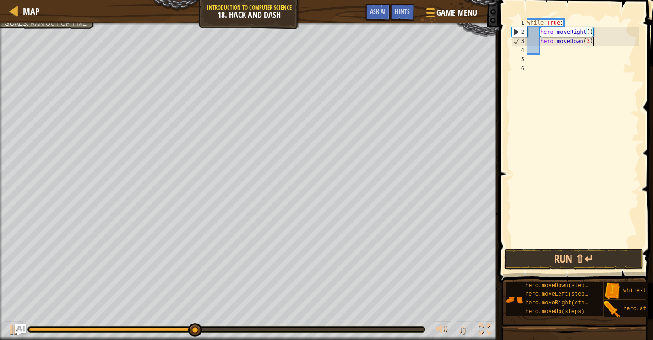
click at [597, 40] on div "while True : hero . moveRight ( ) hero . moveDown ( 3 )" at bounding box center [582, 141] width 114 height 247
click at [589, 29] on div "while True : hero . moveRight ( ) hero . moveDown ( 3 )" at bounding box center [582, 141] width 114 height 247
type textarea "hero.moveRight(3)"
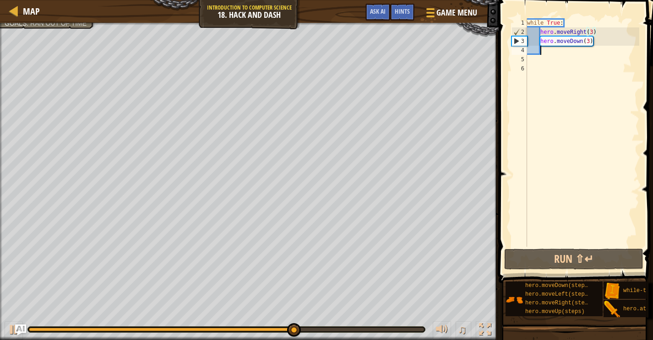
click at [568, 54] on div "while True : hero . moveRight ( 3 ) hero . moveDown ( 3 )" at bounding box center [582, 141] width 114 height 247
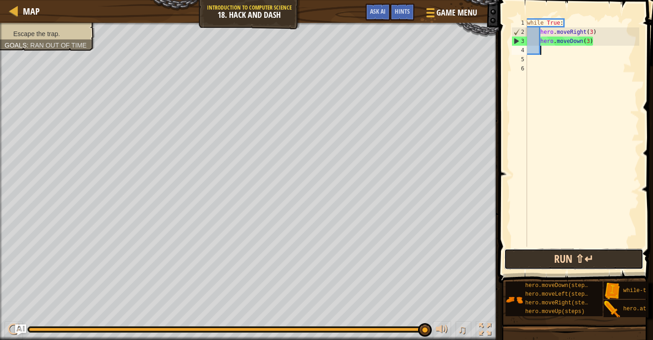
click at [564, 252] on button "Run ⇧↵" at bounding box center [573, 259] width 139 height 21
click at [562, 262] on button "Run ⇧↵" at bounding box center [573, 259] width 139 height 21
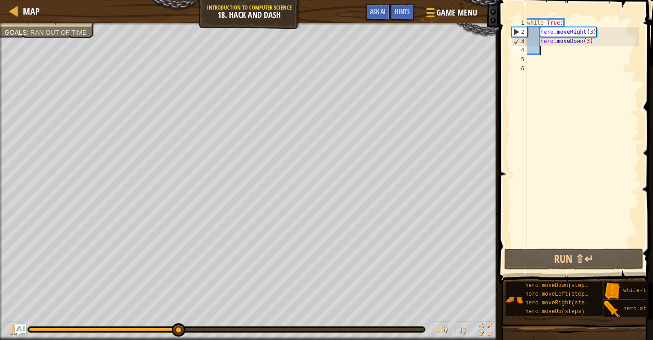
click at [592, 33] on div "while True : hero . moveRight ( 3 ) hero . moveDown ( 3 )" at bounding box center [582, 141] width 114 height 247
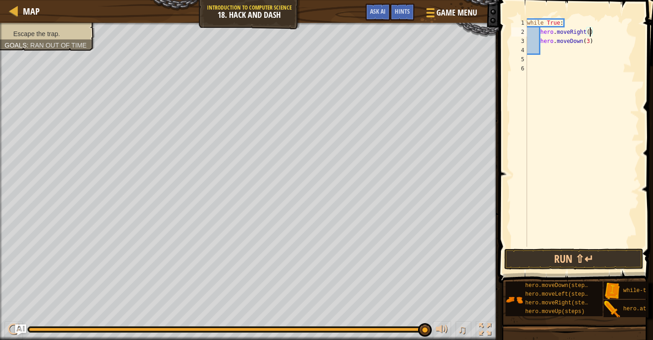
scroll to position [4, 5]
click at [572, 259] on button "Run ⇧↵" at bounding box center [573, 259] width 139 height 21
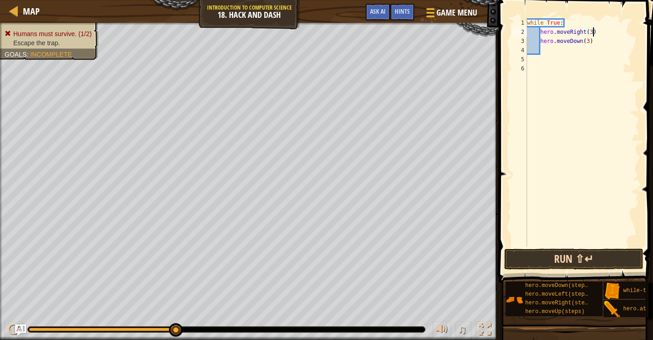
type textarea "hero.moveRight(3)"
click at [575, 265] on button "Run ⇧↵" at bounding box center [573, 259] width 139 height 21
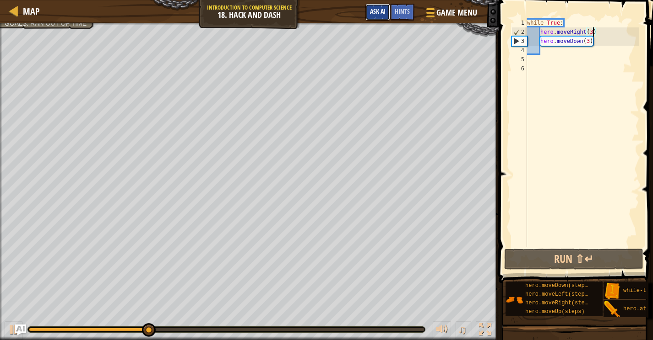
click at [372, 9] on span "Ask AI" at bounding box center [378, 11] width 16 height 9
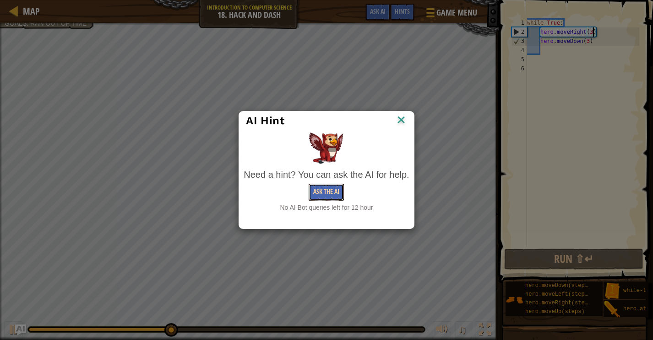
click at [329, 189] on button "Ask the AI" at bounding box center [325, 192] width 35 height 17
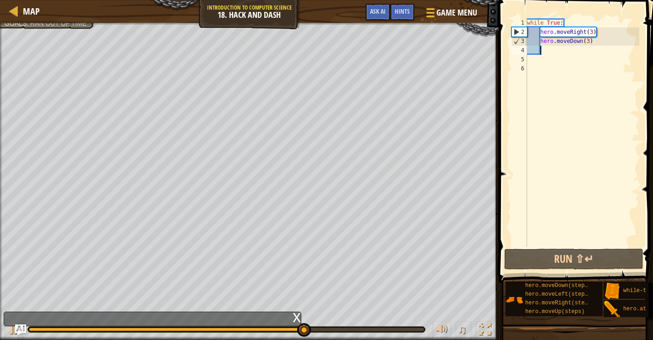
click at [602, 50] on div "while True : hero . moveRight ( 3 ) hero . moveDown ( 3 )" at bounding box center [582, 141] width 114 height 247
click at [601, 50] on div "while True : hero . moveRight ( 3 ) hero . moveDown ( 3 )" at bounding box center [582, 141] width 114 height 247
click at [594, 46] on div "while True : hero . moveRight ( 3 ) hero . moveDown ( 3 )" at bounding box center [582, 141] width 114 height 247
click at [596, 43] on div "while True : hero . moveRight ( 3 ) hero . moveDown ( 3 )" at bounding box center [582, 141] width 114 height 247
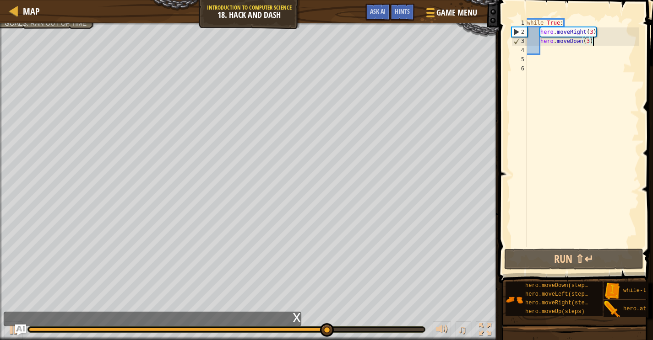
type textarea "hero.moveDown(3)"
click at [597, 49] on div "while True : hero . moveRight ( 3 ) hero . moveDown ( 3 )" at bounding box center [582, 141] width 114 height 247
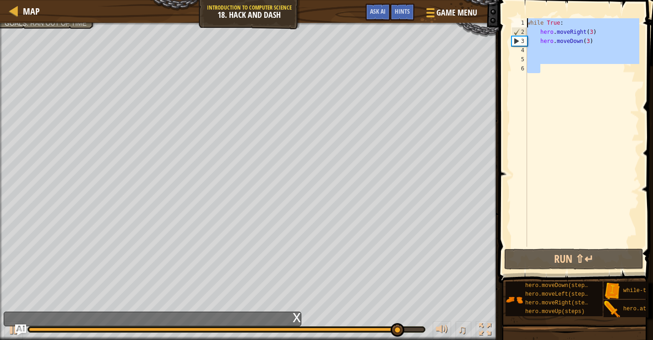
drag, startPoint x: 566, startPoint y: 95, endPoint x: 510, endPoint y: 15, distance: 97.6
click at [510, 15] on div "1 2 3 4 5 6 while True : hero . moveRight ( 3 ) hero . moveDown ( 3 ) ההההההההה…" at bounding box center [574, 160] width 157 height 310
type textarea "while True: hero.moveRight(3)"
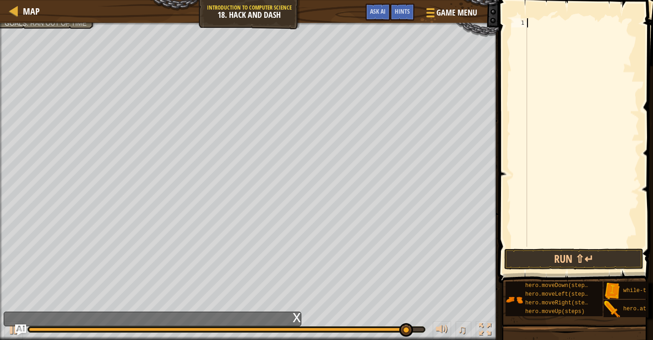
scroll to position [4, 0]
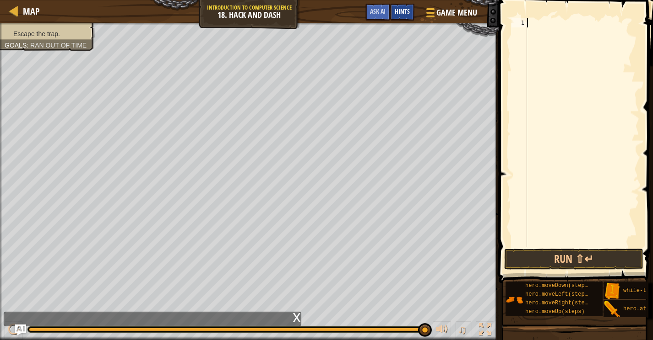
click at [394, 14] on span "Hints" at bounding box center [401, 11] width 15 height 9
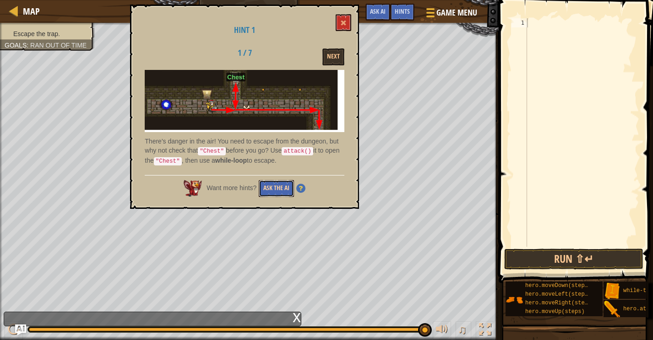
click at [274, 184] on button "Ask the AI" at bounding box center [276, 188] width 35 height 17
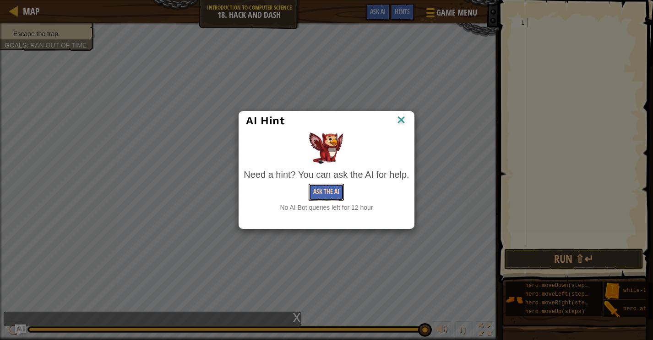
click at [317, 193] on button "Ask the AI" at bounding box center [325, 192] width 35 height 17
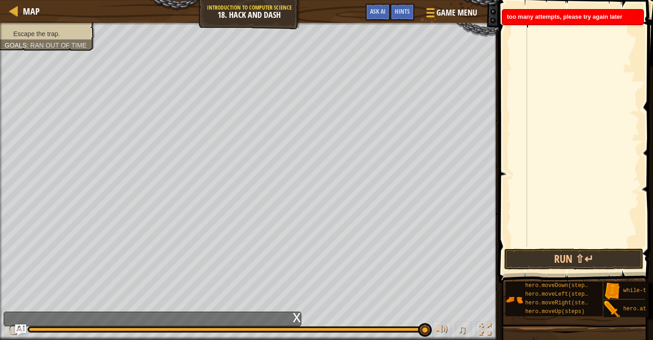
click at [556, 66] on div at bounding box center [582, 141] width 114 height 247
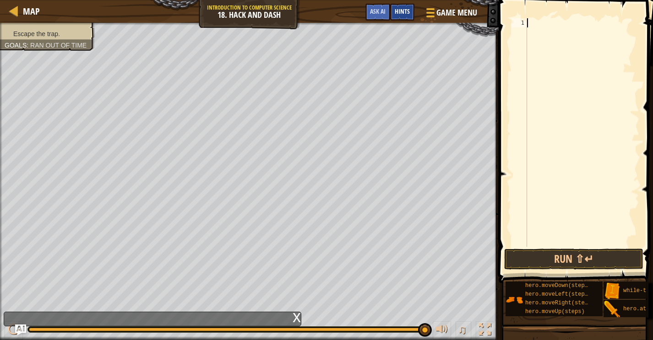
click at [410, 7] on div "Hints" at bounding box center [402, 12] width 24 height 17
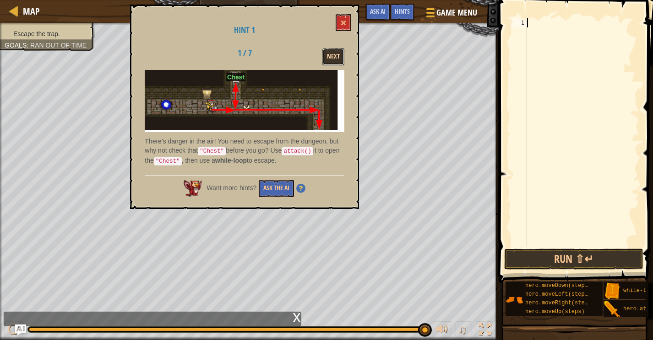
click at [329, 63] on button "Next" at bounding box center [333, 57] width 22 height 17
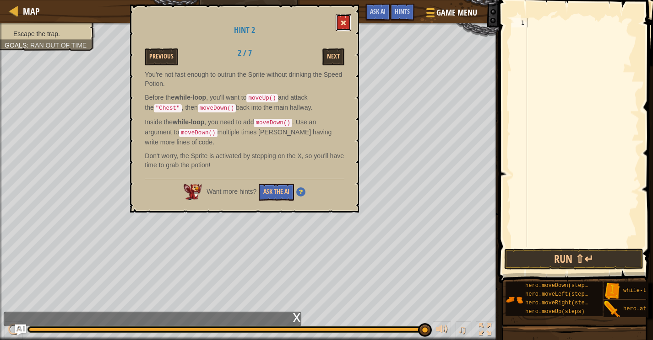
click at [348, 19] on button at bounding box center [343, 22] width 16 height 17
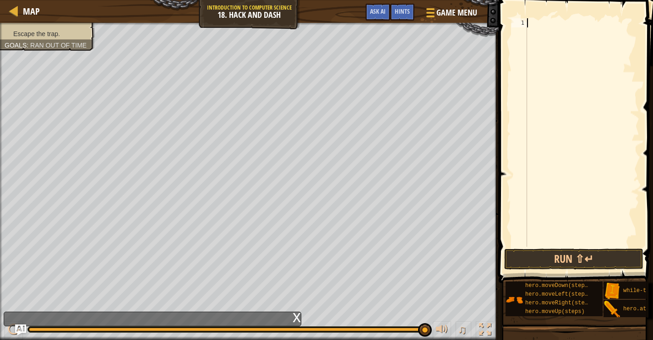
drag, startPoint x: 240, startPoint y: 328, endPoint x: 97, endPoint y: 368, distance: 148.7
click at [97, 0] on html "Map Introduction to Computer Science 18. Hack and Dash Game Menu Done Hints Ask…" at bounding box center [326, 0] width 653 height 0
click at [154, 320] on div "Map Introduction to Computer Science 18. Hack and Dash Game Menu Done Hints Ask…" at bounding box center [326, 170] width 653 height 340
drag, startPoint x: 154, startPoint y: 320, endPoint x: 170, endPoint y: 365, distance: 47.3
click at [170, 0] on html "Map Introduction to Computer Science 18. Hack and Dash Game Menu Done Hints Ask…" at bounding box center [326, 0] width 653 height 0
